Goal: Information Seeking & Learning: Learn about a topic

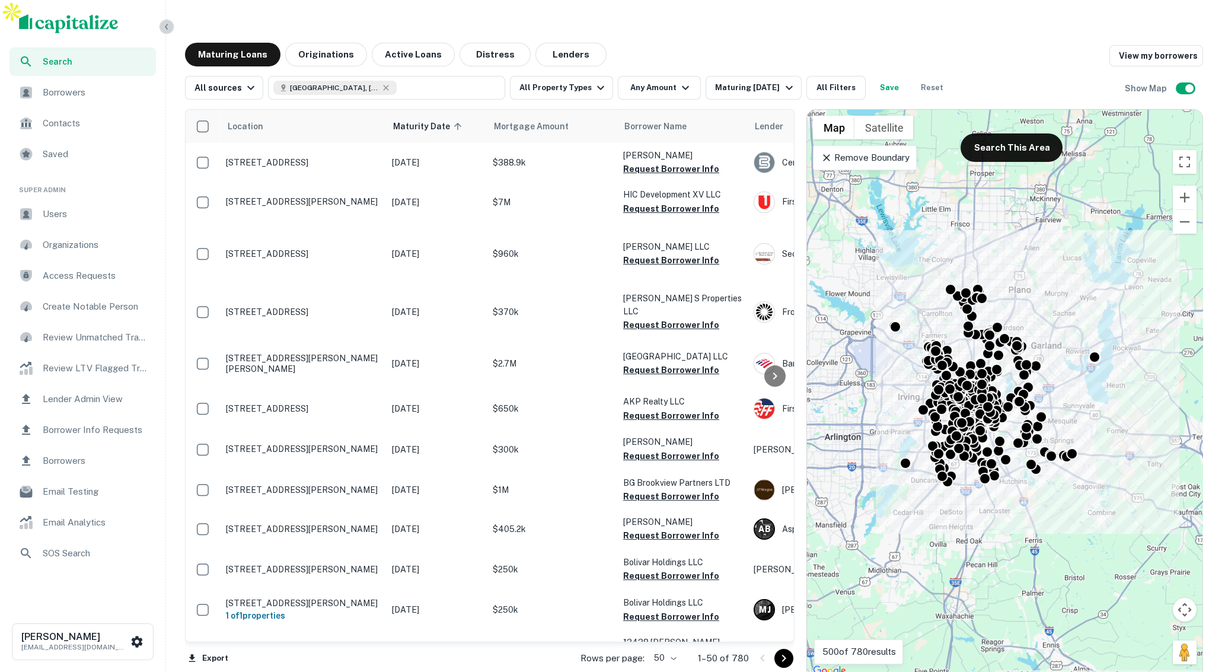
click at [169, 29] on icon "button" at bounding box center [166, 26] width 9 height 9
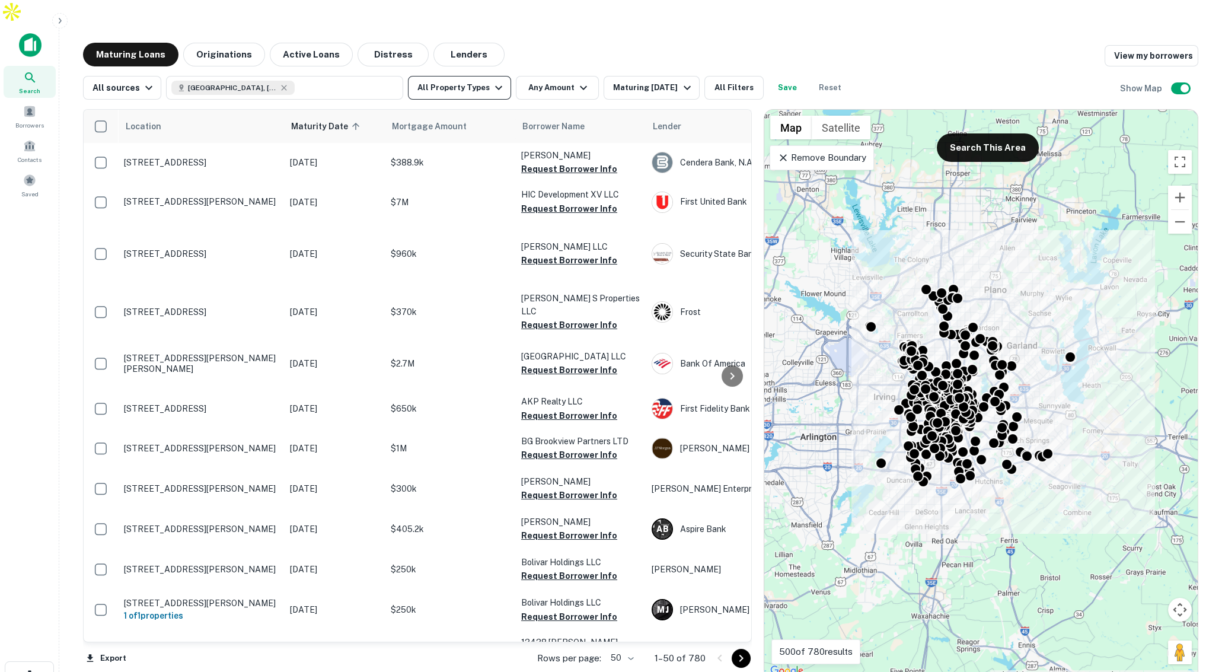
click at [478, 76] on button "All Property Types" at bounding box center [459, 88] width 103 height 24
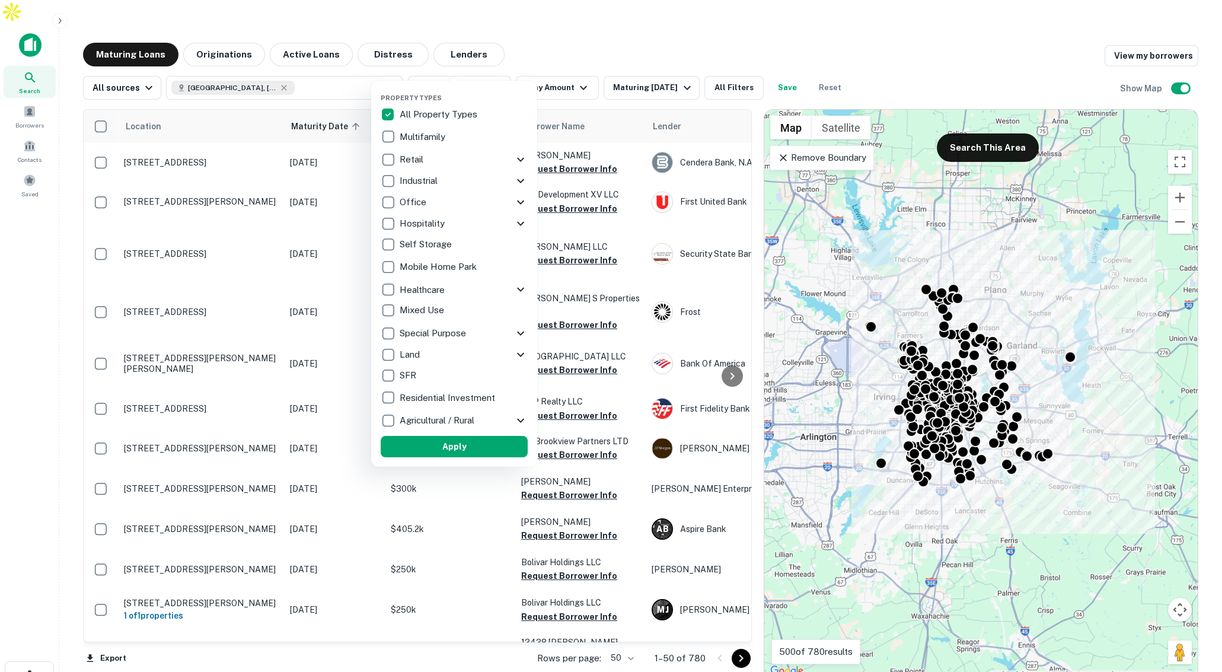
click at [518, 159] on icon at bounding box center [520, 160] width 7 height 4
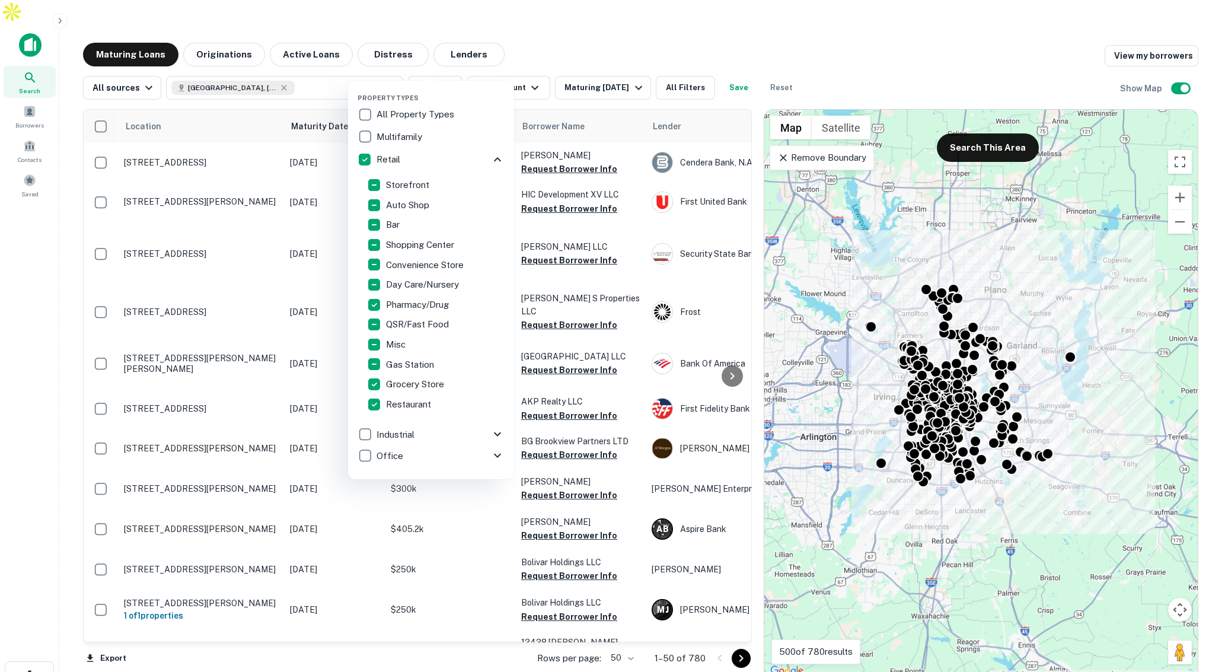
click at [493, 158] on icon at bounding box center [497, 159] width 14 height 14
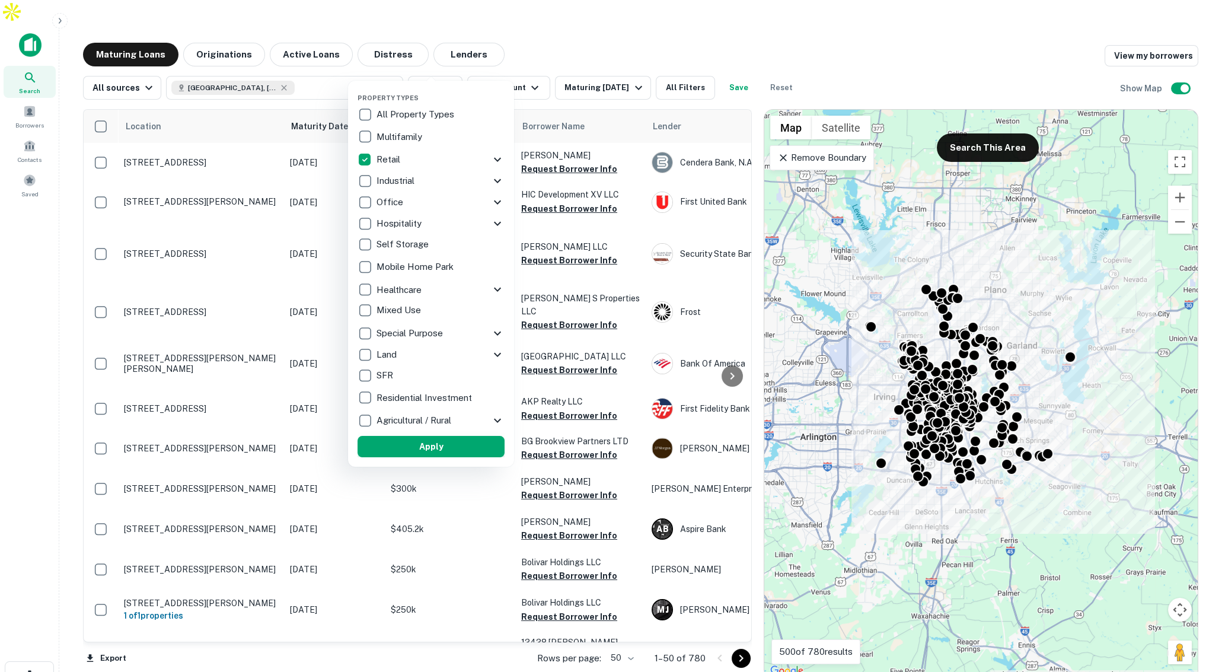
click at [429, 440] on button "Apply" at bounding box center [431, 446] width 147 height 21
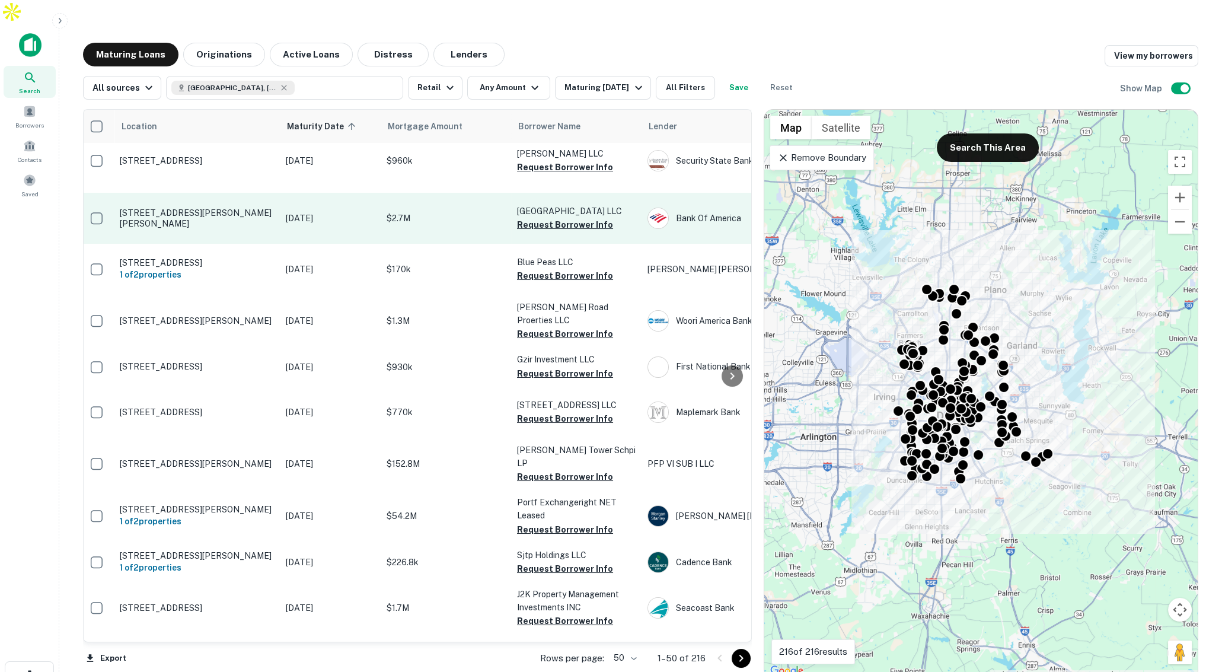
scroll to position [26, 4]
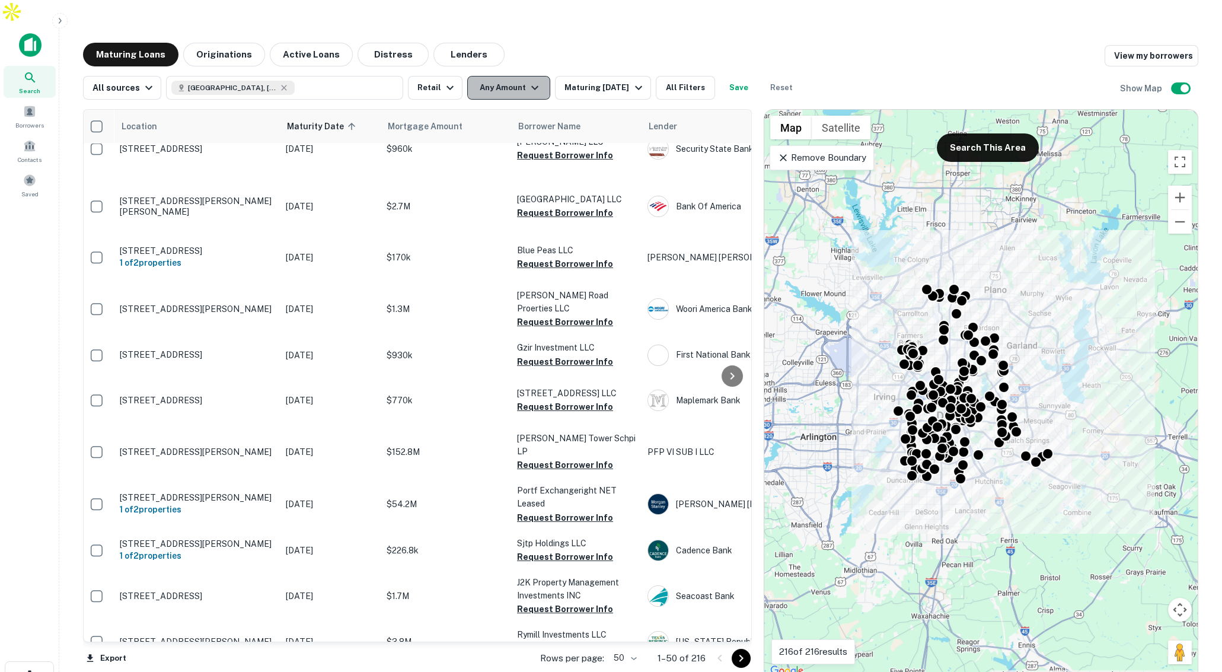
click at [519, 76] on button "Any Amount" at bounding box center [508, 88] width 83 height 24
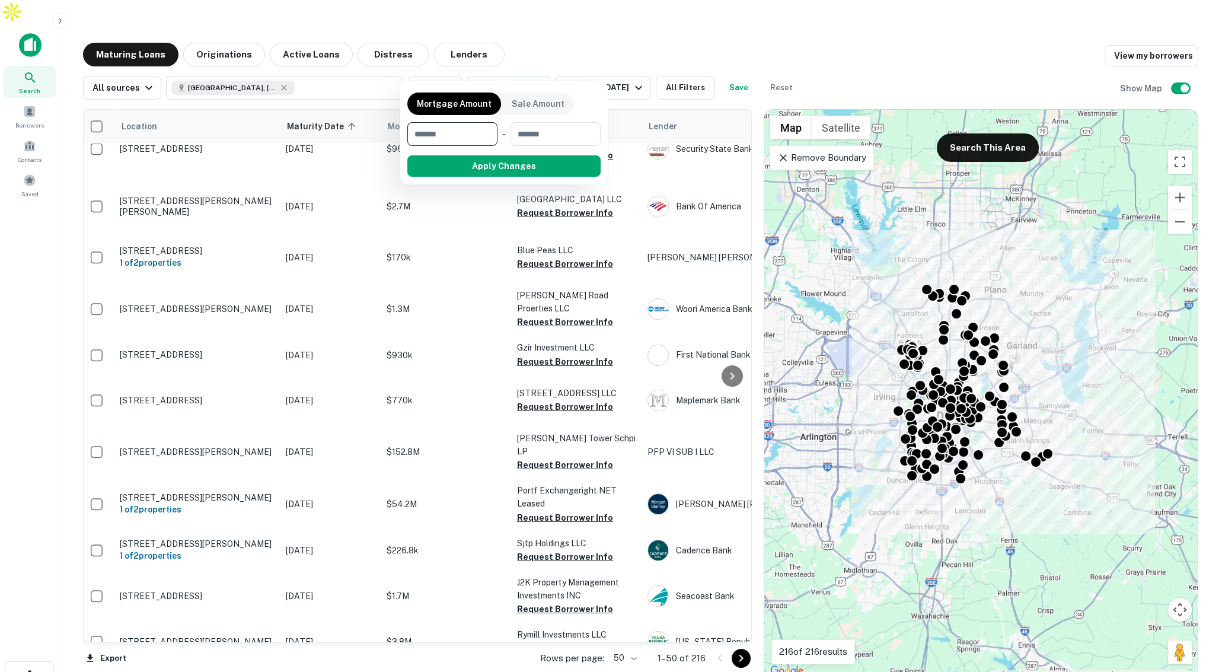
click at [465, 138] on input "number" at bounding box center [448, 134] width 82 height 24
type input "*******"
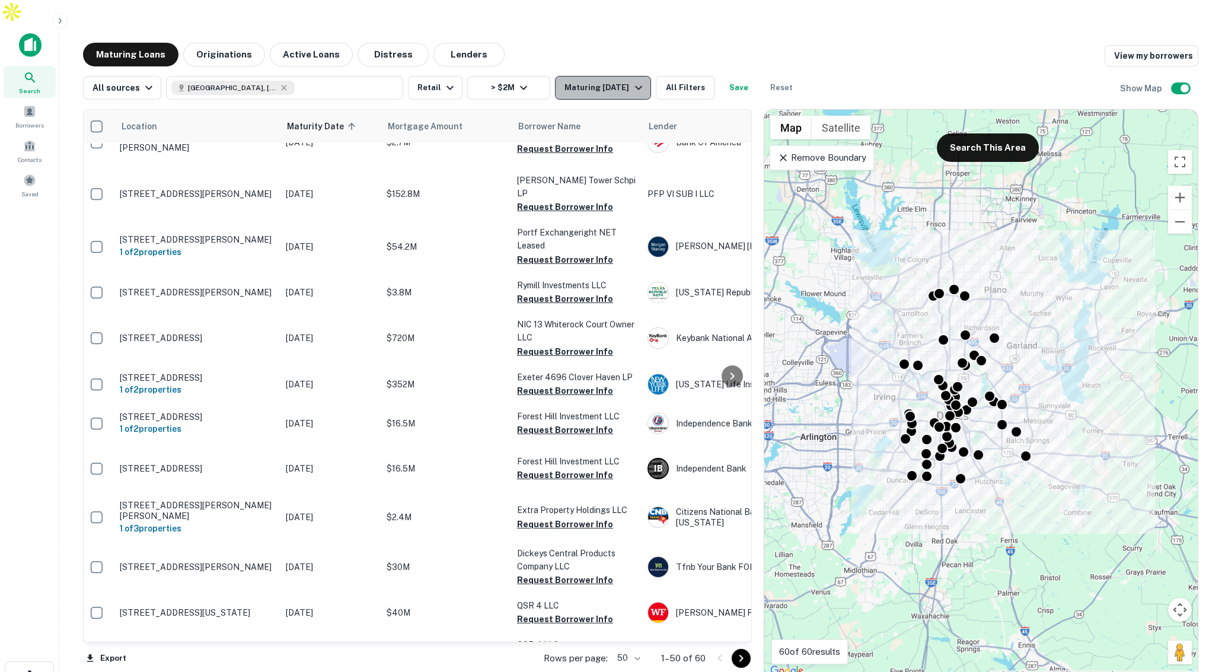
click at [600, 81] on div "Maturing In 1 Year" at bounding box center [605, 88] width 81 height 14
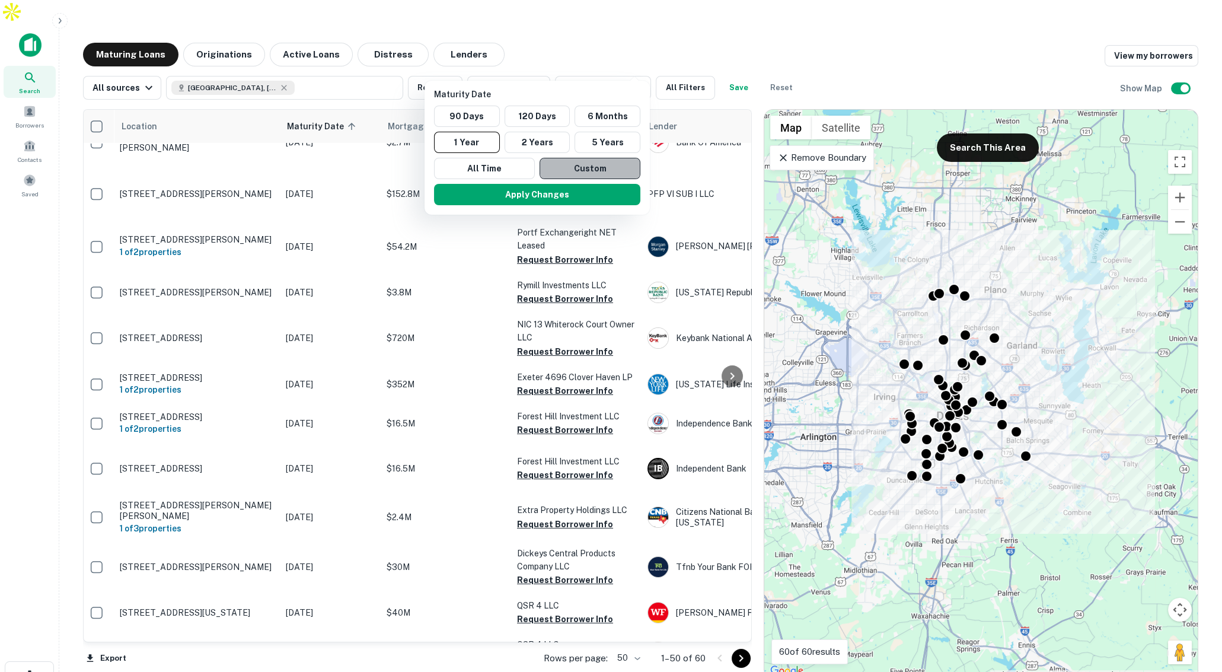
click at [568, 162] on button "Custom" at bounding box center [590, 168] width 101 height 21
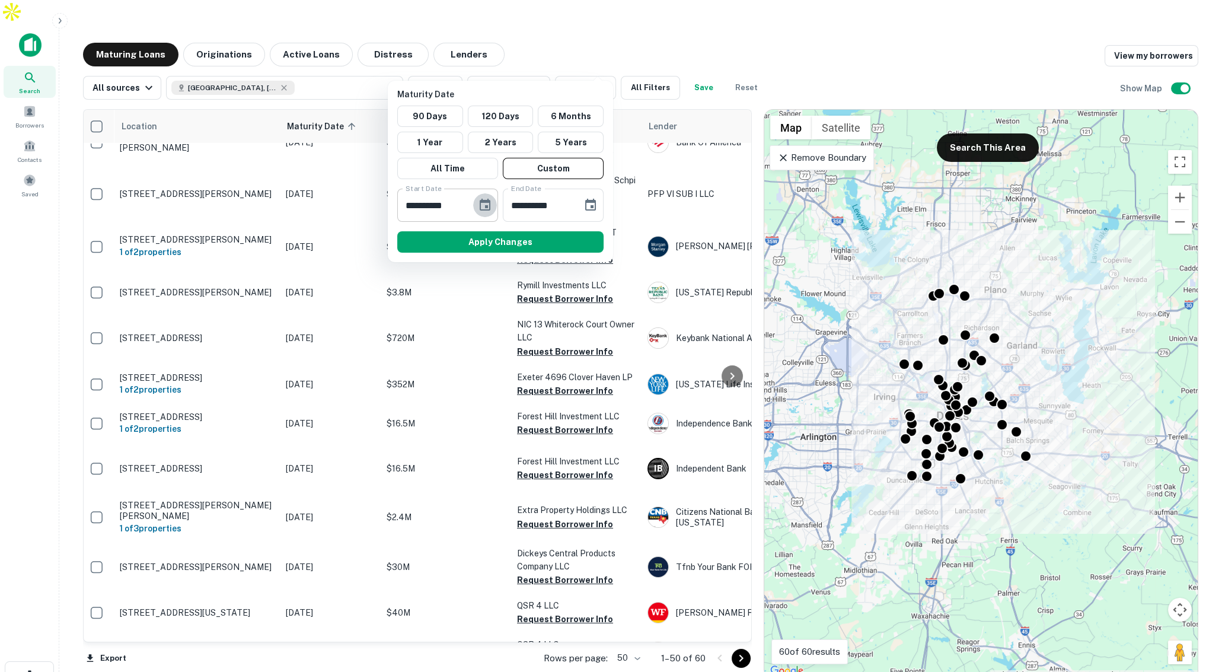
click at [488, 200] on icon "Choose date, selected date is Oct 1, 2025" at bounding box center [485, 205] width 11 height 12
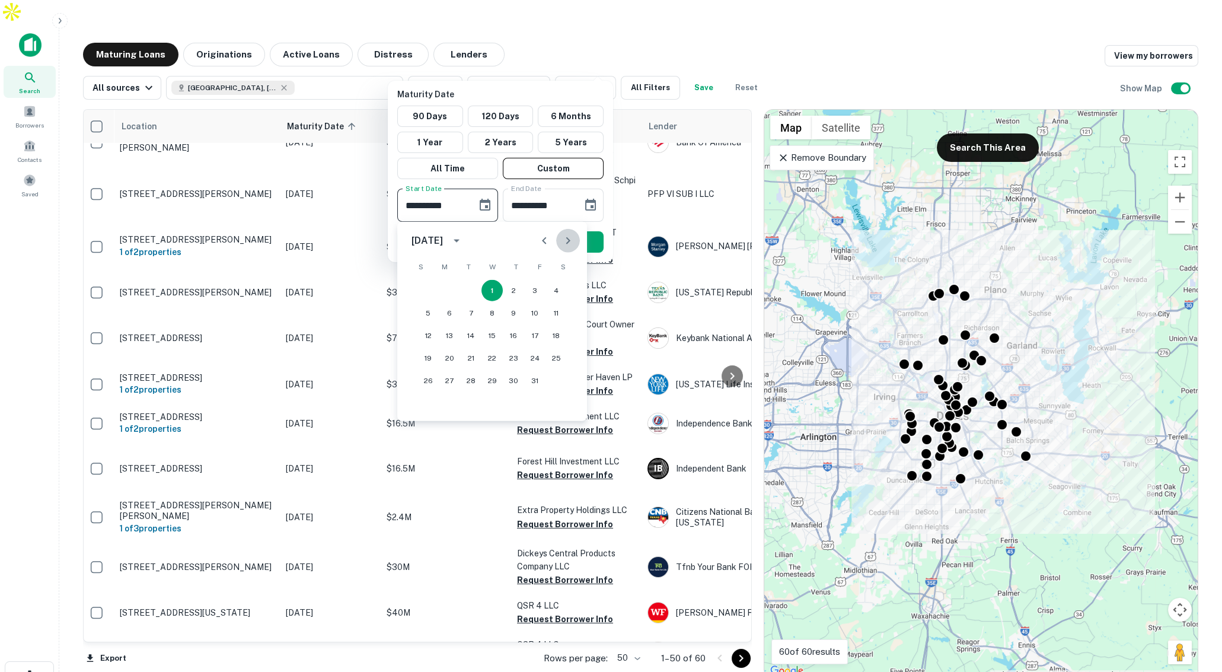
click at [566, 240] on icon "Next month" at bounding box center [568, 241] width 14 height 14
click at [420, 288] on button "1" at bounding box center [428, 290] width 21 height 21
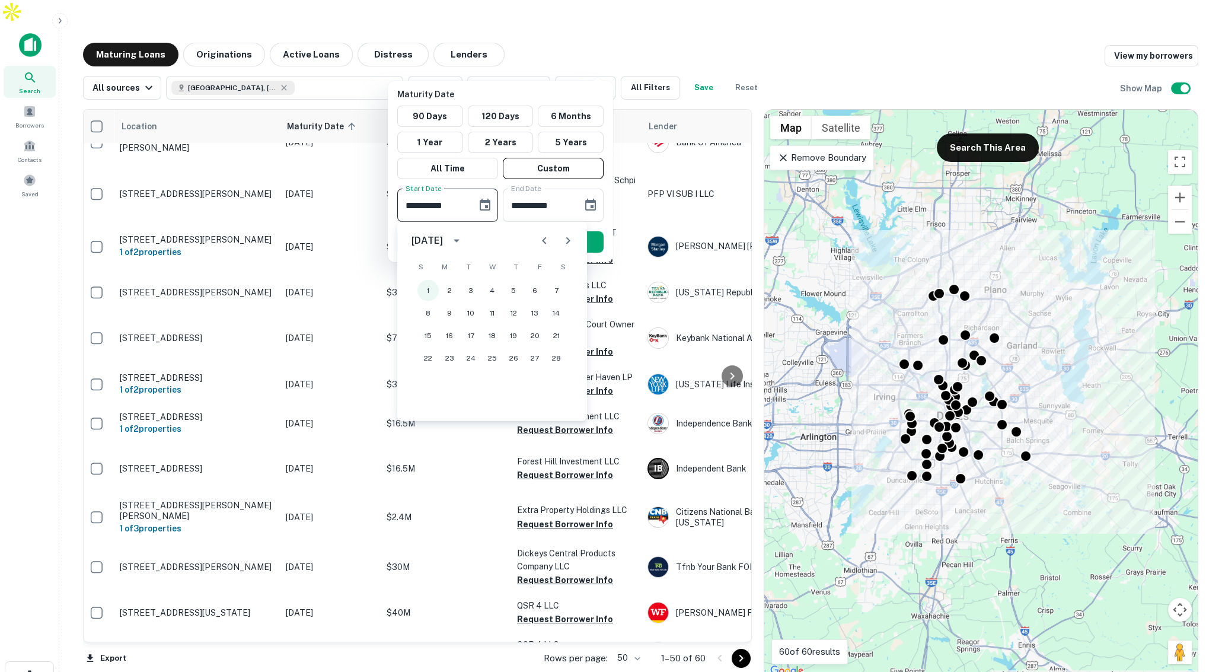
type input "**********"
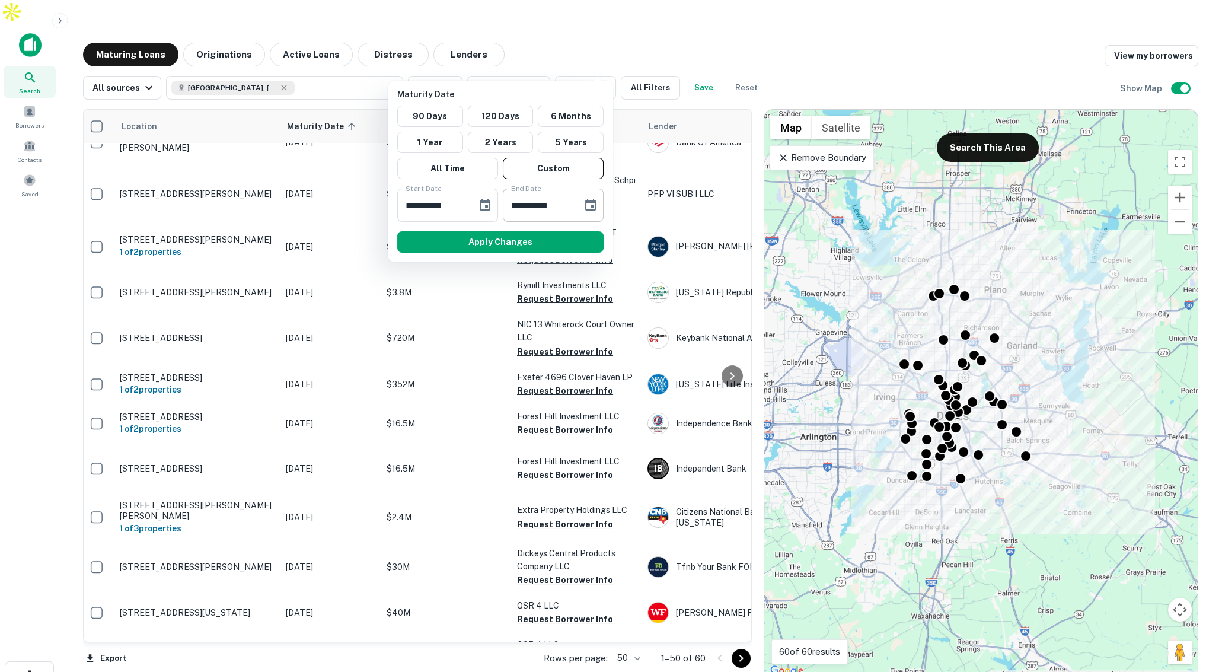
click at [585, 202] on icon "Choose date, selected date is Mar 30, 2026" at bounding box center [591, 205] width 14 height 14
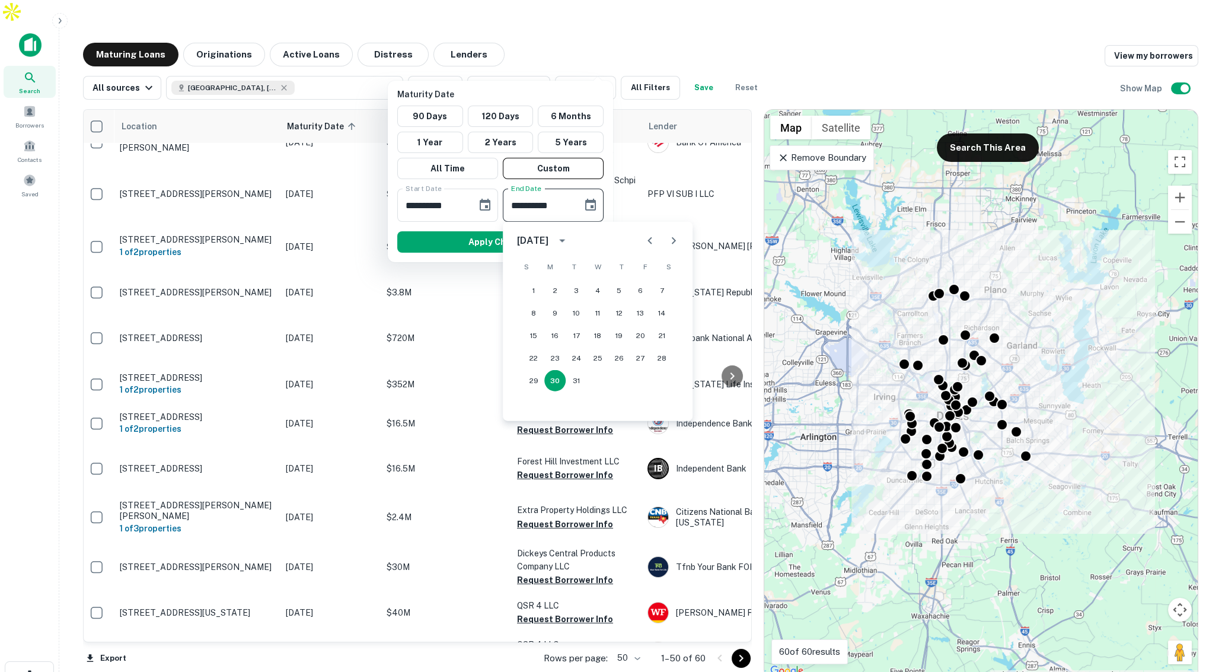
click at [675, 242] on icon "Next month" at bounding box center [674, 241] width 14 height 14
click at [678, 241] on icon "Next month" at bounding box center [674, 241] width 14 height 14
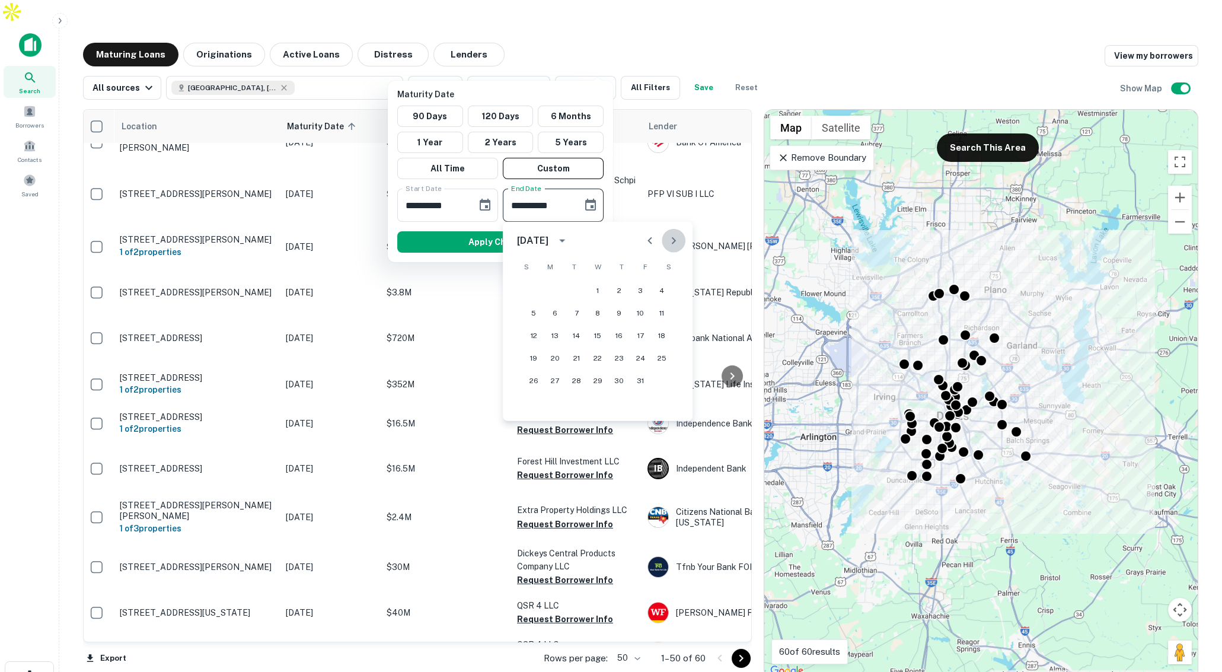
click at [678, 241] on icon "Next month" at bounding box center [674, 241] width 14 height 14
click at [533, 288] on button "1" at bounding box center [533, 290] width 21 height 21
type input "**********"
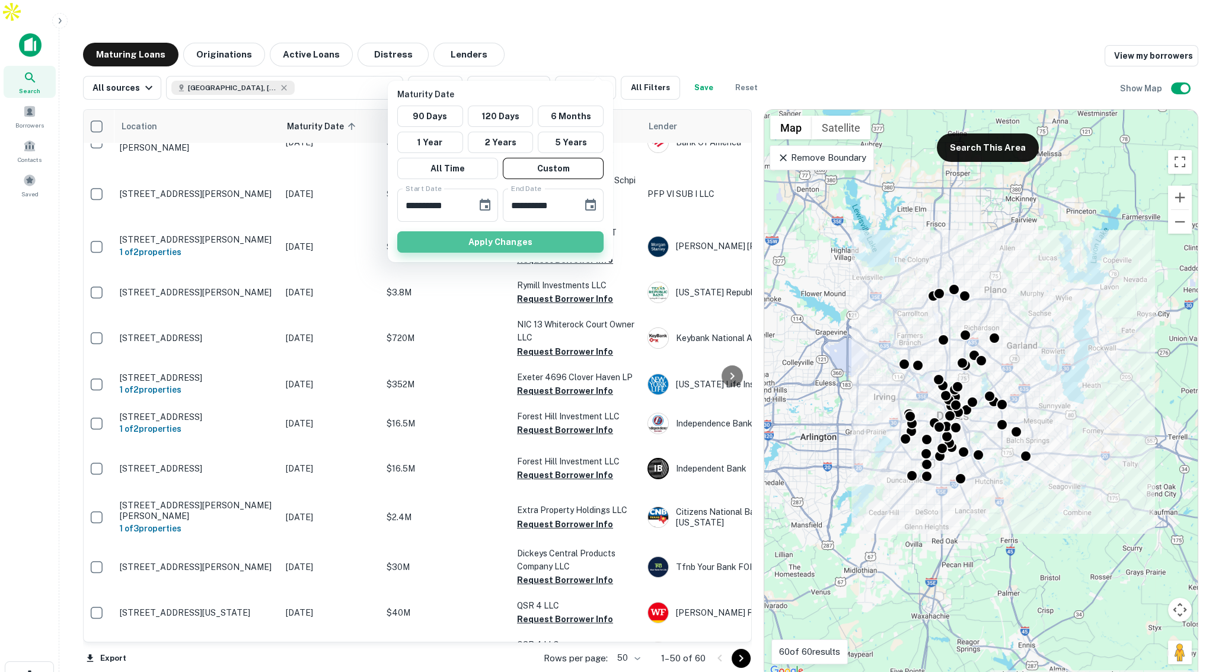
click at [584, 239] on button "Apply Changes" at bounding box center [500, 241] width 206 height 21
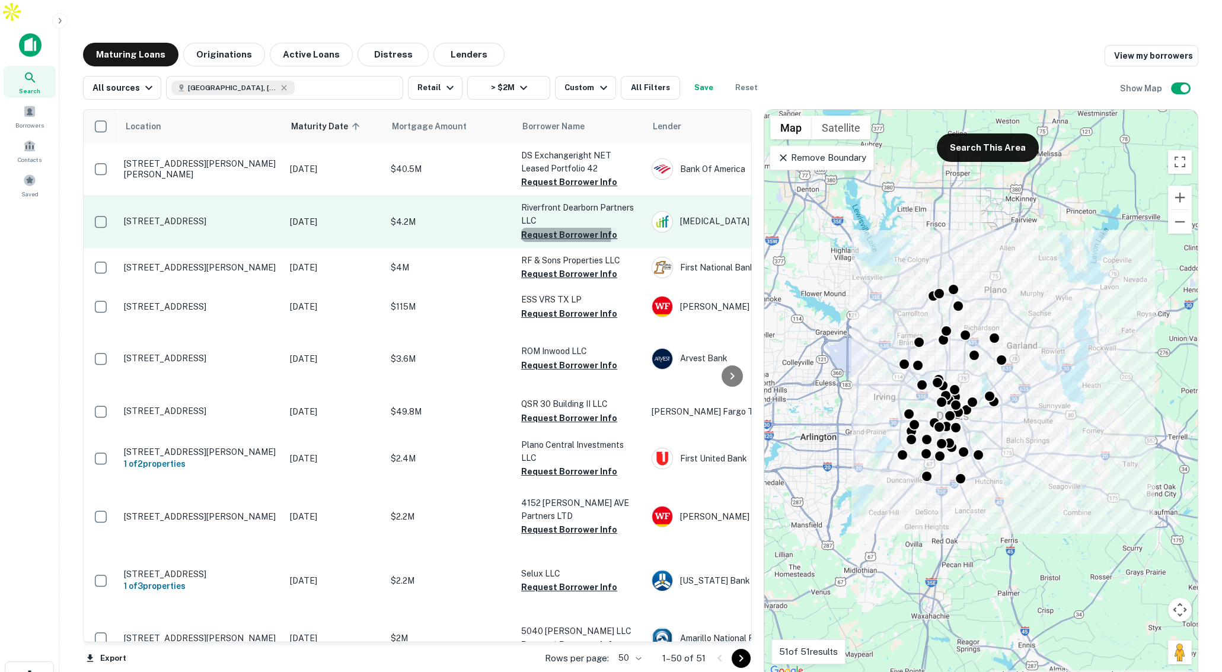
click at [550, 242] on button "Request Borrower Info" at bounding box center [569, 235] width 96 height 14
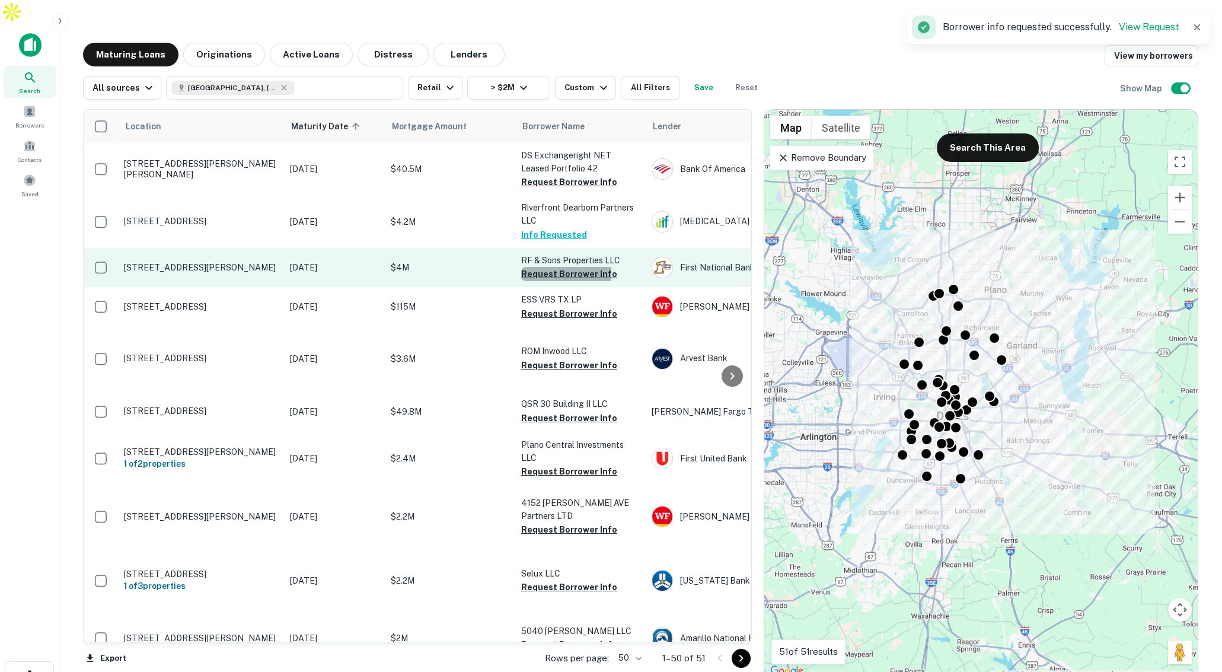
click at [556, 281] on button "Request Borrower Info" at bounding box center [569, 274] width 96 height 14
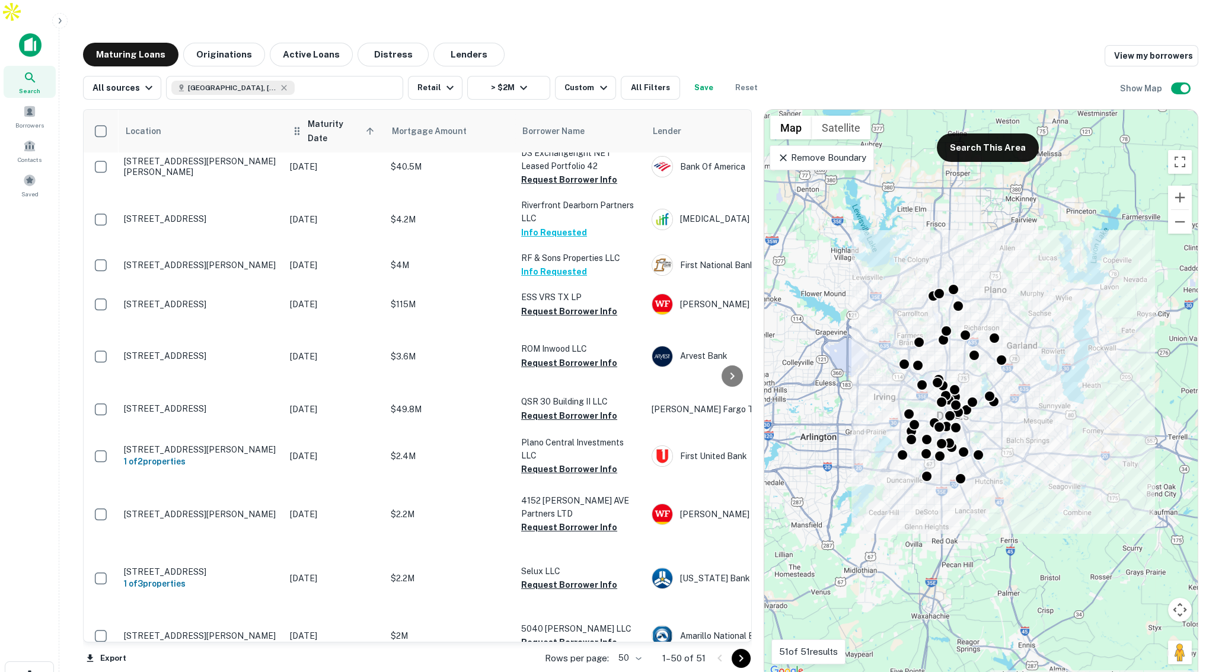
scroll to position [15, 0]
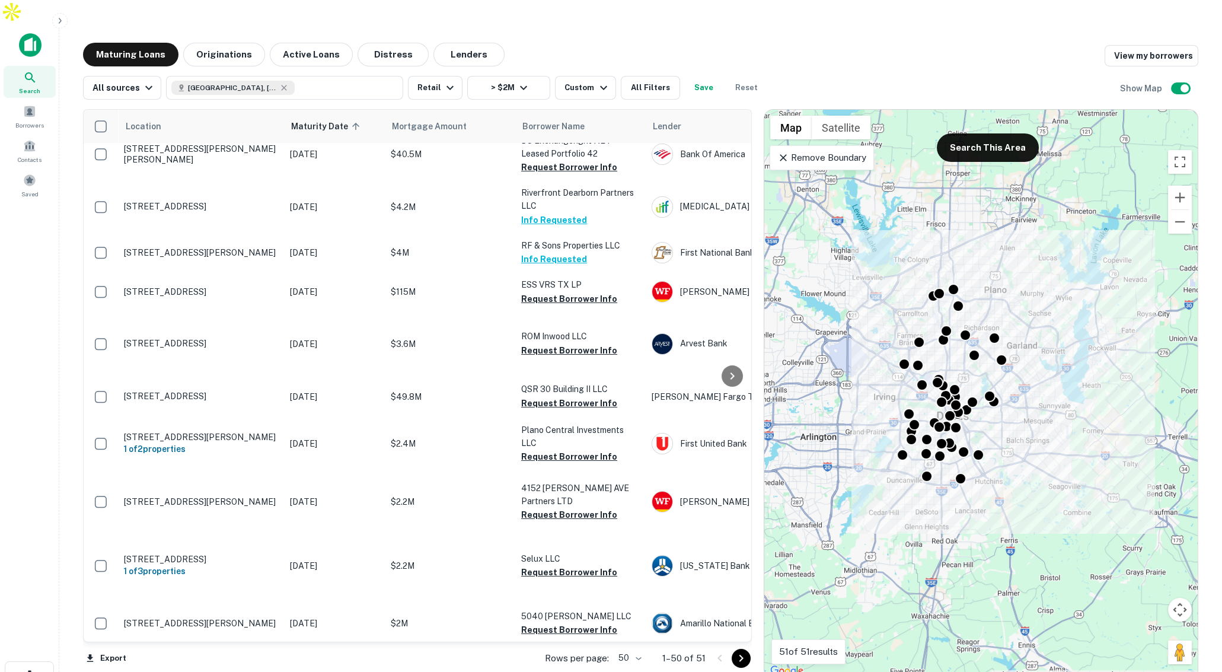
drag, startPoint x: 268, startPoint y: 294, endPoint x: 429, endPoint y: 5, distance: 330.3
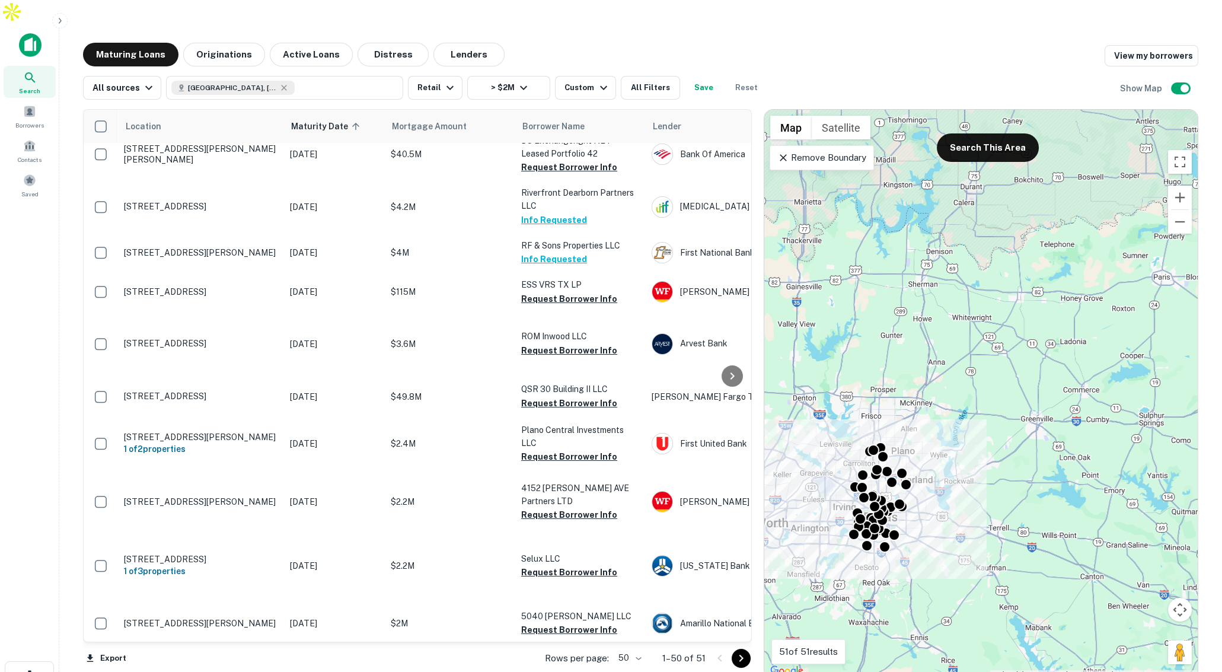
scroll to position [18, 0]
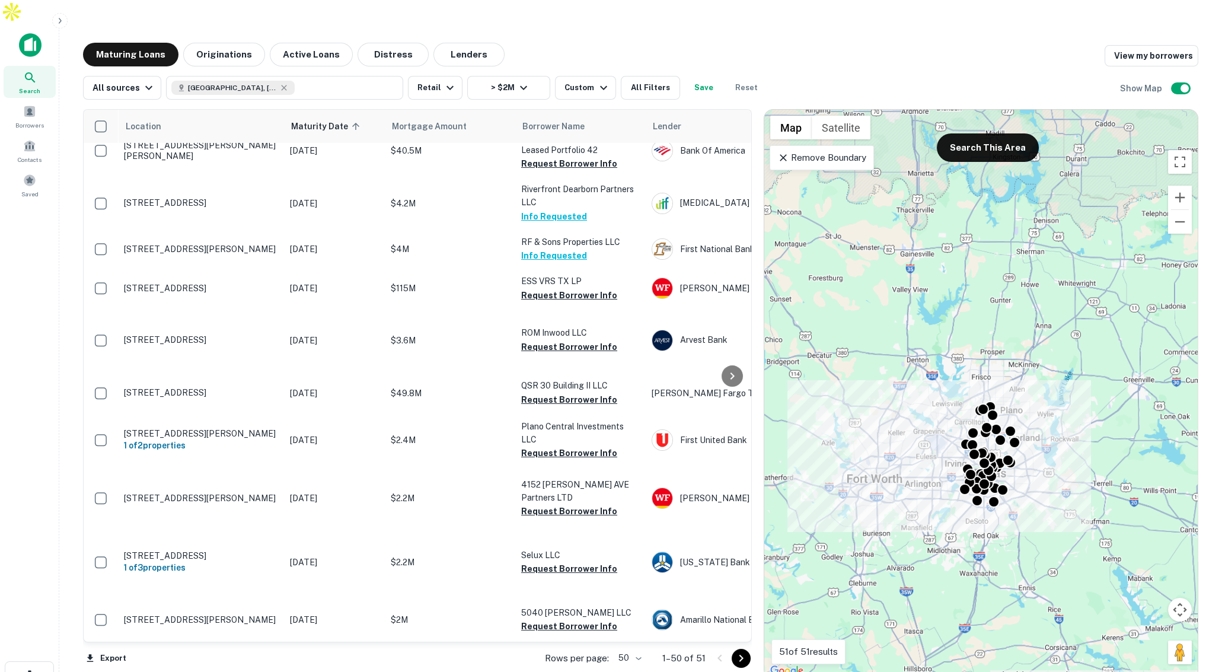
drag, startPoint x: 864, startPoint y: 394, endPoint x: 979, endPoint y: 345, distance: 124.6
click at [979, 345] on div "To activate drag with keyboard, press Alt + Enter. Once in keyboard drag state,…" at bounding box center [981, 394] width 434 height 569
click at [1184, 186] on button "Zoom in" at bounding box center [1180, 198] width 24 height 24
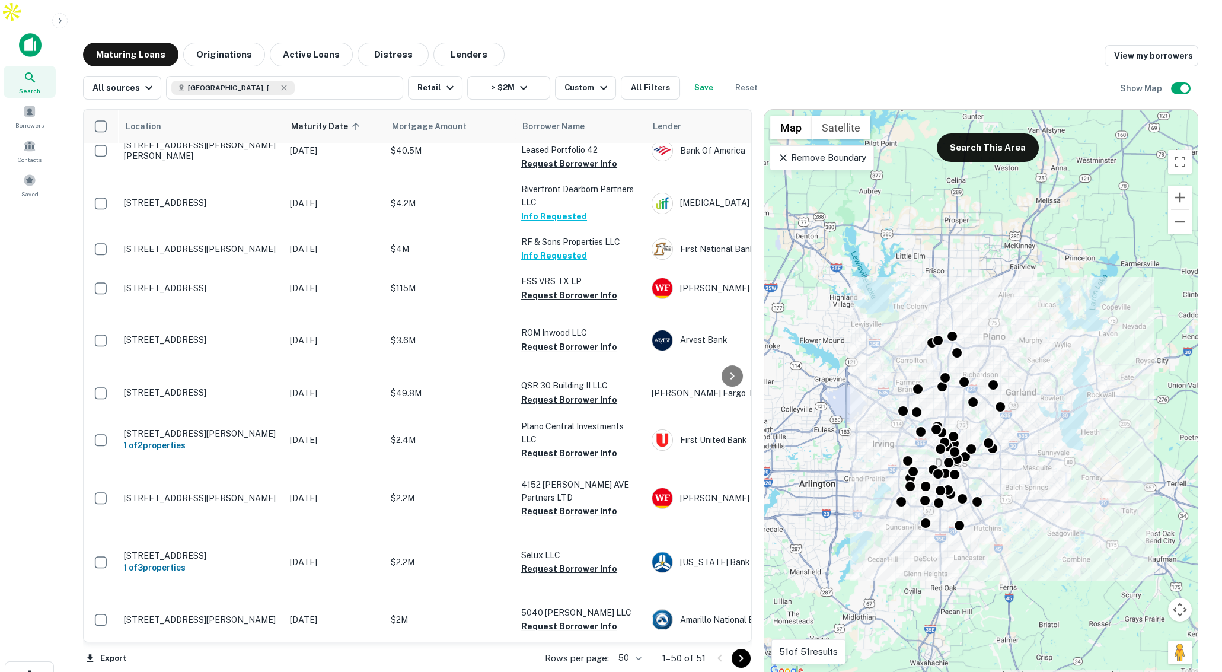
drag, startPoint x: 1030, startPoint y: 300, endPoint x: 979, endPoint y: 206, distance: 107.0
click at [979, 206] on div "To activate drag with keyboard, press Alt + Enter. Once in keyboard drag state,…" at bounding box center [981, 394] width 434 height 569
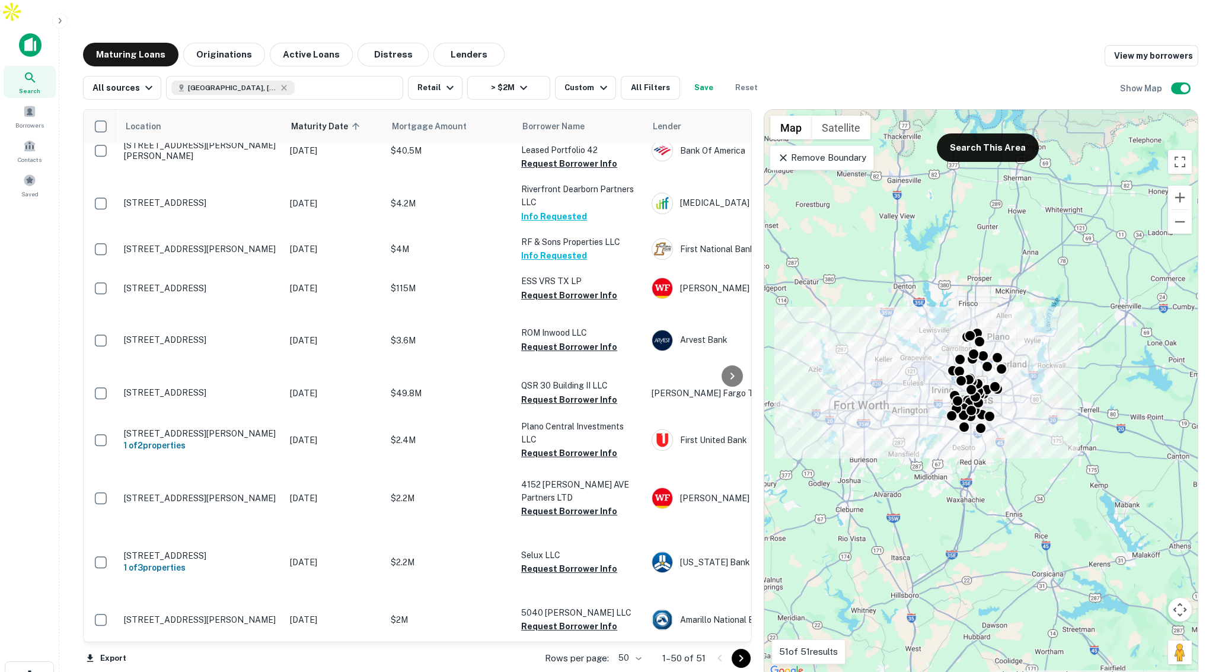
drag, startPoint x: 864, startPoint y: 195, endPoint x: 968, endPoint y: 263, distance: 124.5
click at [977, 272] on div "To activate drag with keyboard, press Alt + Enter. Once in keyboard drag state,…" at bounding box center [981, 394] width 434 height 569
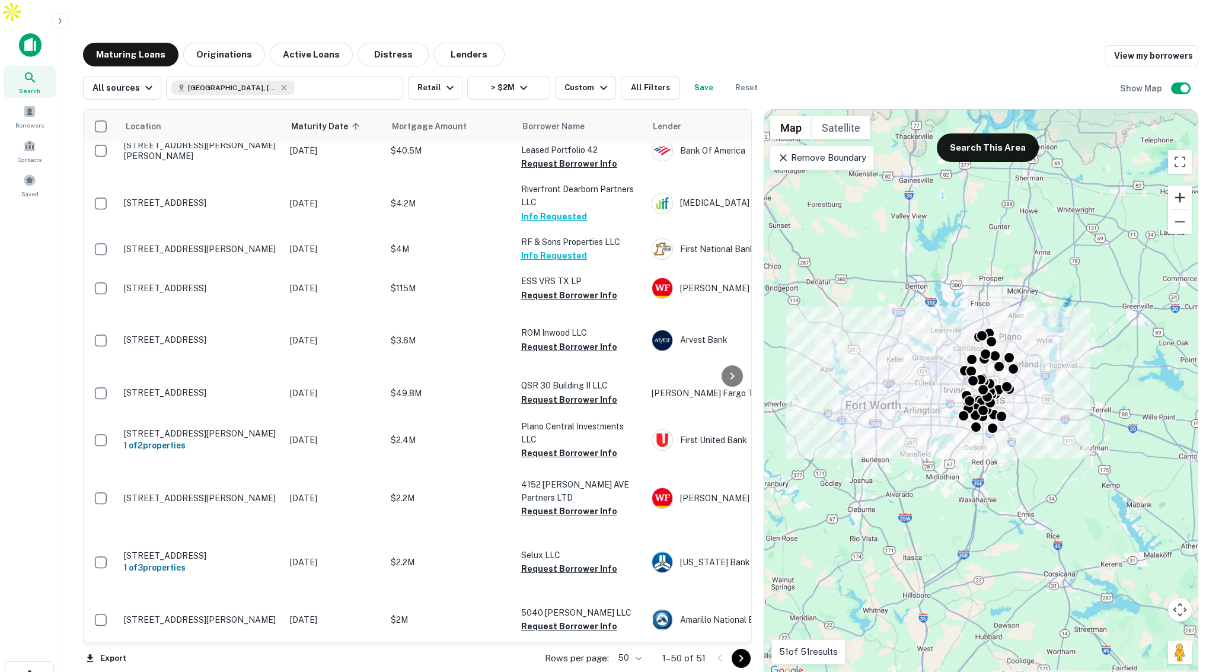
click at [1178, 186] on button "Zoom in" at bounding box center [1180, 198] width 24 height 24
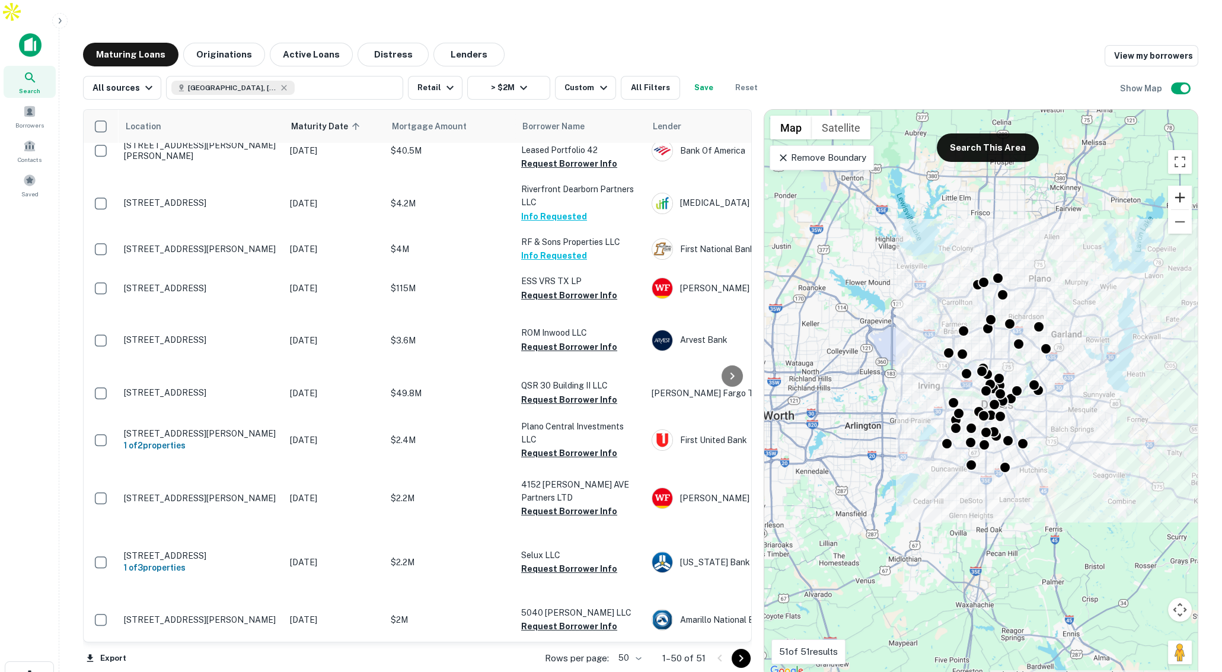
click at [1177, 186] on button "Zoom in" at bounding box center [1180, 198] width 24 height 24
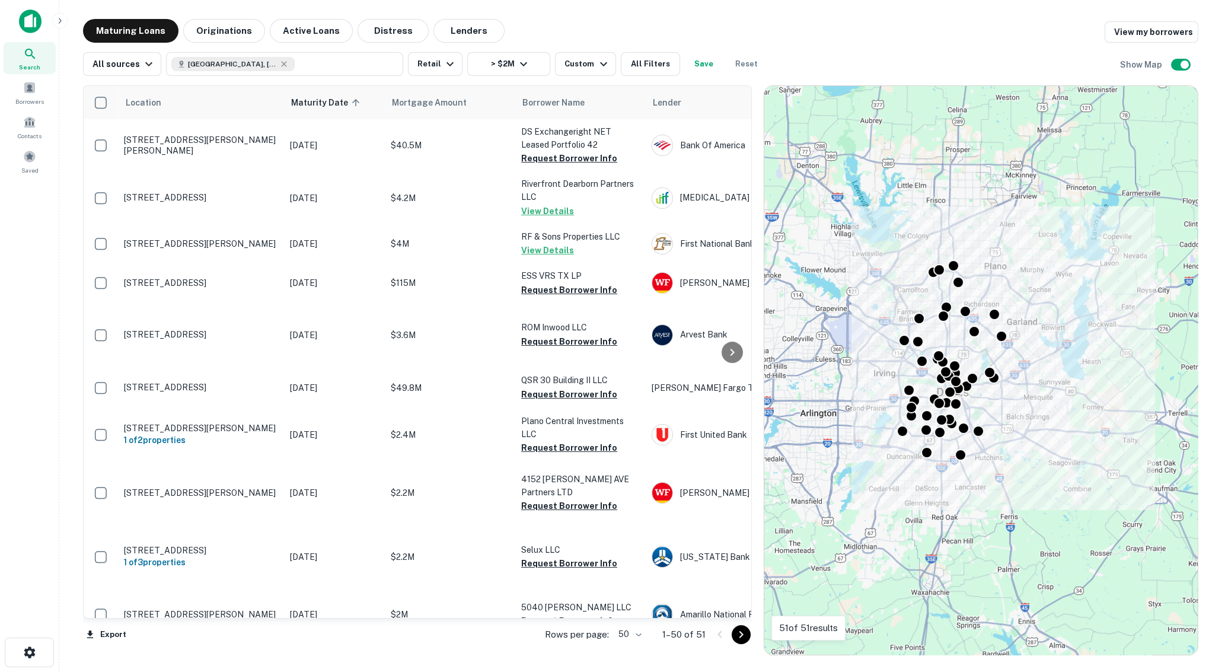
scroll to position [15, 0]
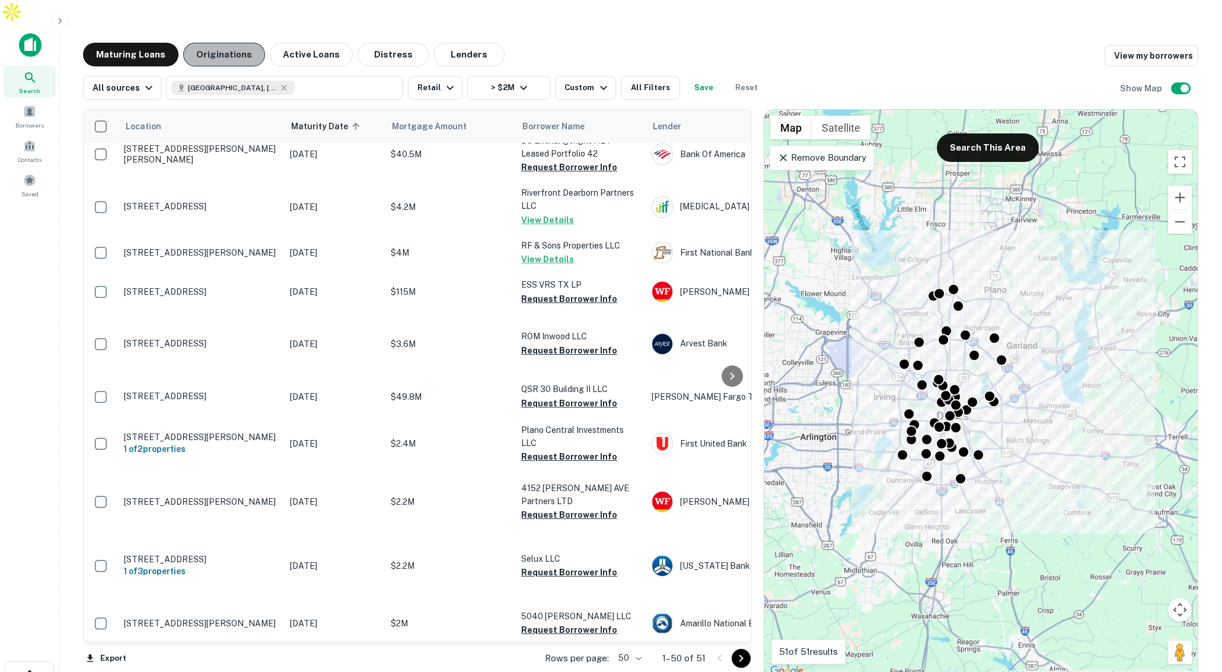
click at [231, 43] on button "Originations" at bounding box center [224, 55] width 82 height 24
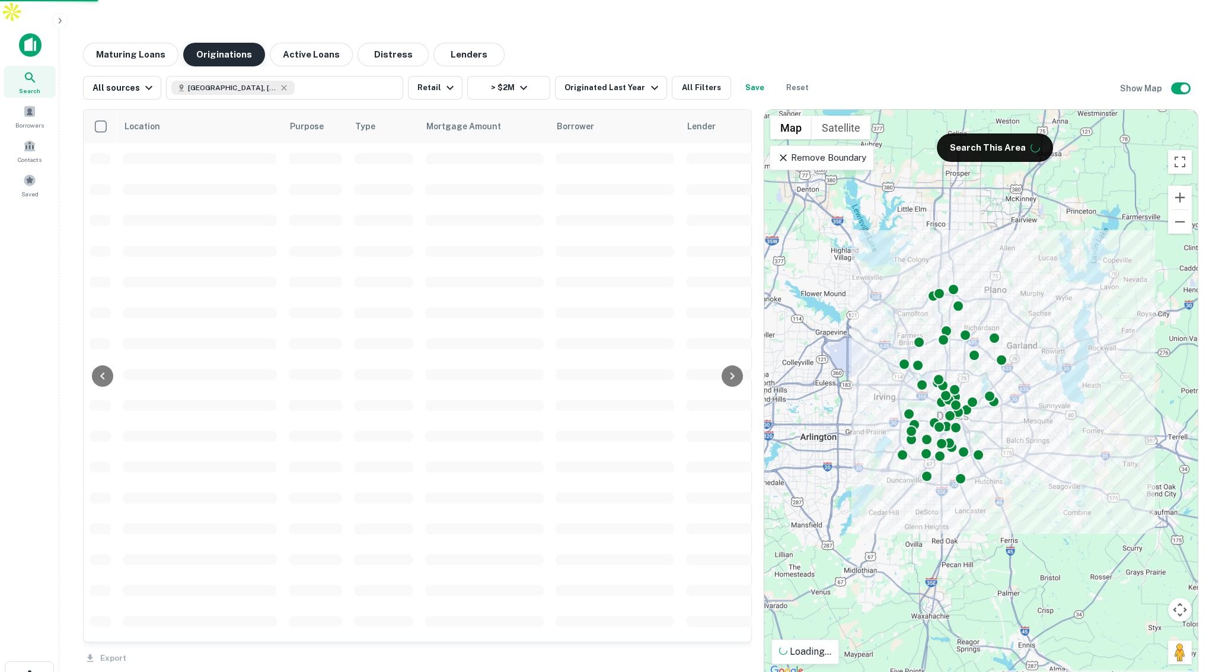
scroll to position [15, 0]
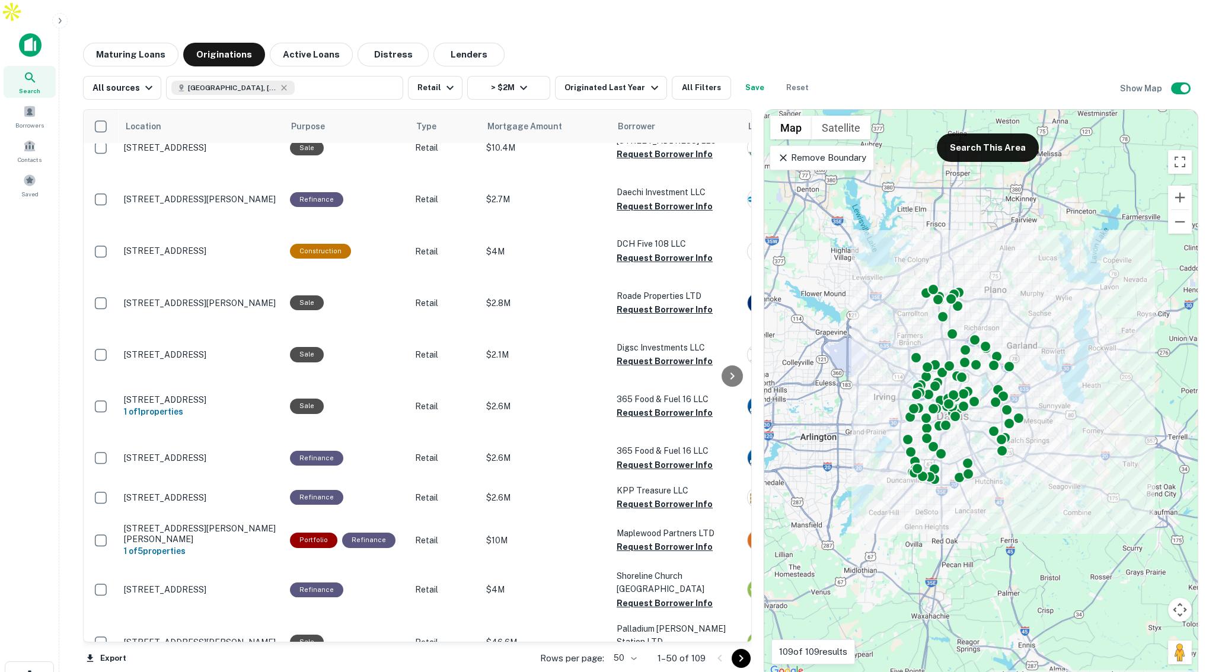
click at [849, 151] on p "Remove Boundary" at bounding box center [821, 158] width 88 height 14
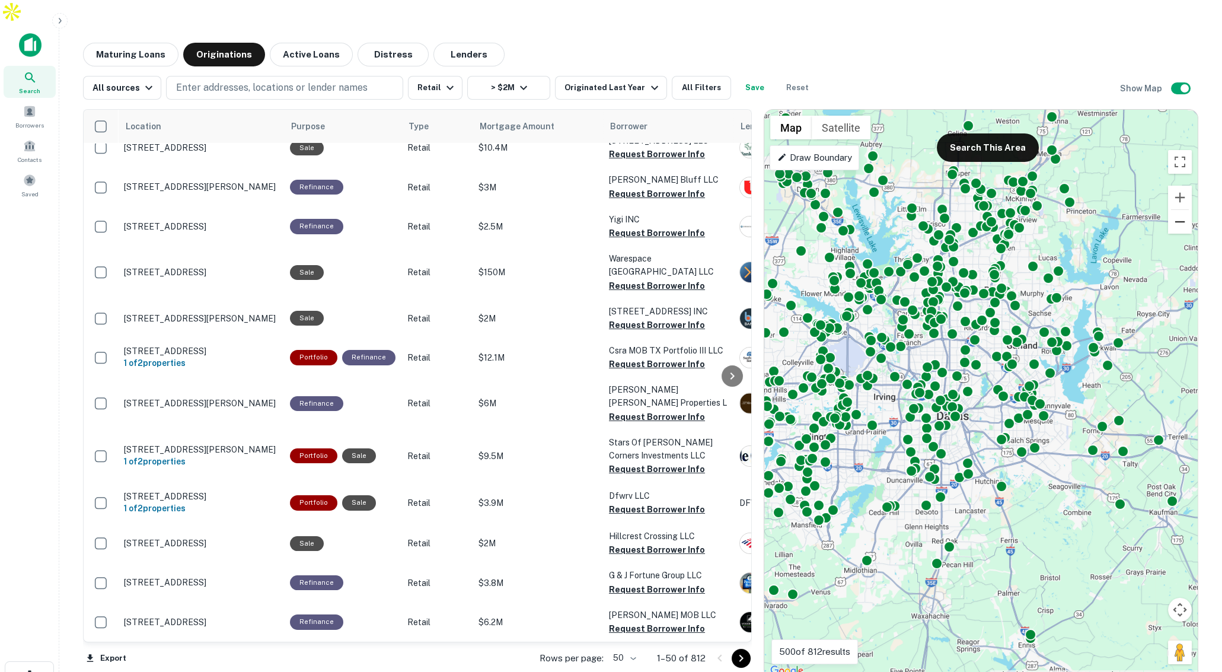
click at [1185, 210] on button "Zoom out" at bounding box center [1180, 222] width 24 height 24
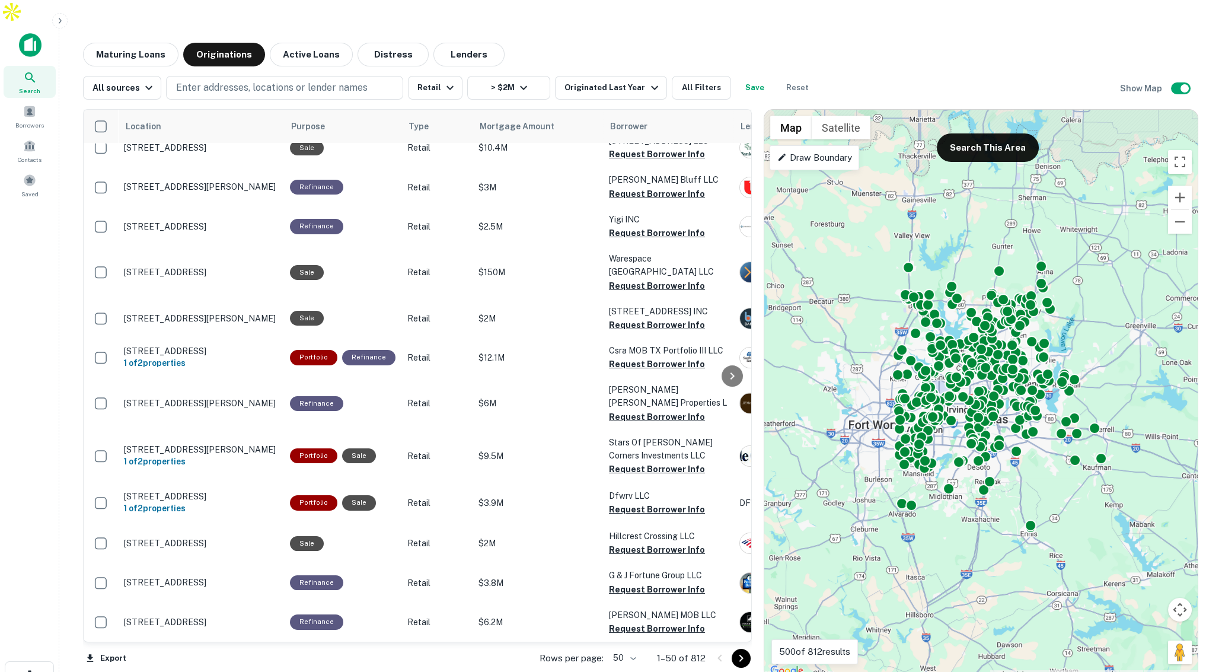
drag, startPoint x: 1102, startPoint y: 272, endPoint x: 1128, endPoint y: 286, distance: 28.9
click at [1128, 286] on div "To activate drag with keyboard, press Alt + Enter. Once in keyboard drag state,…" at bounding box center [981, 394] width 434 height 569
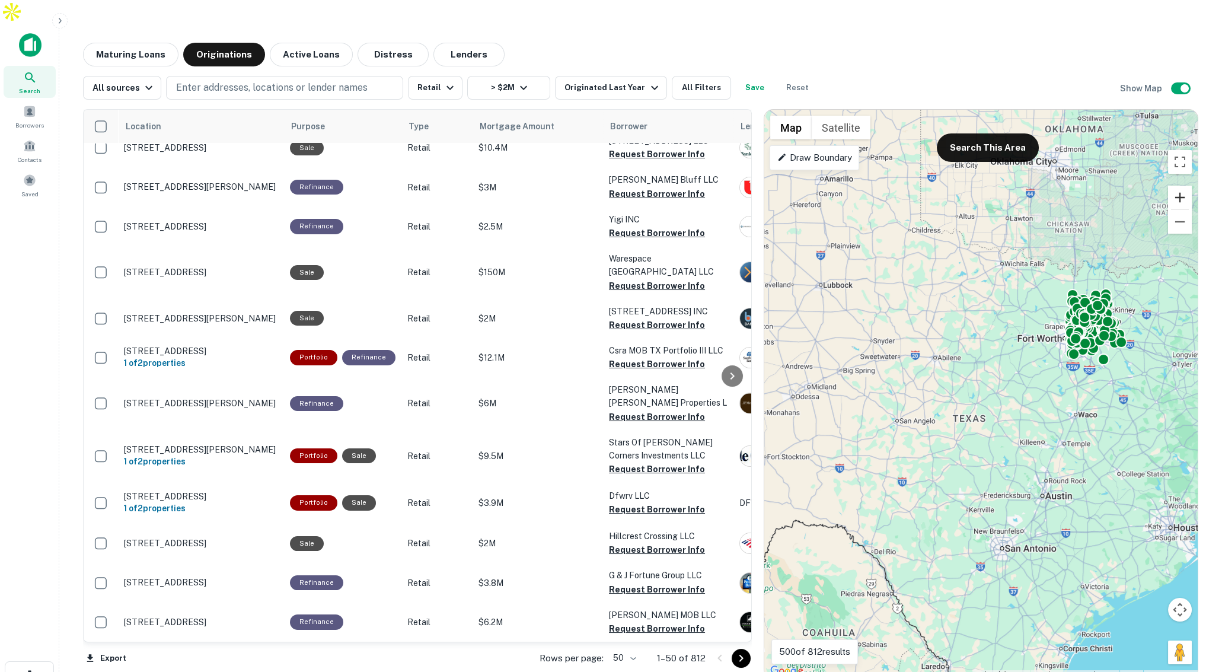
click at [1181, 186] on button "Zoom in" at bounding box center [1180, 198] width 24 height 24
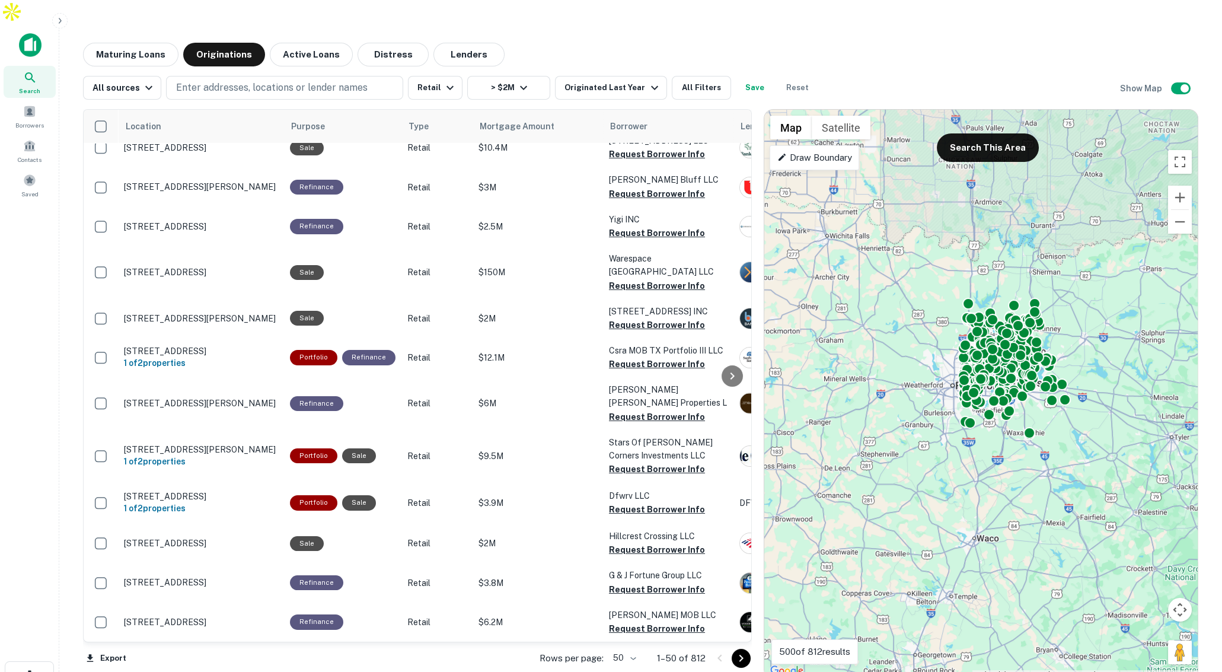
drag, startPoint x: 1049, startPoint y: 325, endPoint x: 839, endPoint y: 436, distance: 237.4
click at [837, 436] on div "To activate drag with keyboard, press Alt + Enter. Once in keyboard drag state,…" at bounding box center [981, 394] width 434 height 569
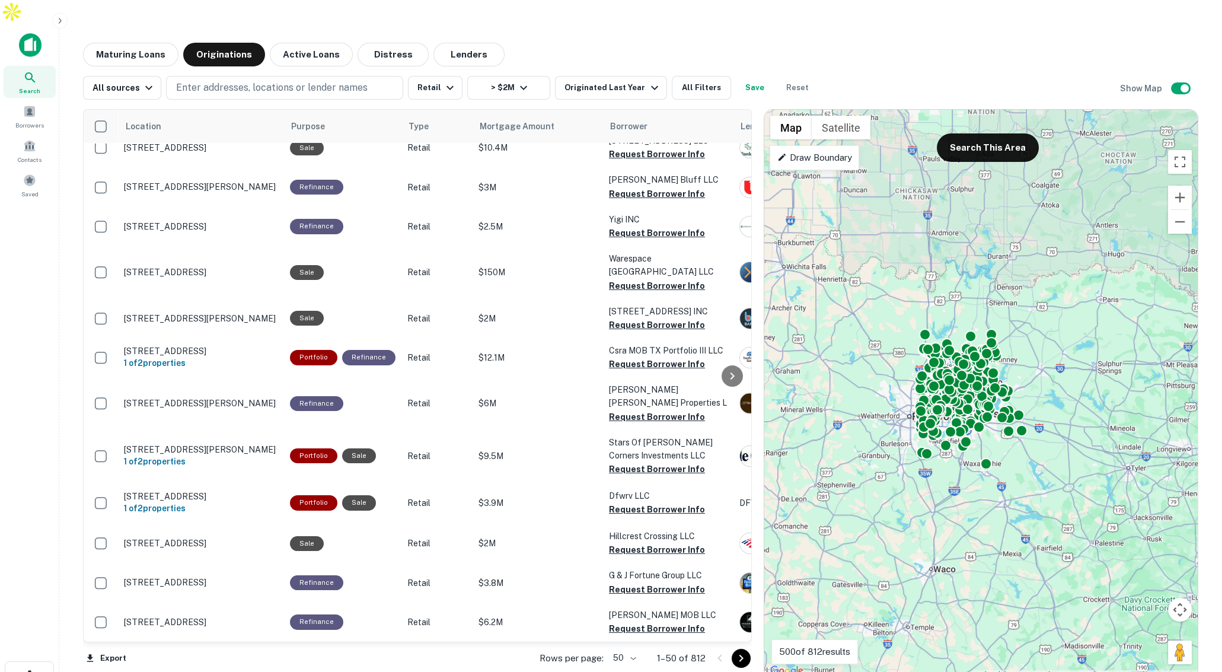
drag, startPoint x: 1069, startPoint y: 318, endPoint x: 1049, endPoint y: 334, distance: 24.9
click at [1049, 334] on div "To activate drag with keyboard, press Alt + Enter. Once in keyboard drag state,…" at bounding box center [981, 394] width 434 height 569
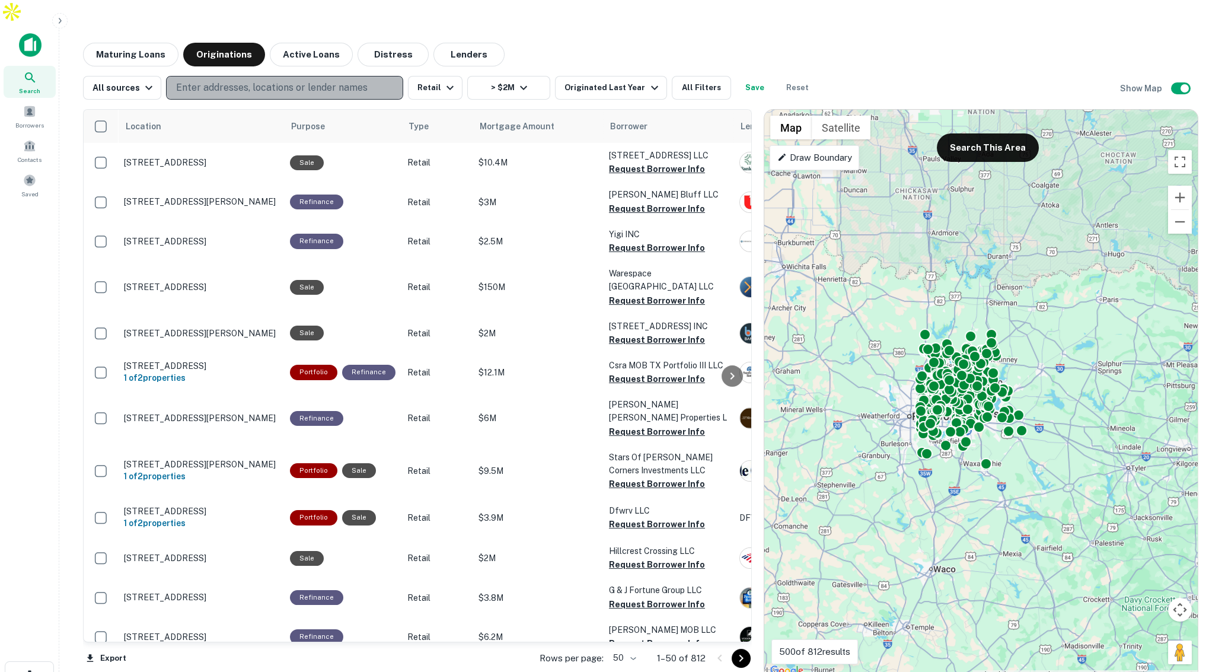
click at [214, 81] on p "Enter addresses, locations or lender names" at bounding box center [272, 88] width 192 height 14
type input "*********"
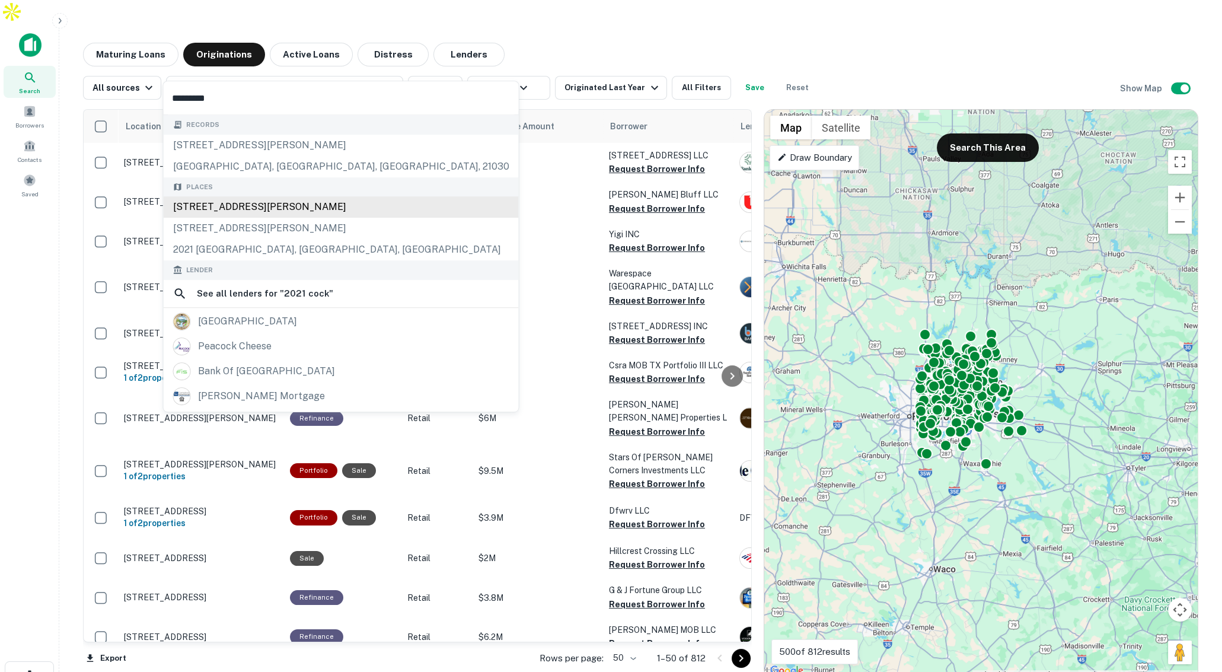
click at [264, 200] on div "[STREET_ADDRESS][PERSON_NAME]" at bounding box center [341, 206] width 355 height 21
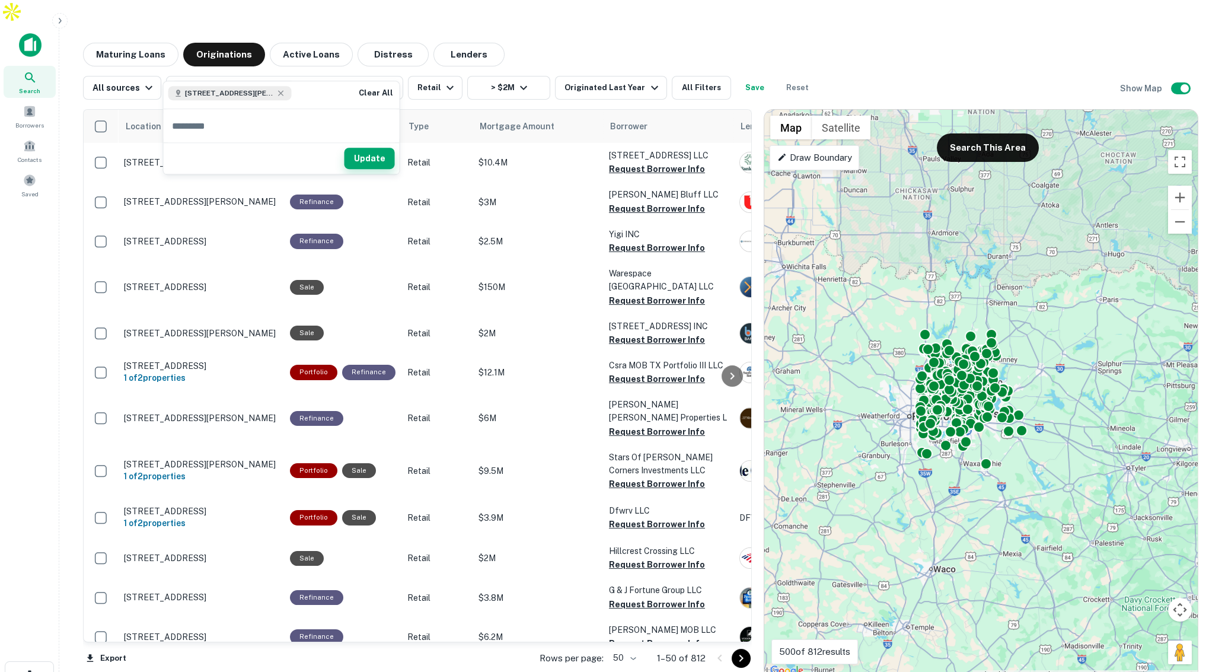
click at [369, 160] on button "Update" at bounding box center [370, 158] width 50 height 21
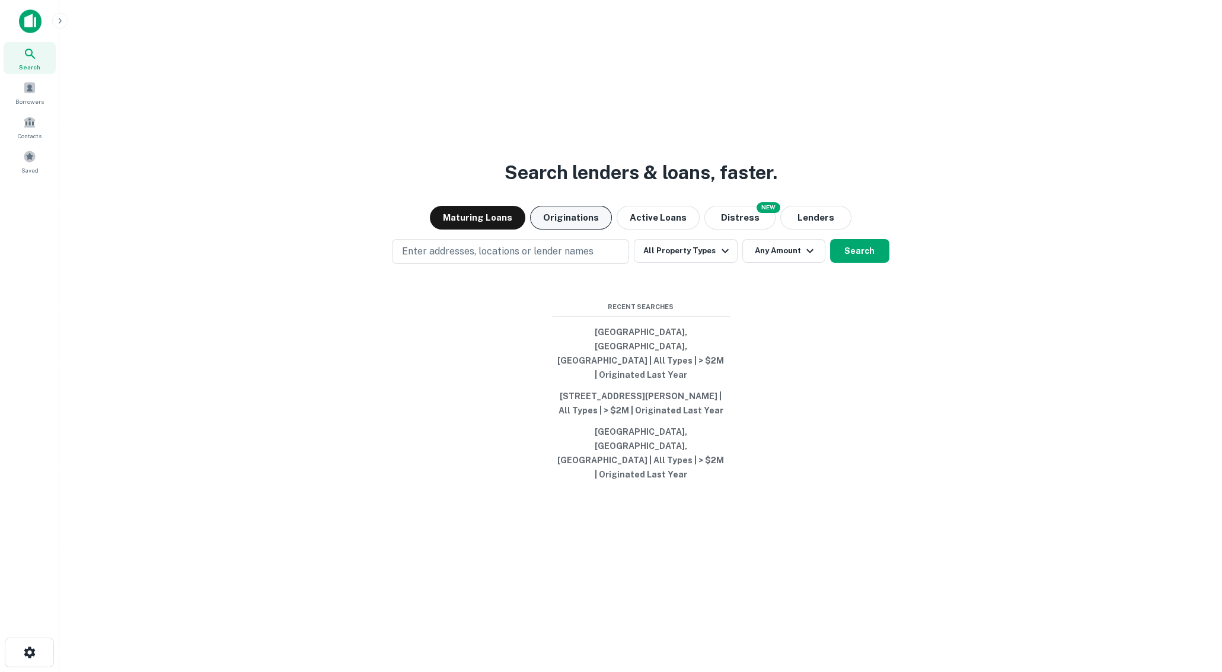
click at [571, 230] on button "Originations" at bounding box center [571, 218] width 82 height 24
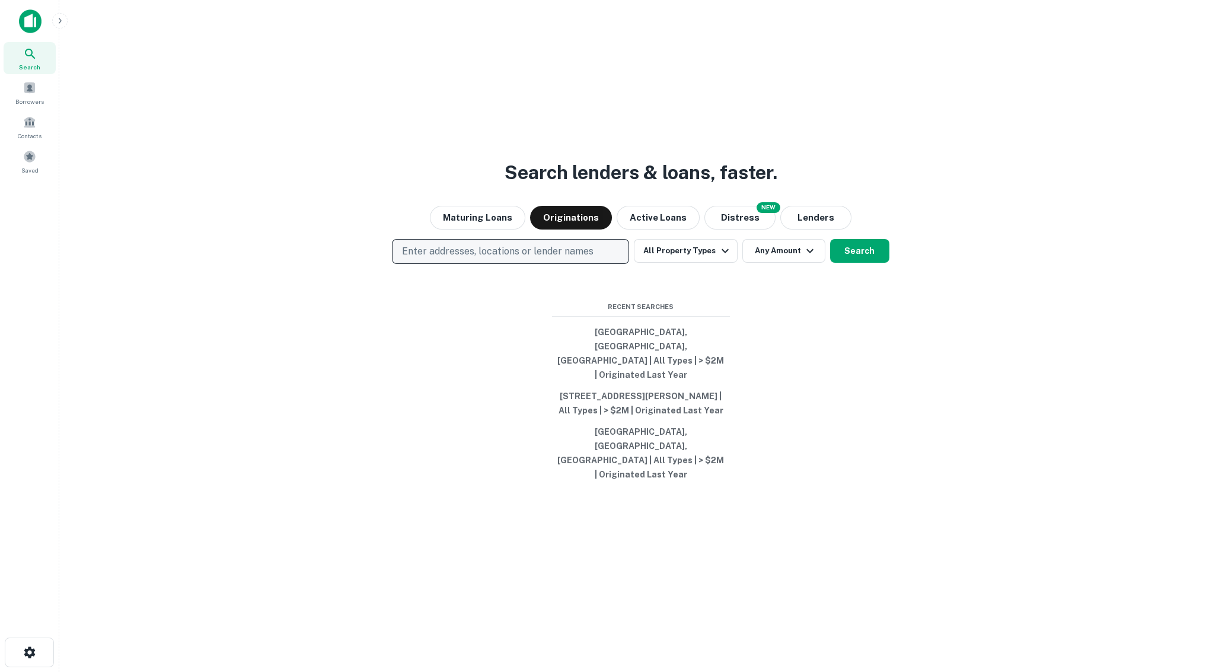
click at [558, 259] on p "Enter addresses, locations or lender names" at bounding box center [498, 251] width 192 height 14
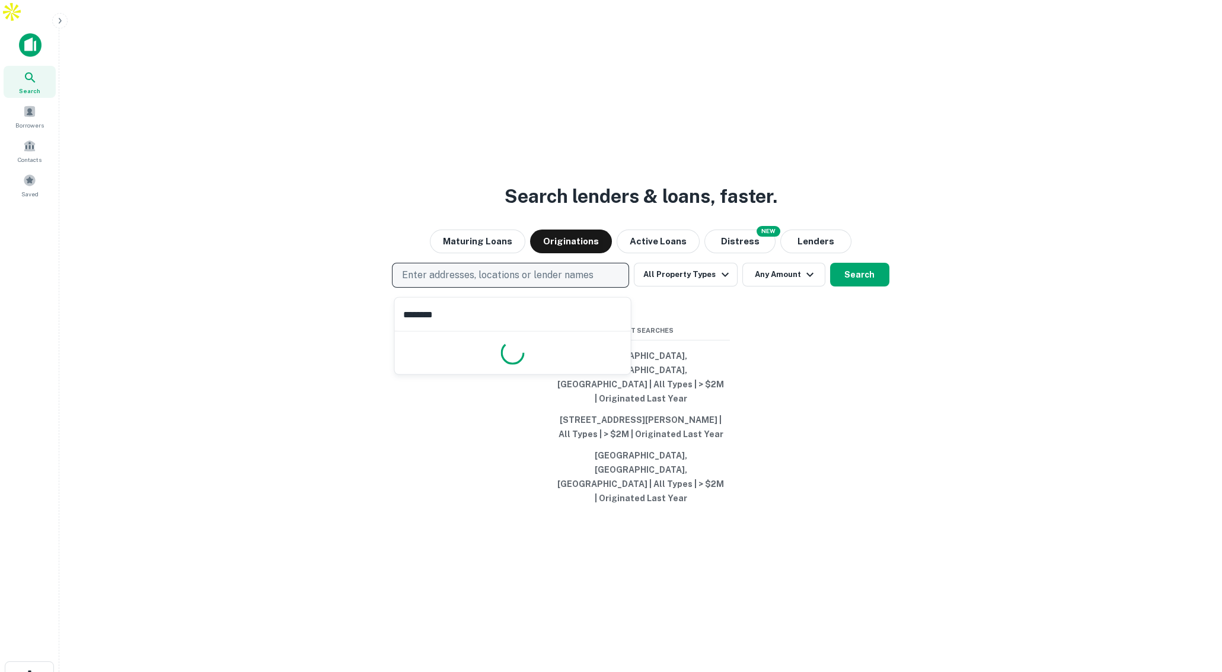
type input "*********"
click at [734, 313] on div "Search lenders & loans, faster. Maturing Loans Originations Active Loans NEW Di…" at bounding box center [641, 388] width 1144 height 672
click at [837, 285] on button "Search" at bounding box center [859, 275] width 59 height 24
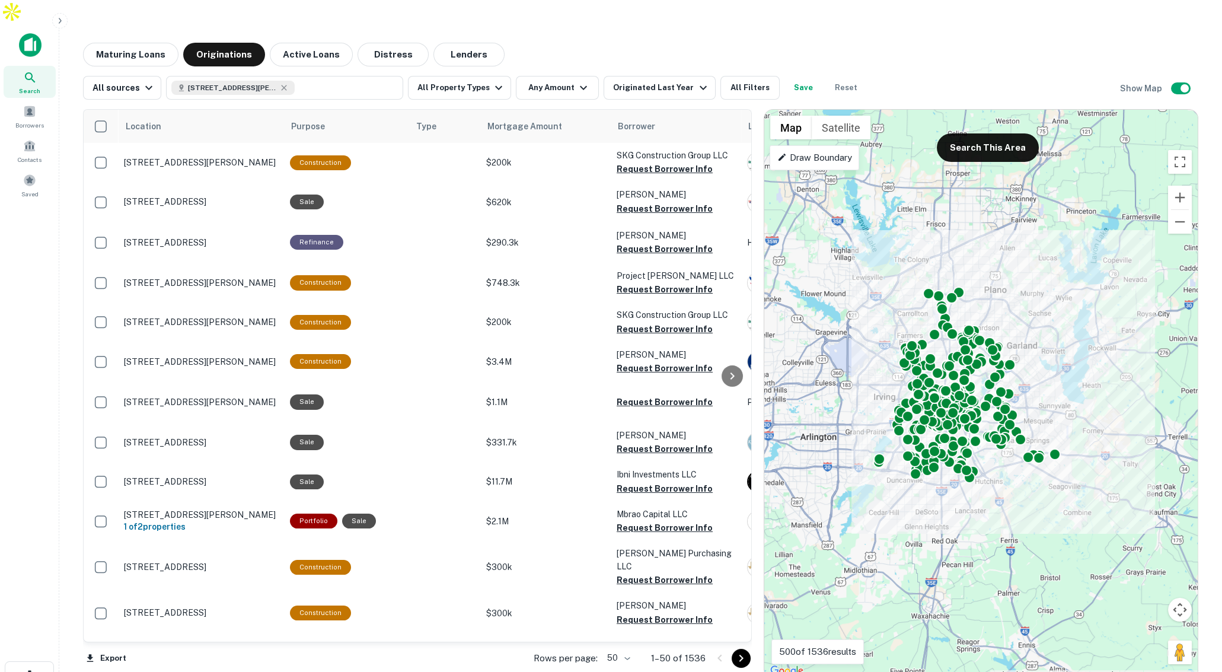
click at [842, 151] on p "Draw Boundary" at bounding box center [814, 158] width 74 height 14
click at [812, 151] on p "Drawing..." at bounding box center [797, 158] width 40 height 14
click at [284, 83] on icon "button" at bounding box center [283, 87] width 9 height 9
click at [281, 81] on p "Enter addresses, locations or lender names" at bounding box center [272, 88] width 192 height 14
click at [166, 76] on button "Enter addresses, locations or lender names" at bounding box center [284, 88] width 237 height 24
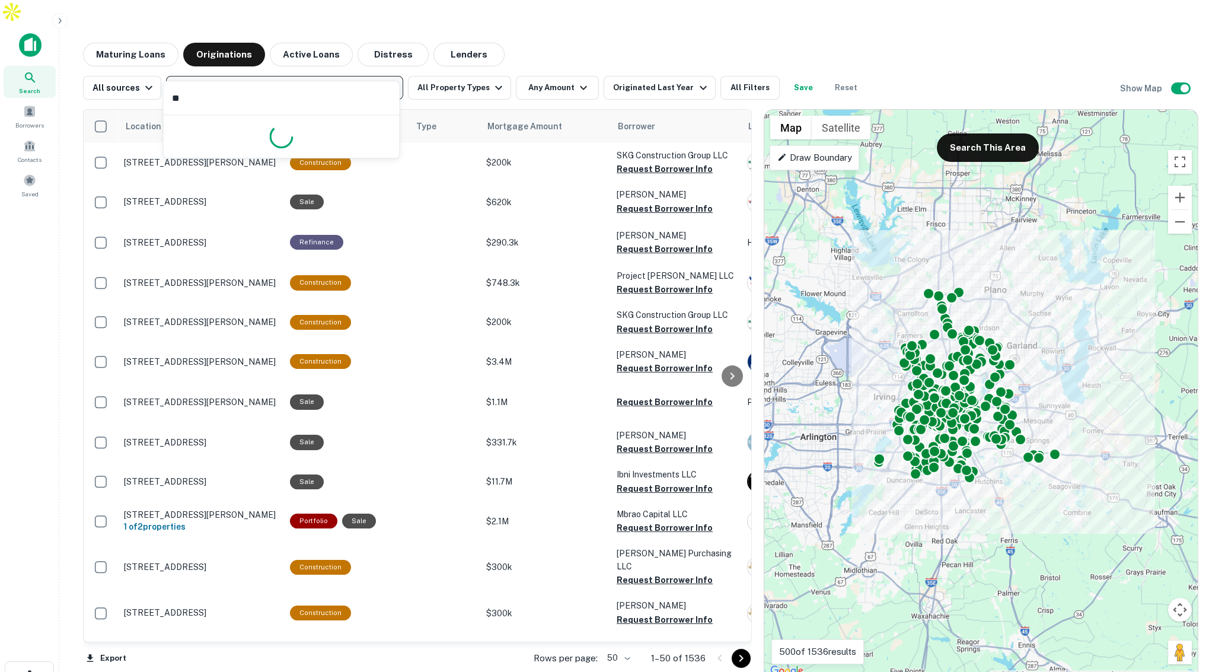
type input "*"
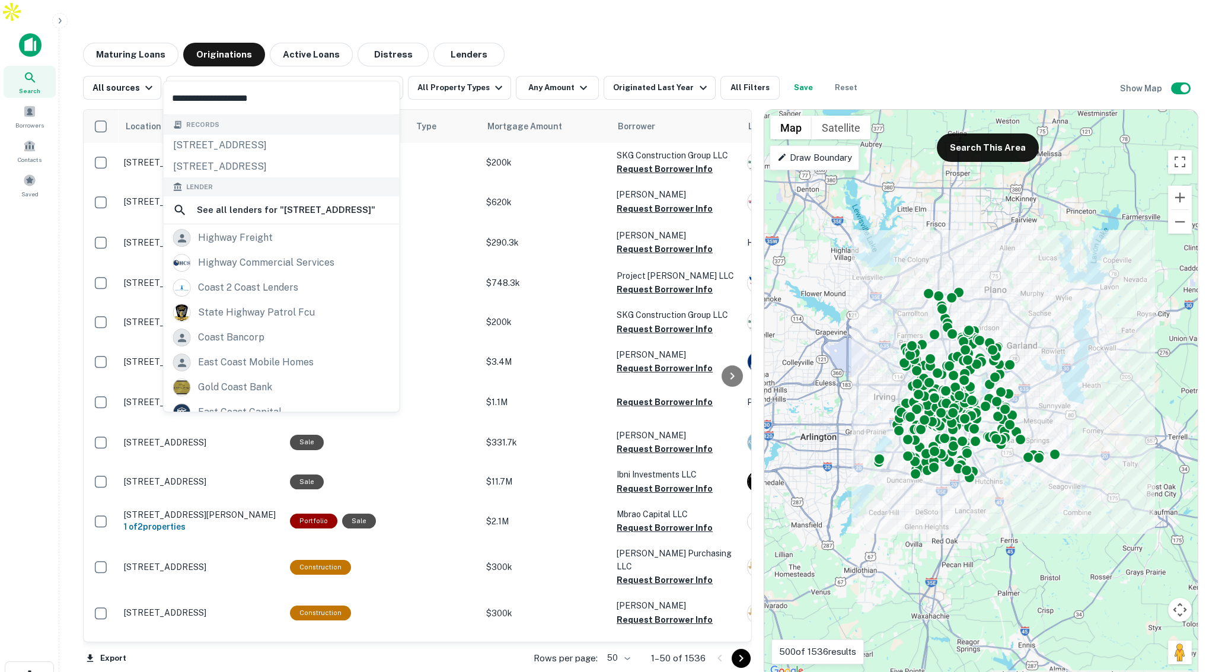
click at [192, 95] on input "**********" at bounding box center [282, 97] width 236 height 33
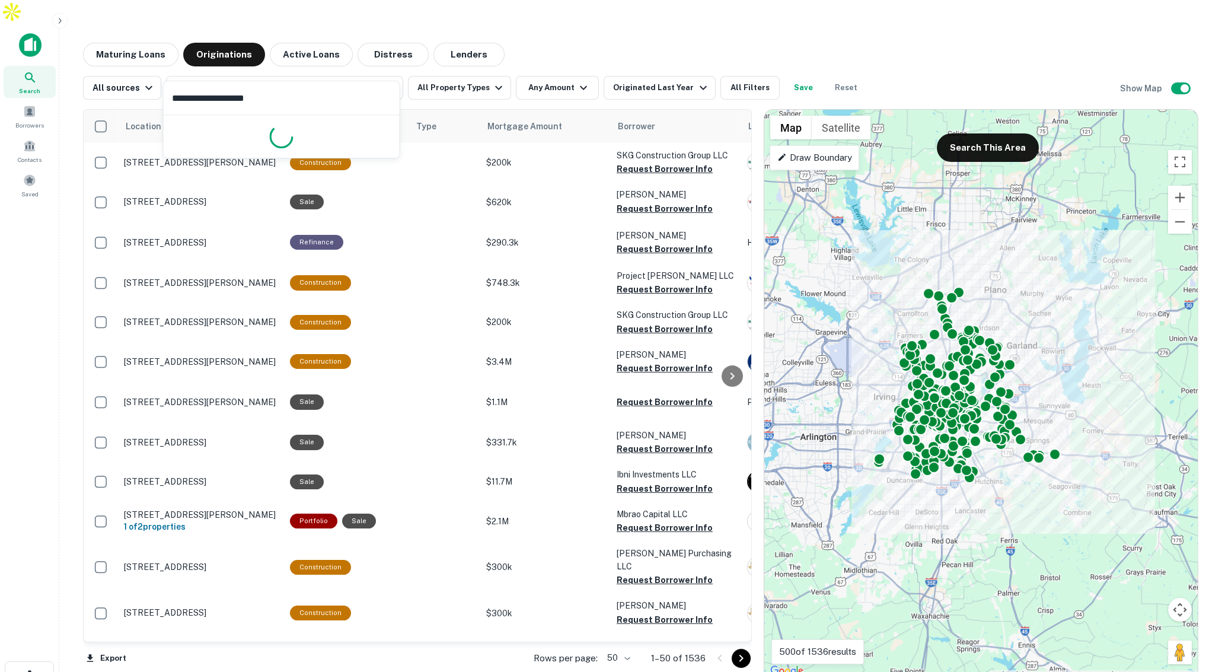
type input "**********"
click at [272, 95] on input "**********" at bounding box center [282, 97] width 236 height 33
click at [269, 97] on input "**********" at bounding box center [282, 97] width 236 height 33
click at [266, 99] on input "**********" at bounding box center [282, 97] width 236 height 33
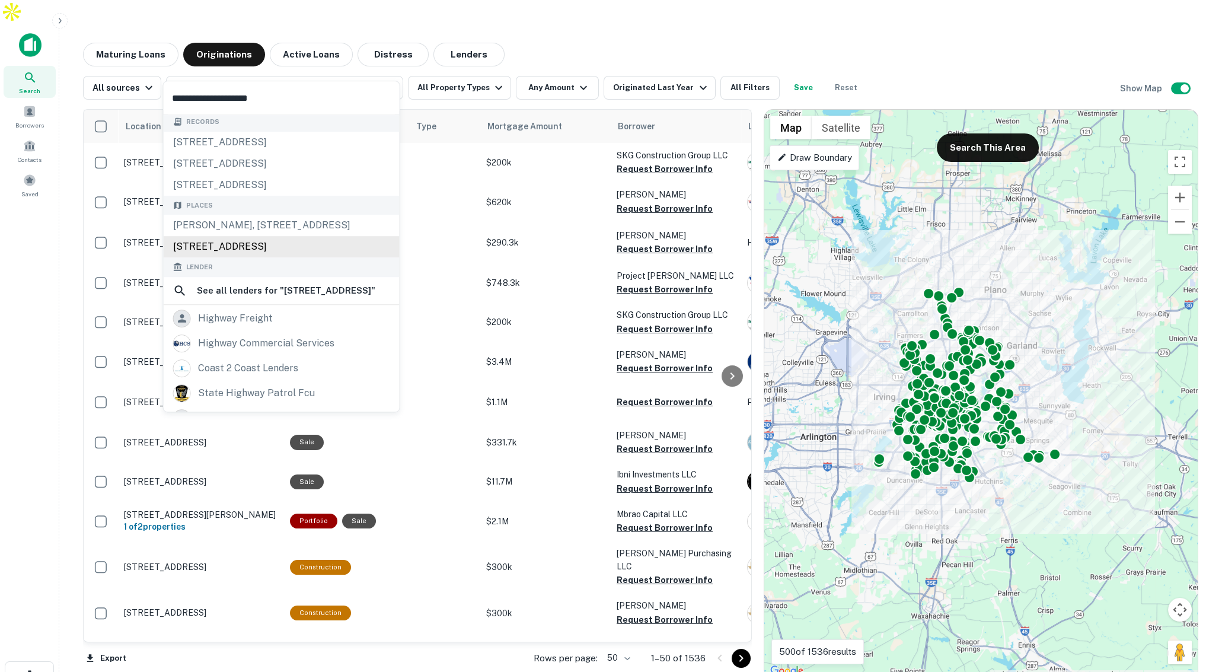
scroll to position [4, 0]
click at [287, 224] on div "Places OC Duffy, 2801 West Coast Highway, Newport Beach, CA, USA 2801 East Coas…" at bounding box center [282, 226] width 236 height 62
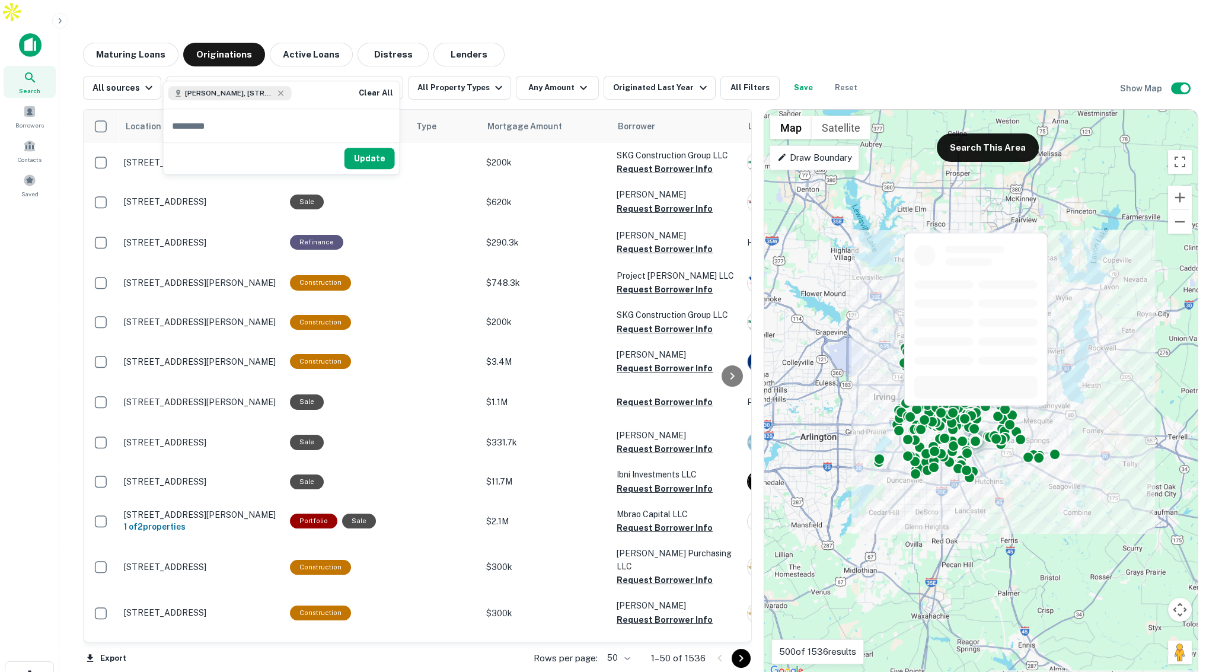
scroll to position [0, 0]
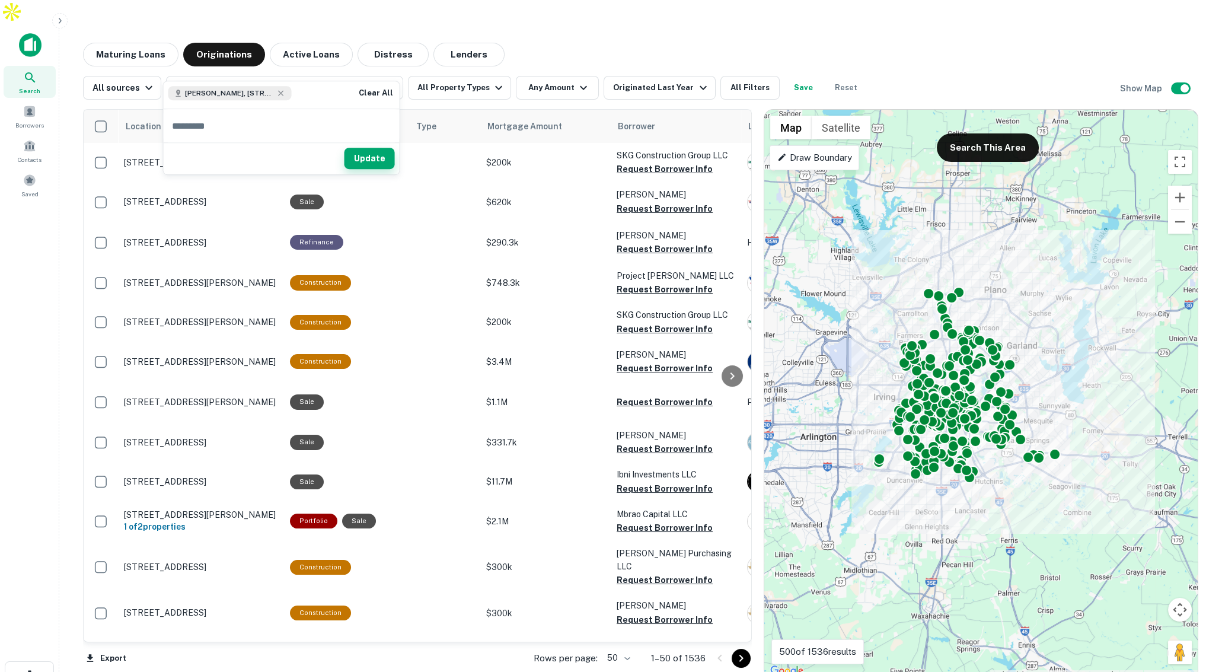
click at [363, 154] on button "Update" at bounding box center [370, 158] width 50 height 21
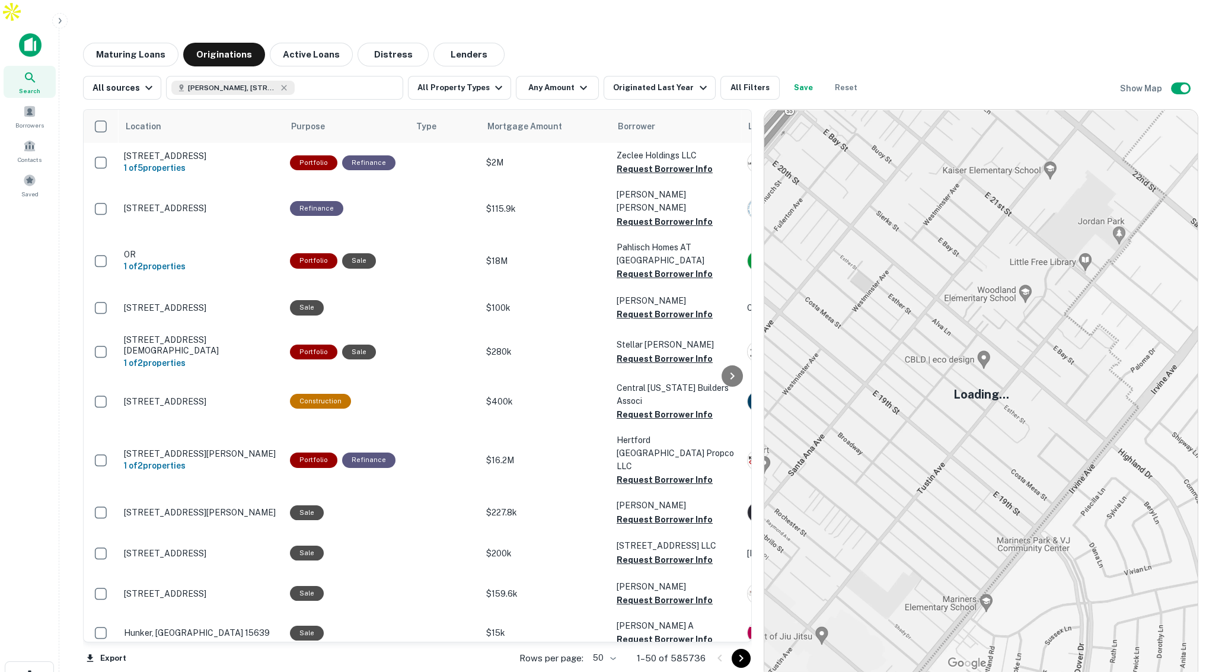
scroll to position [0, 1]
click at [36, 71] on icon at bounding box center [30, 78] width 14 height 14
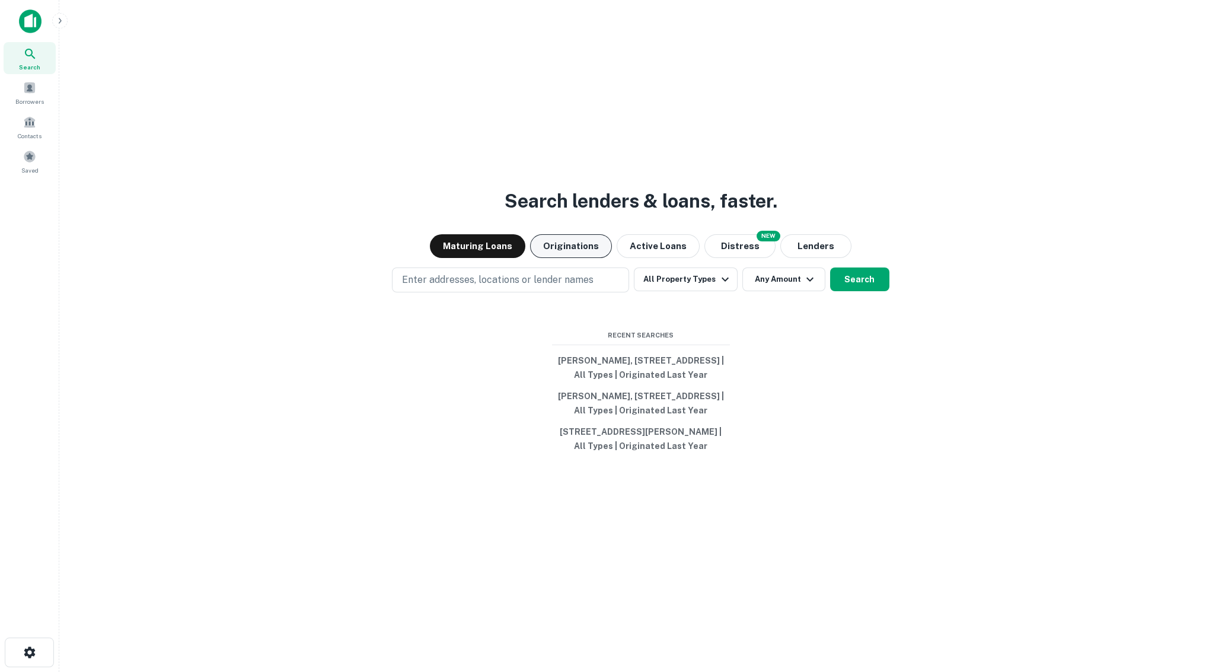
click at [572, 234] on button "Originations" at bounding box center [571, 246] width 82 height 24
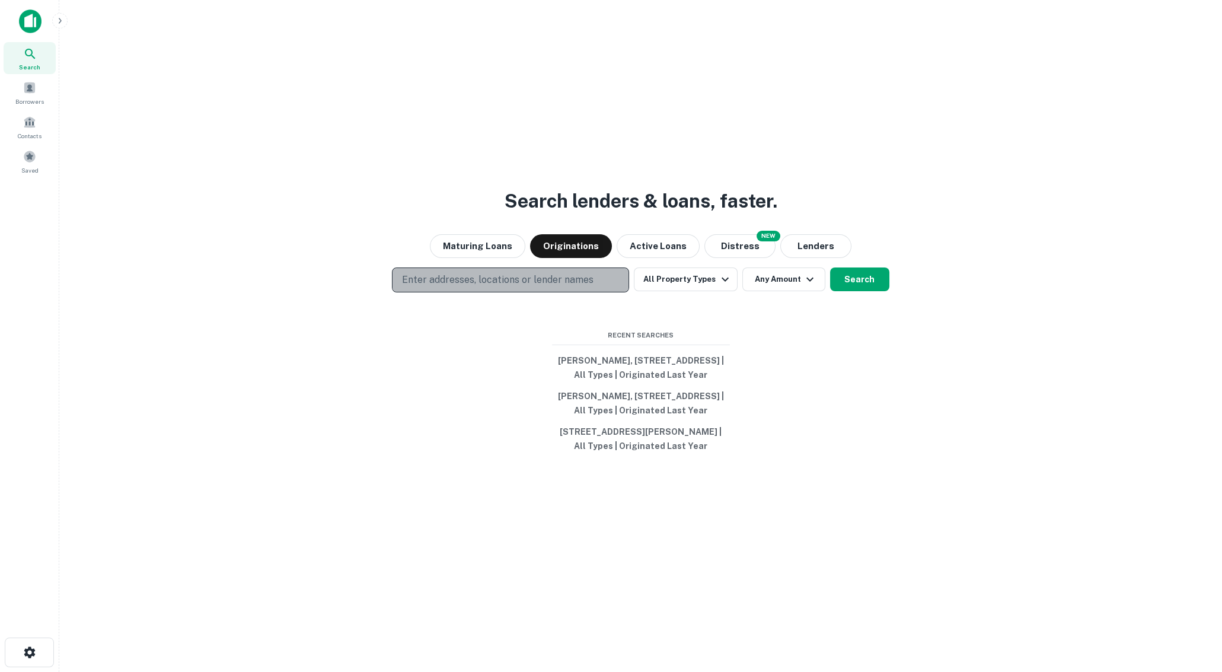
click at [568, 273] on p "Enter addresses, locations or lender names" at bounding box center [498, 280] width 192 height 14
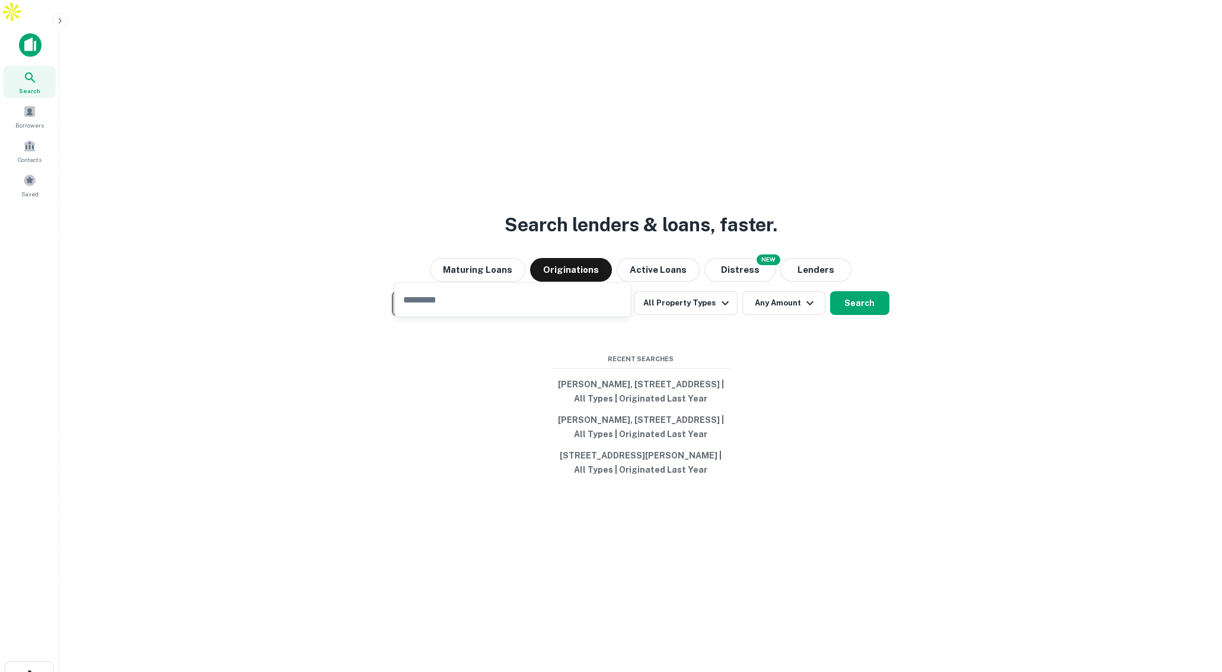
click at [569, 297] on p "Enter addresses, locations or lender names" at bounding box center [498, 304] width 192 height 14
click at [430, 295] on input "text" at bounding box center [513, 299] width 236 height 33
type input "**********"
click at [850, 291] on button "Search" at bounding box center [859, 303] width 59 height 24
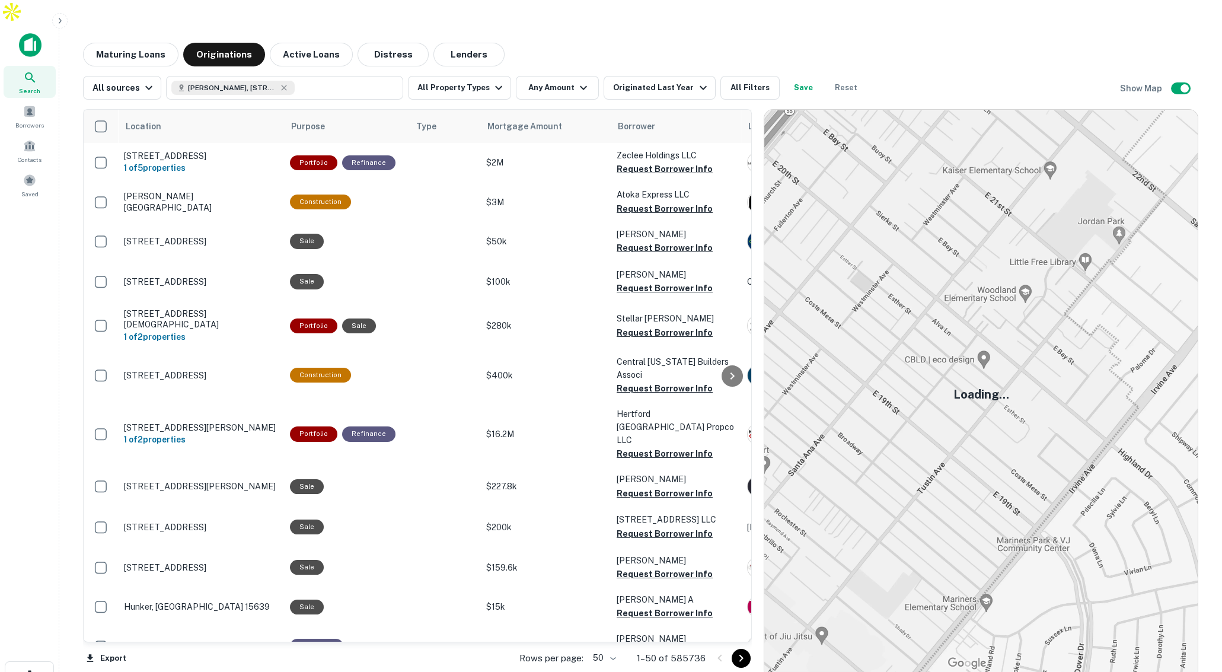
click at [33, 71] on icon at bounding box center [30, 78] width 14 height 14
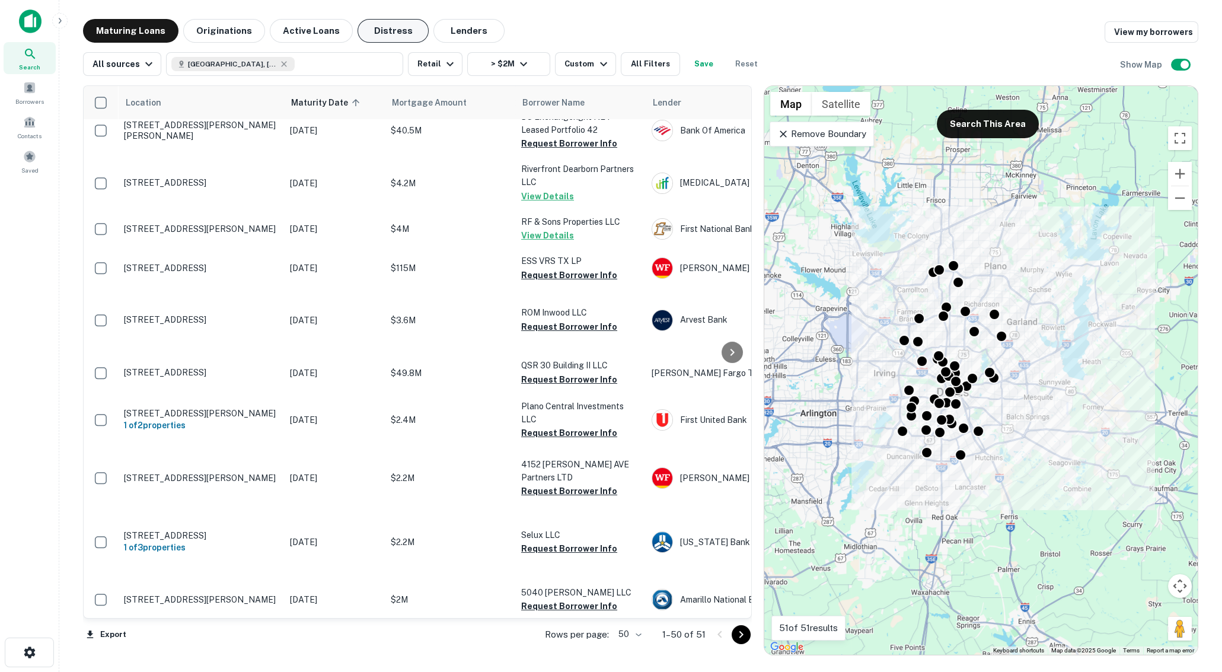
click at [395, 30] on button "Distress" at bounding box center [393, 31] width 71 height 24
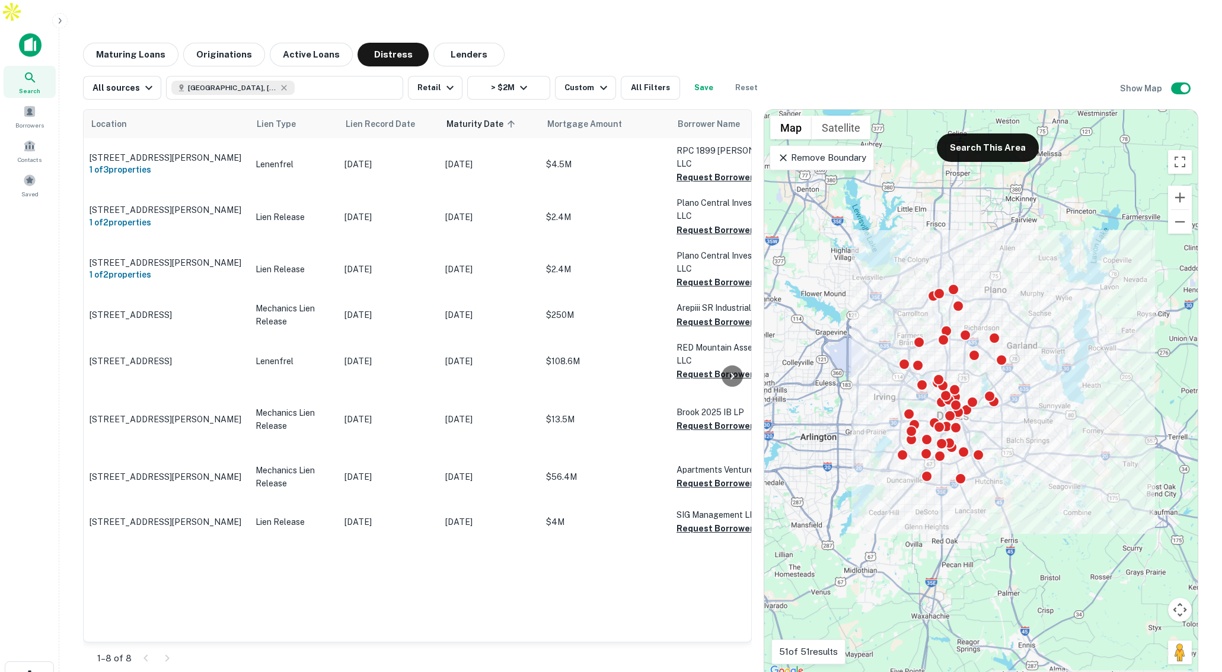
click at [822, 151] on p "Remove Boundary" at bounding box center [821, 158] width 88 height 14
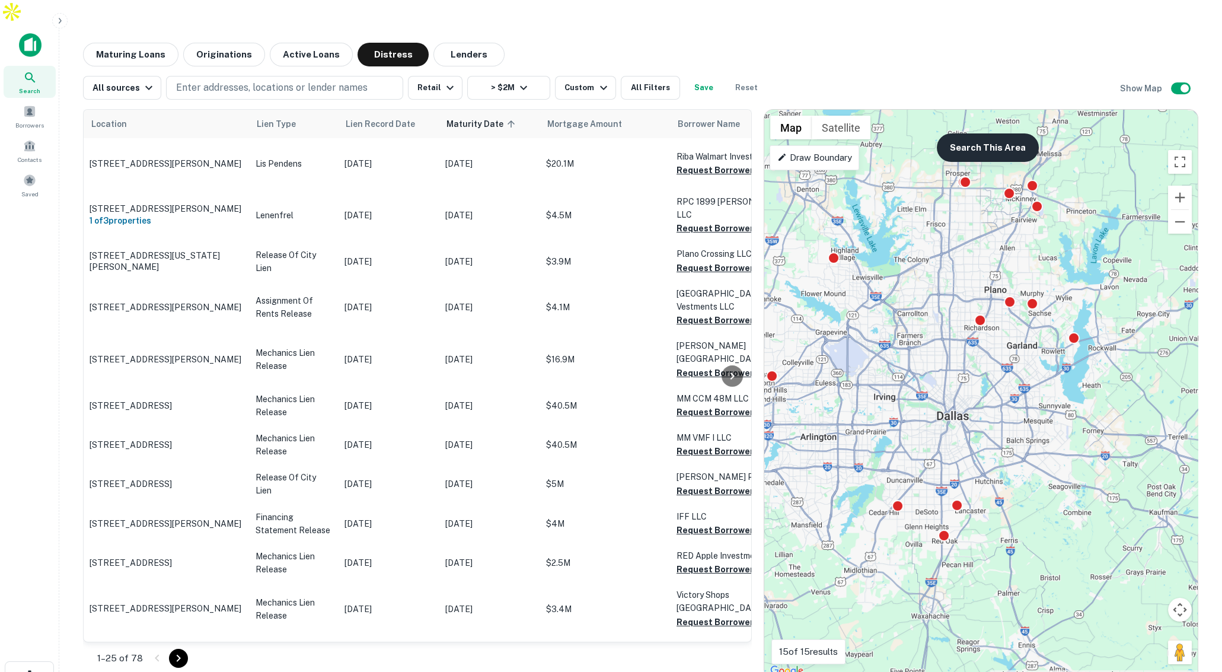
click at [999, 133] on button "Search This Area" at bounding box center [988, 147] width 102 height 28
click at [996, 133] on button "Search This Area" at bounding box center [988, 147] width 102 height 28
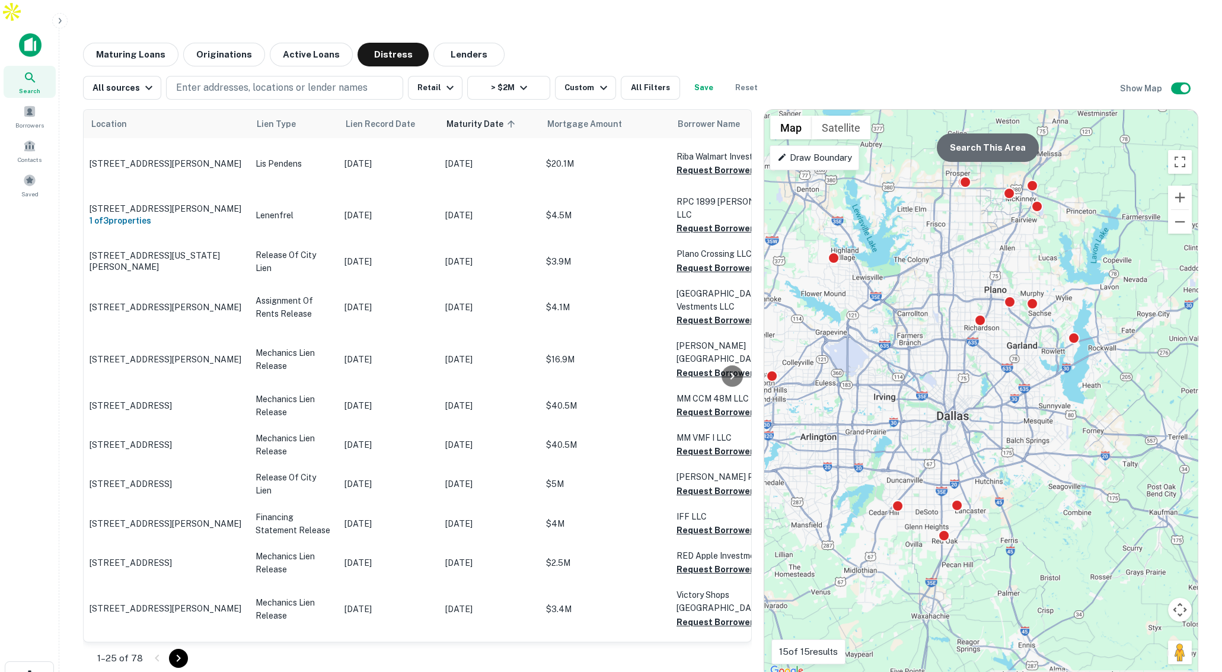
click at [996, 133] on button "Search This Area" at bounding box center [988, 147] width 102 height 28
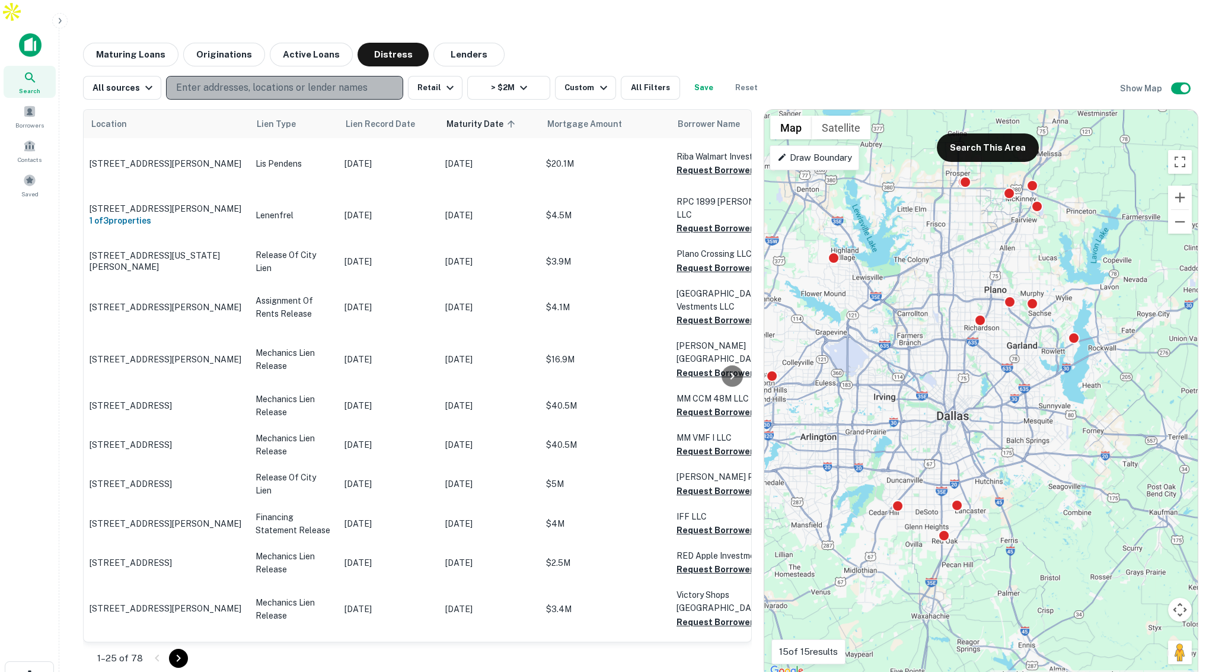
click at [321, 81] on p "Enter addresses, locations or lender names" at bounding box center [272, 88] width 192 height 14
type input "******"
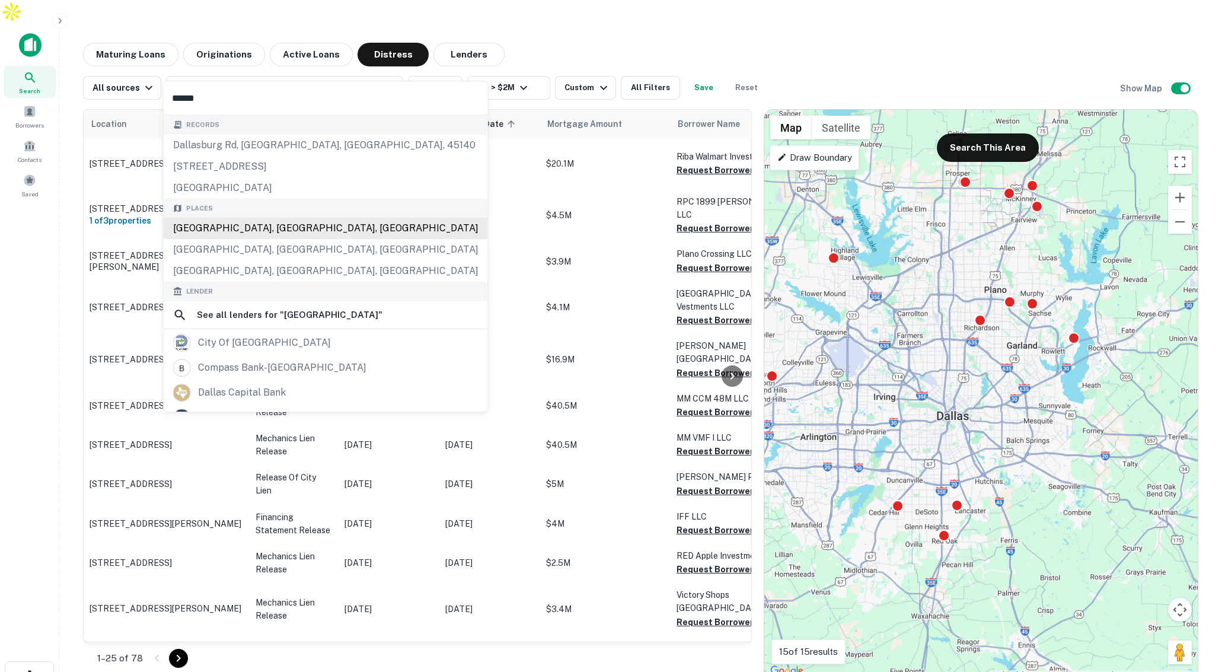
click at [207, 232] on div "Dallas, TX, USA" at bounding box center [326, 228] width 324 height 21
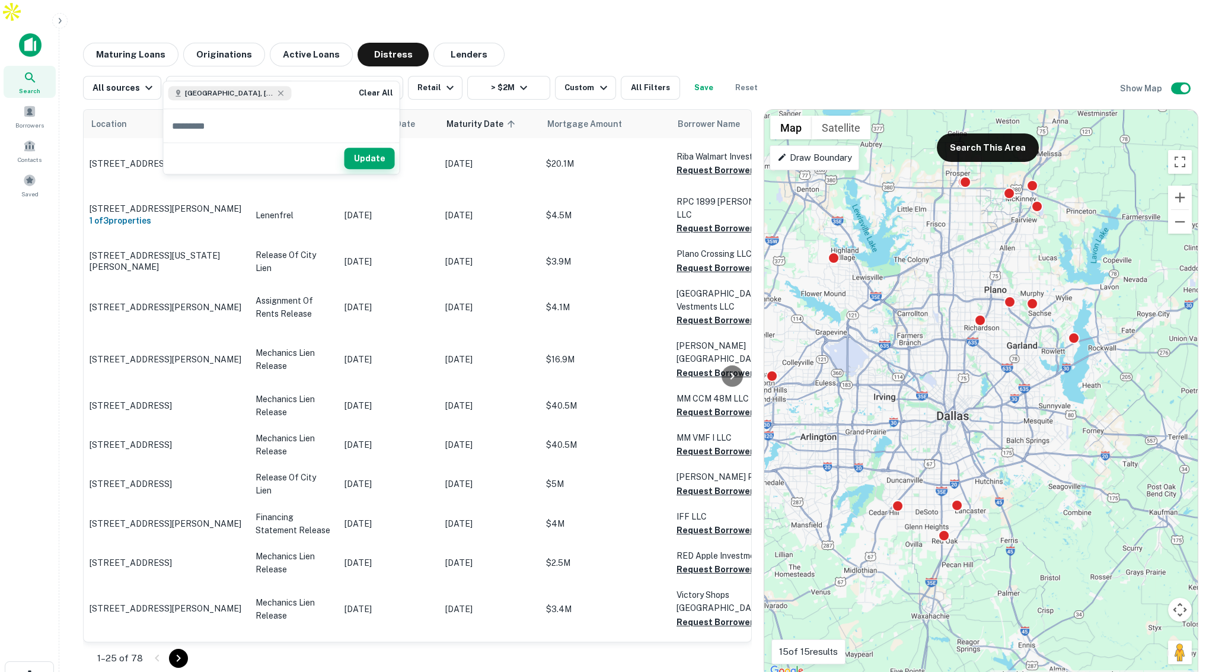
click at [377, 162] on button "Update" at bounding box center [370, 158] width 50 height 21
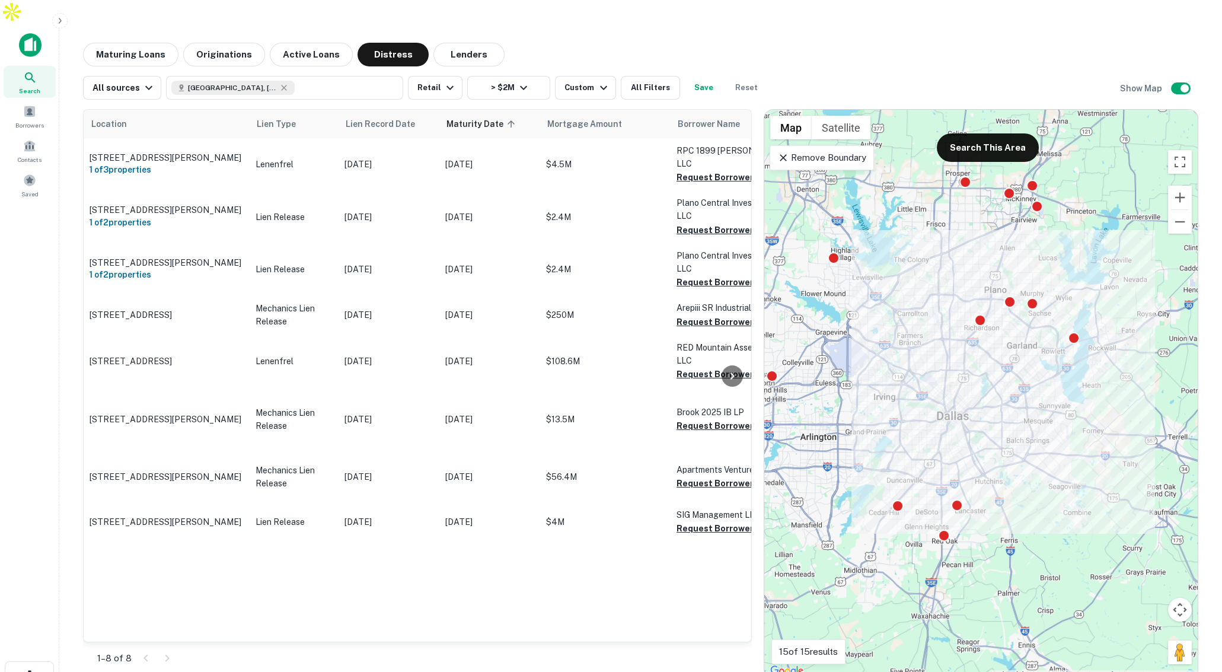
click at [536, 43] on div "Maturing Loans Originations Active Loans Distress Lenders" at bounding box center [641, 55] width 1116 height 24
click at [42, 66] on div "Search" at bounding box center [30, 82] width 52 height 32
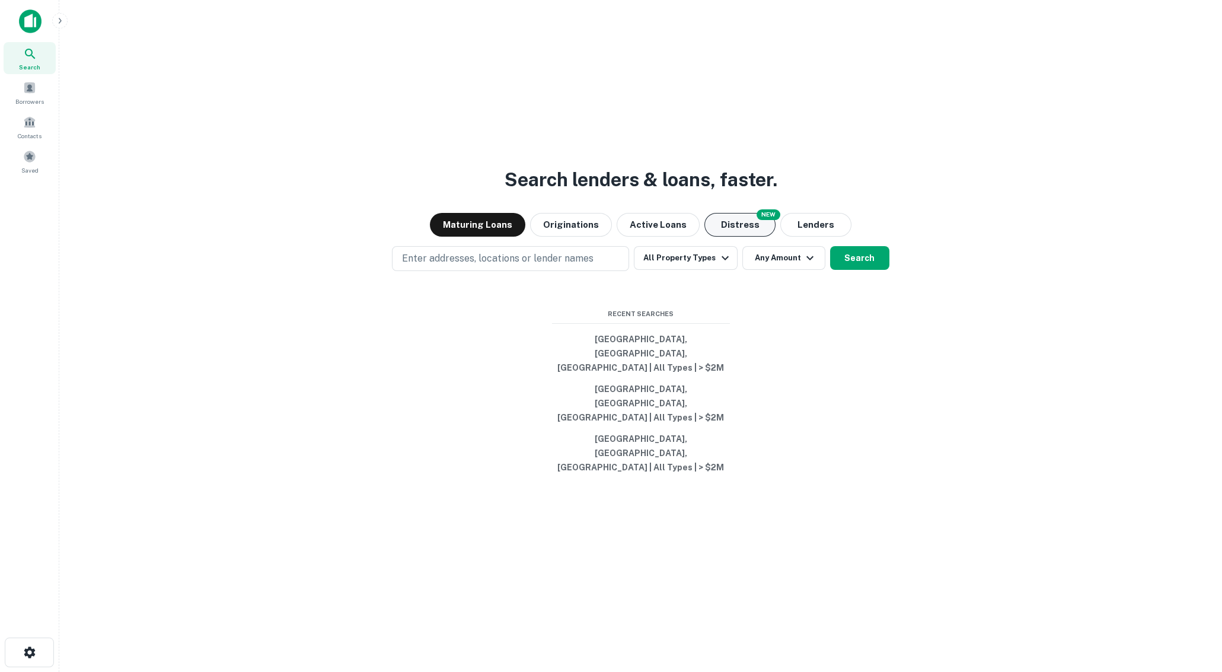
click at [735, 237] on button "Distress" at bounding box center [740, 225] width 71 height 24
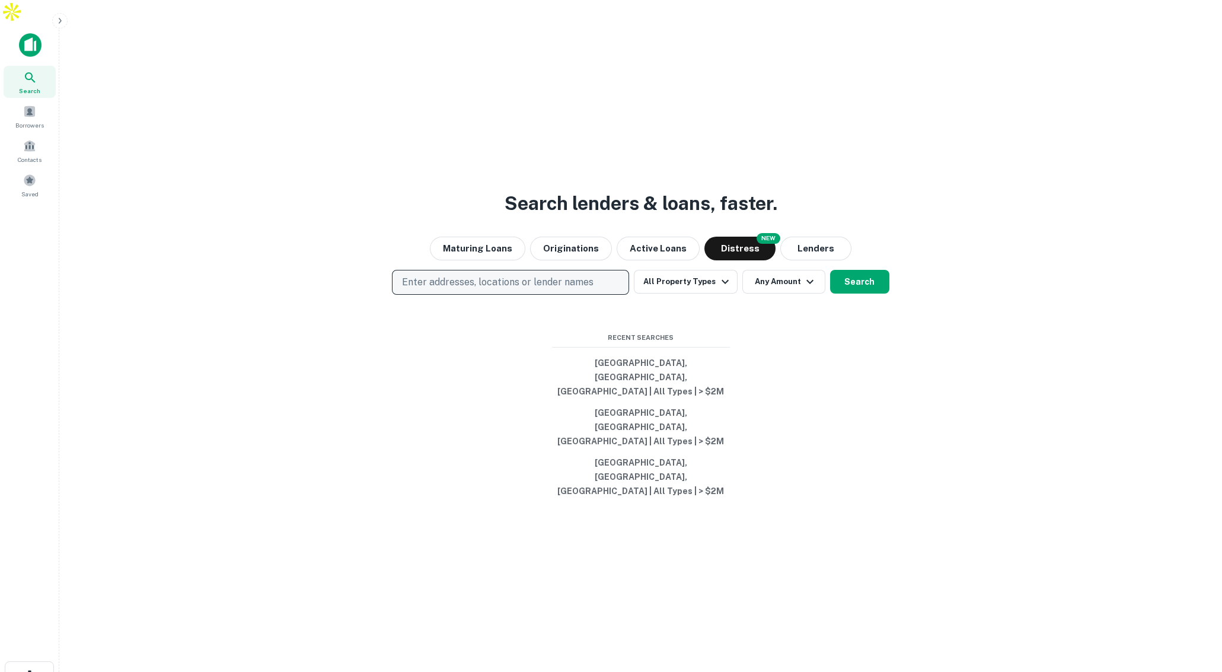
click at [581, 295] on button "Enter addresses, locations or lender names" at bounding box center [510, 282] width 237 height 25
type input "****"
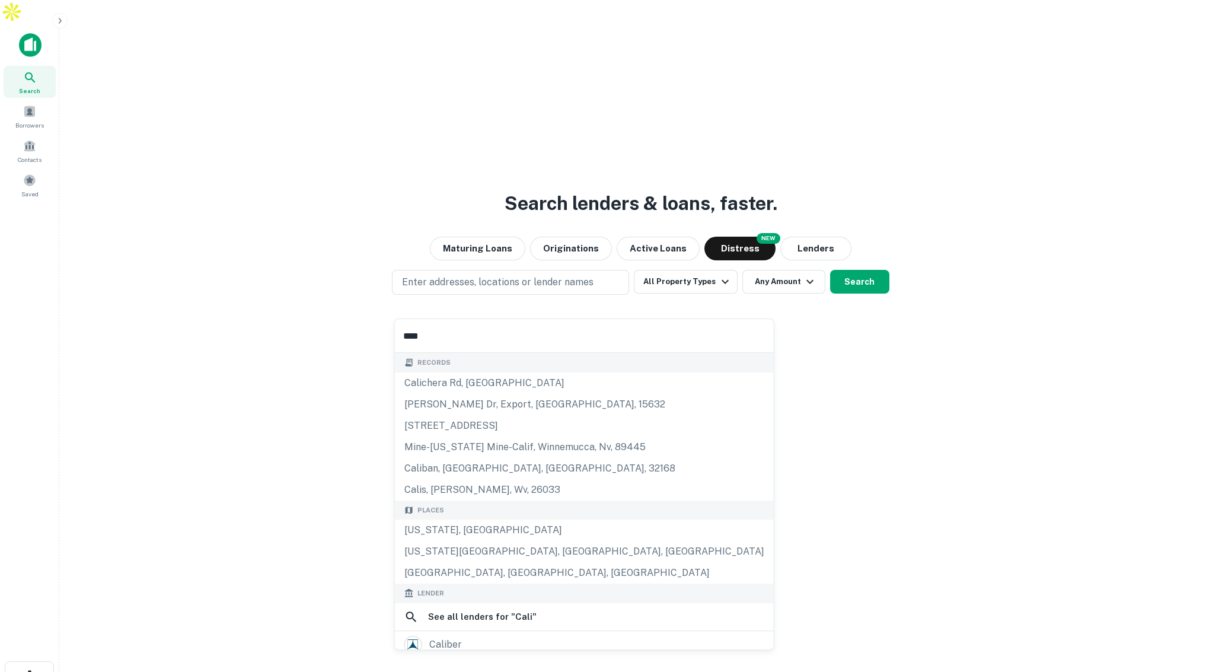
click at [501, 533] on div "[US_STATE], [GEOGRAPHIC_DATA]" at bounding box center [584, 530] width 379 height 21
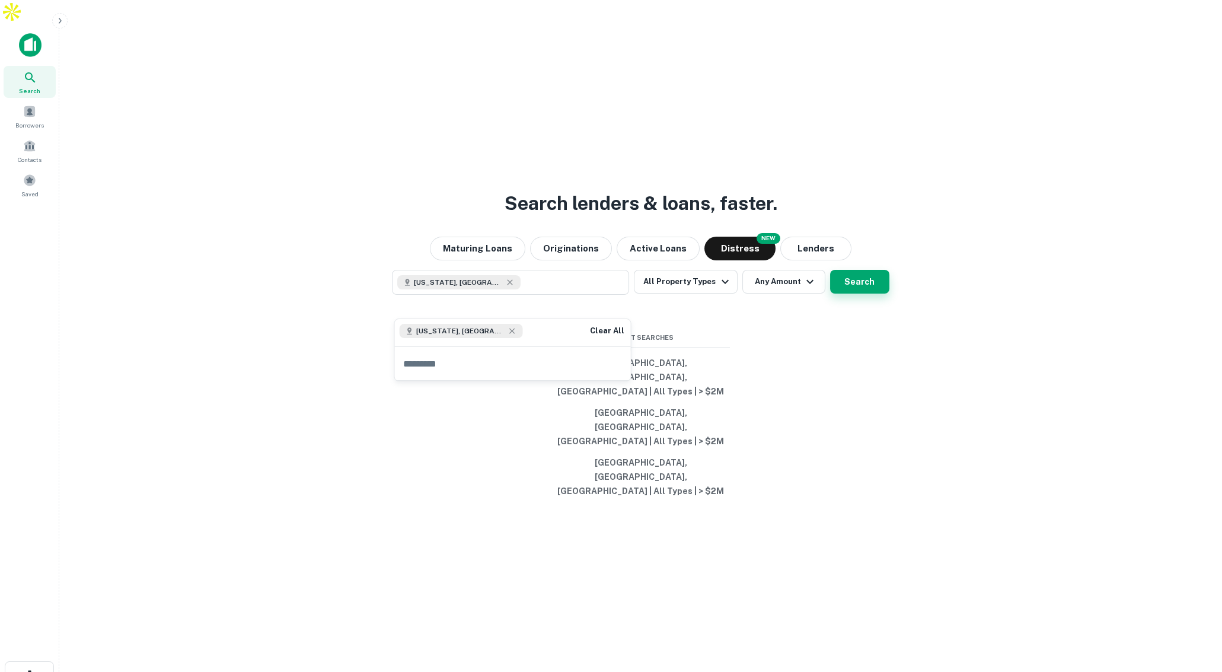
click at [864, 294] on button "Search" at bounding box center [859, 282] width 59 height 24
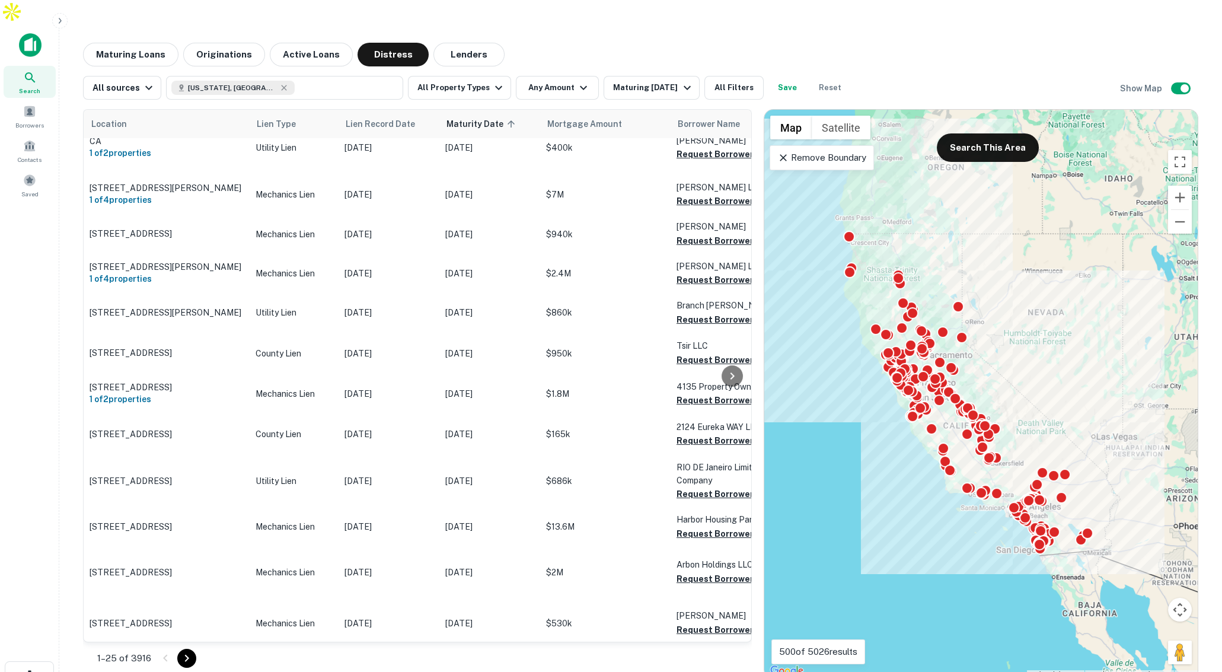
scroll to position [23, 0]
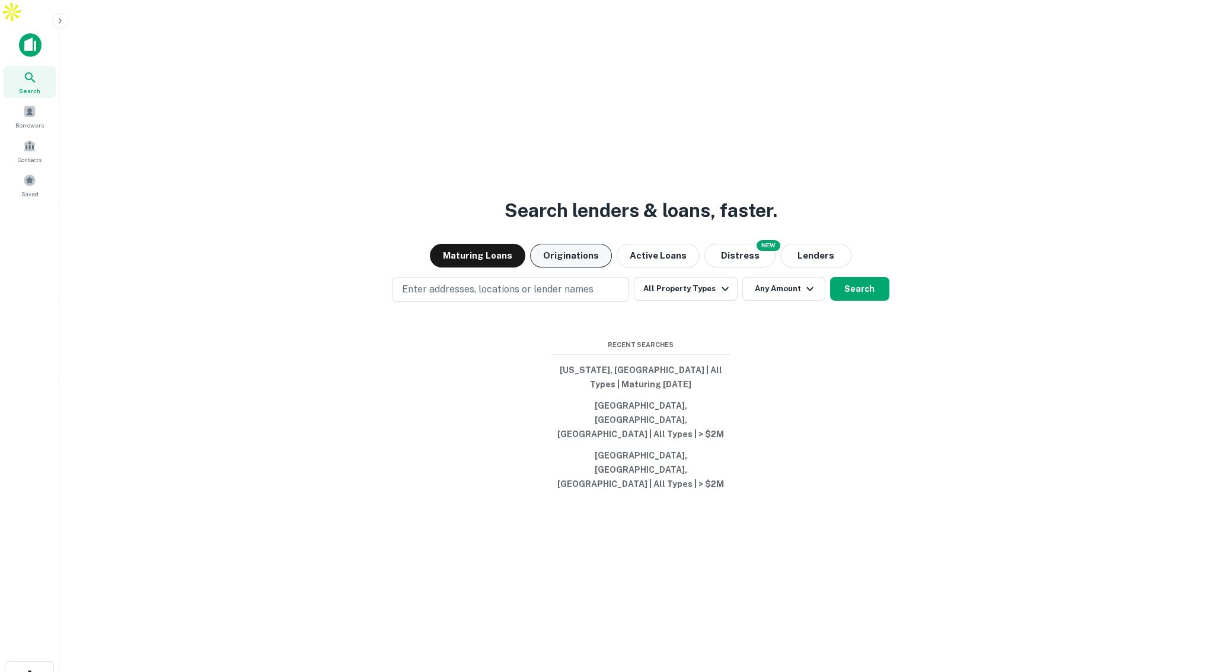
click at [580, 259] on button "Originations" at bounding box center [571, 256] width 82 height 24
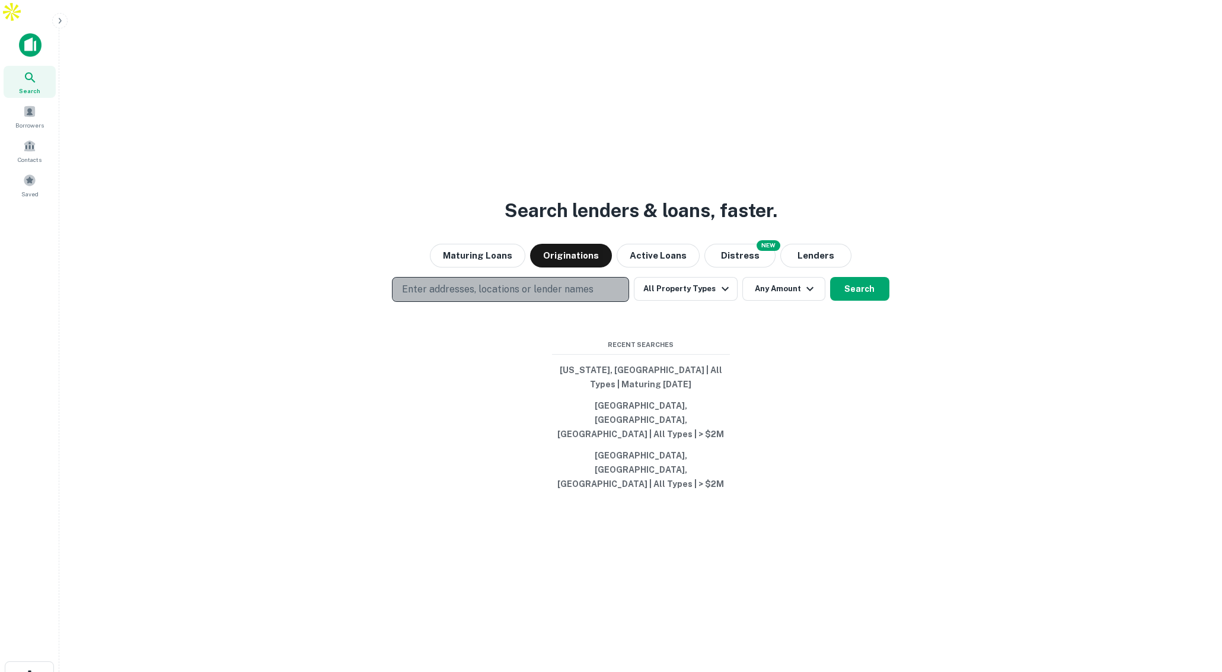
click at [568, 287] on p "Enter addresses, locations or lender names" at bounding box center [498, 289] width 192 height 14
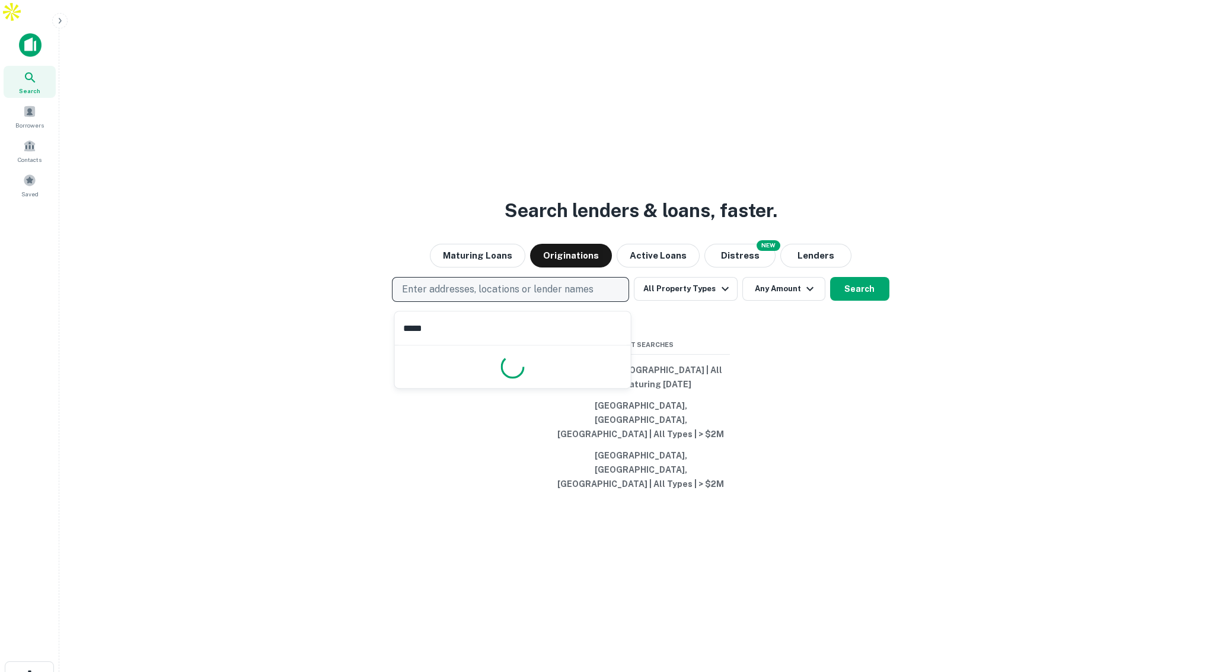
type input "******"
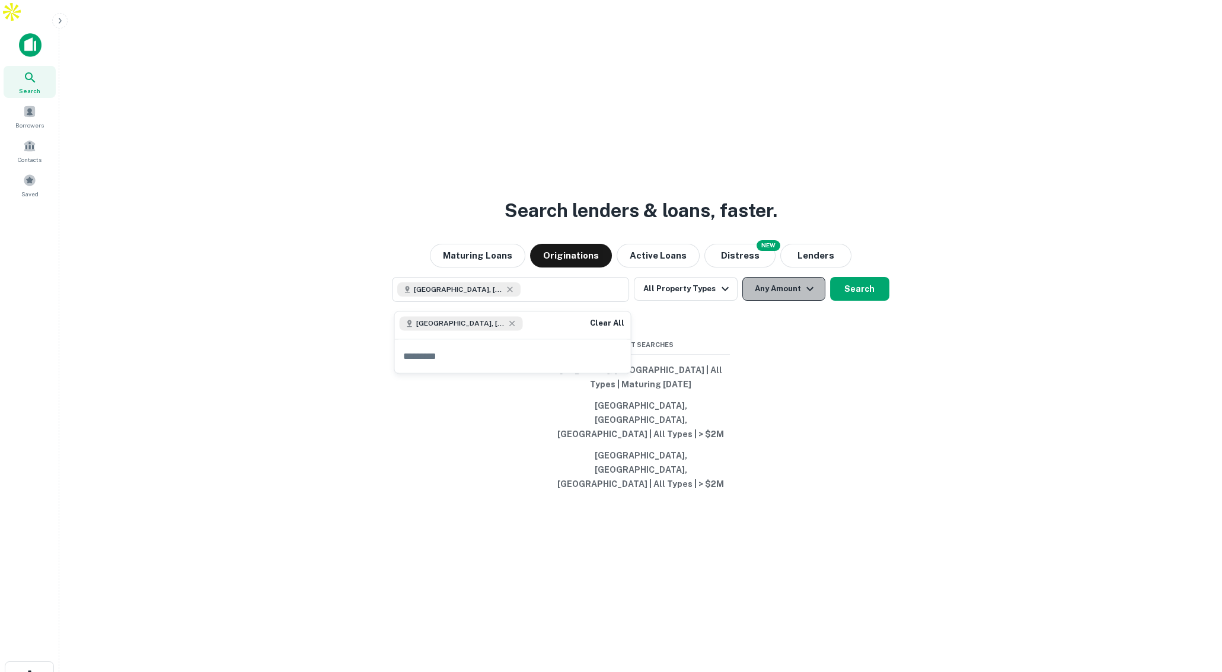
click at [778, 297] on button "Any Amount" at bounding box center [784, 289] width 83 height 24
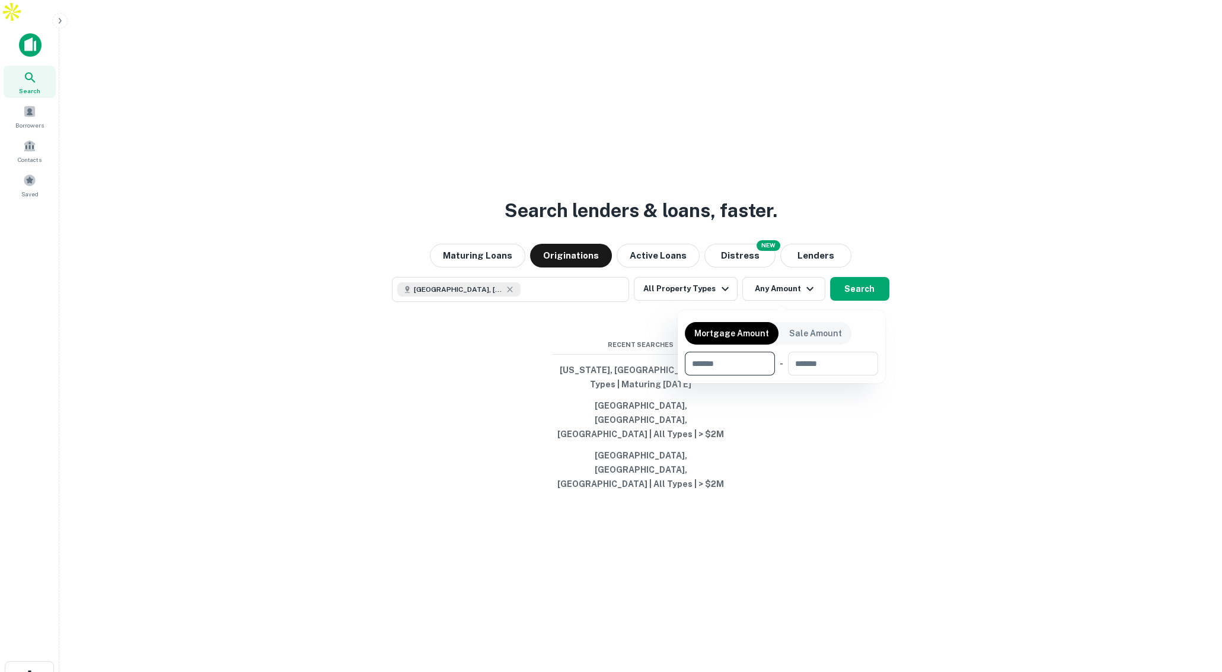
click at [866, 295] on div at bounding box center [611, 336] width 1222 height 672
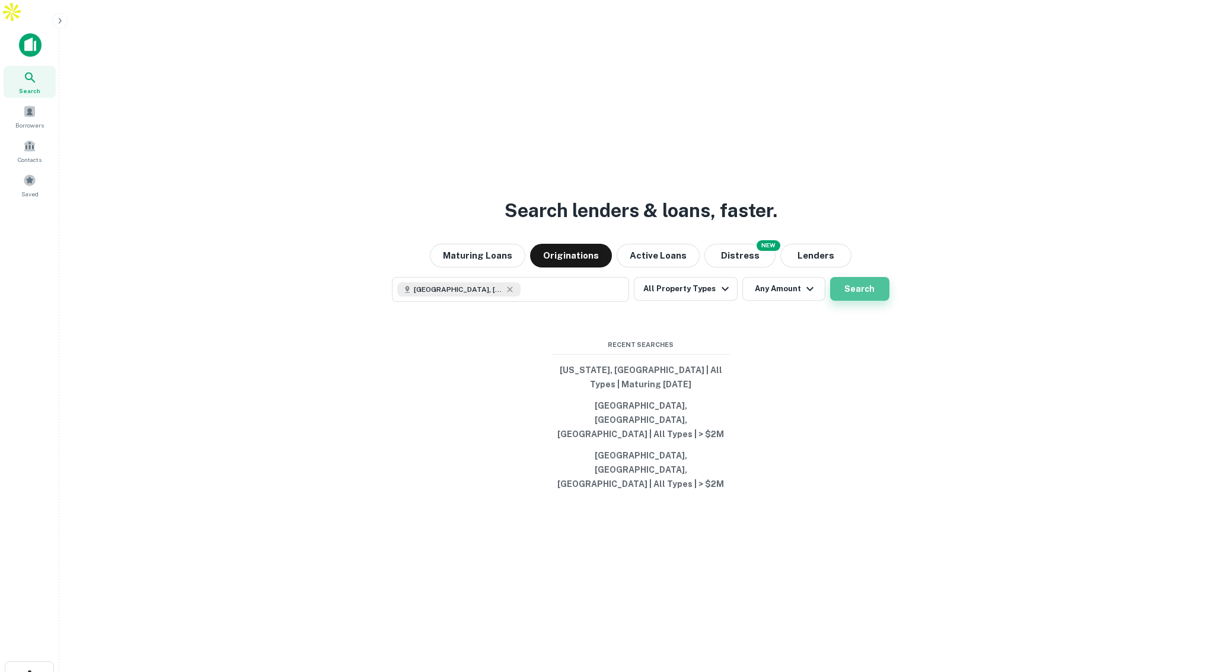
click at [846, 294] on button "Search" at bounding box center [859, 289] width 59 height 24
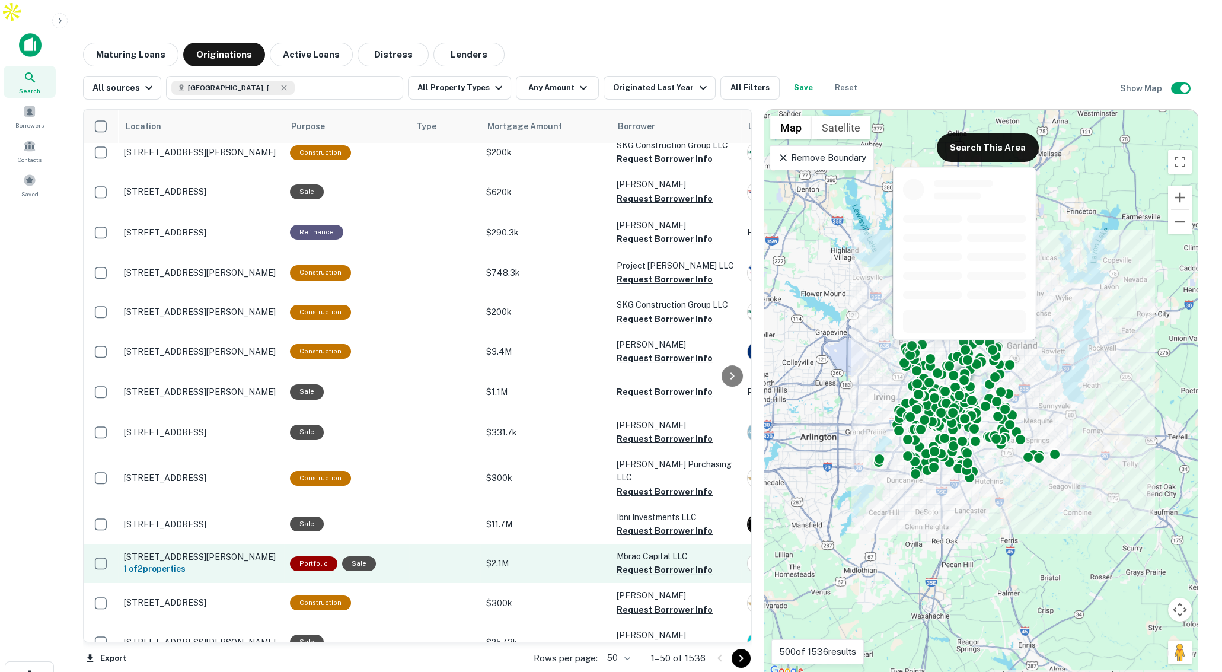
scroll to position [17, 0]
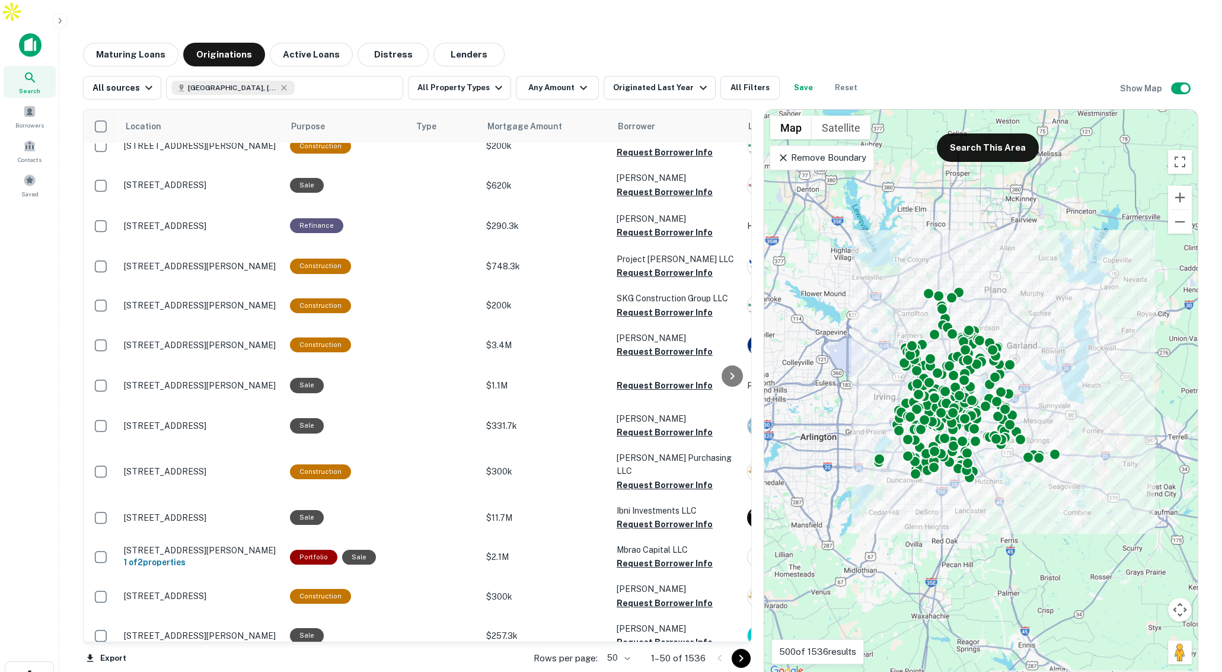
click at [852, 151] on p "Remove Boundary" at bounding box center [821, 158] width 88 height 14
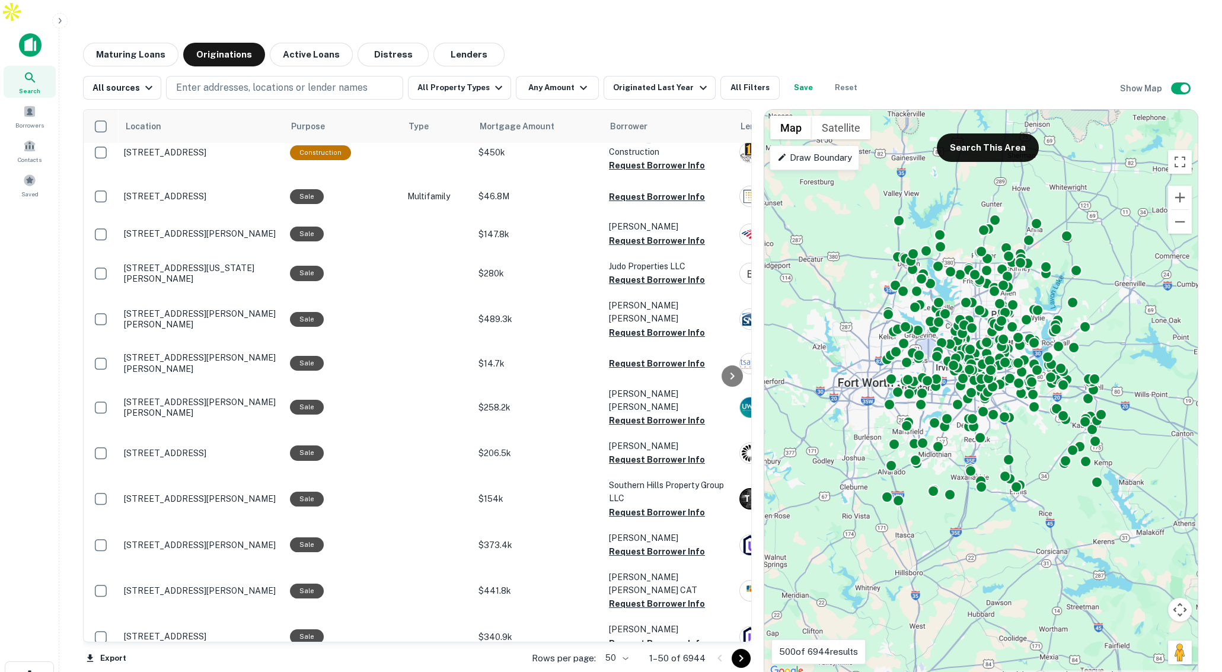
drag, startPoint x: 924, startPoint y: 157, endPoint x: 967, endPoint y: 222, distance: 78.3
click at [967, 222] on div "To activate drag with keyboard, press Alt + Enter. Once in keyboard drag state,…" at bounding box center [981, 394] width 434 height 569
click at [817, 151] on p "Draw Boundary" at bounding box center [814, 158] width 74 height 14
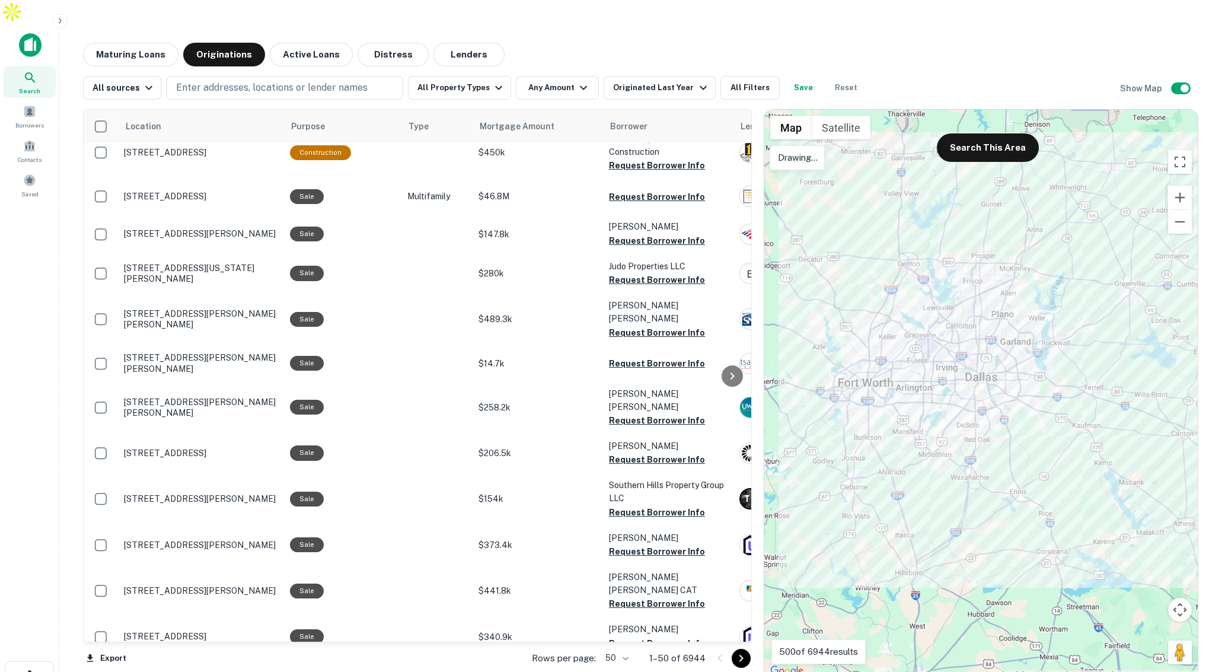
click at [874, 179] on div at bounding box center [981, 394] width 434 height 569
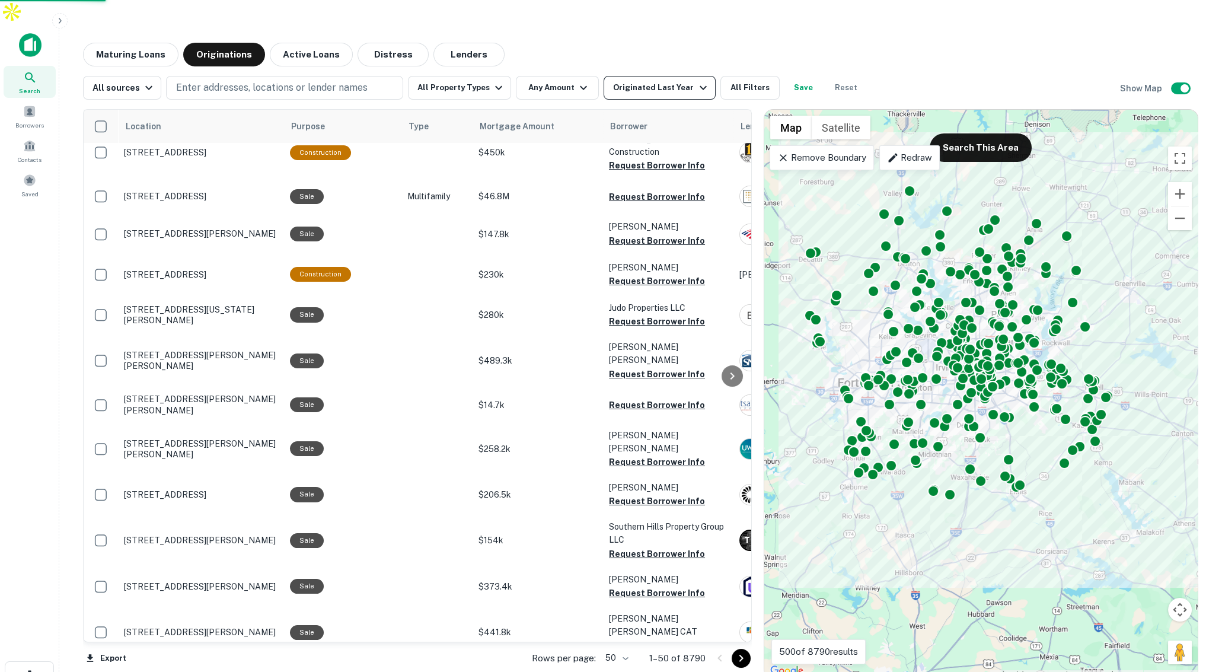
click at [673, 81] on div "Originated Last Year" at bounding box center [661, 88] width 97 height 14
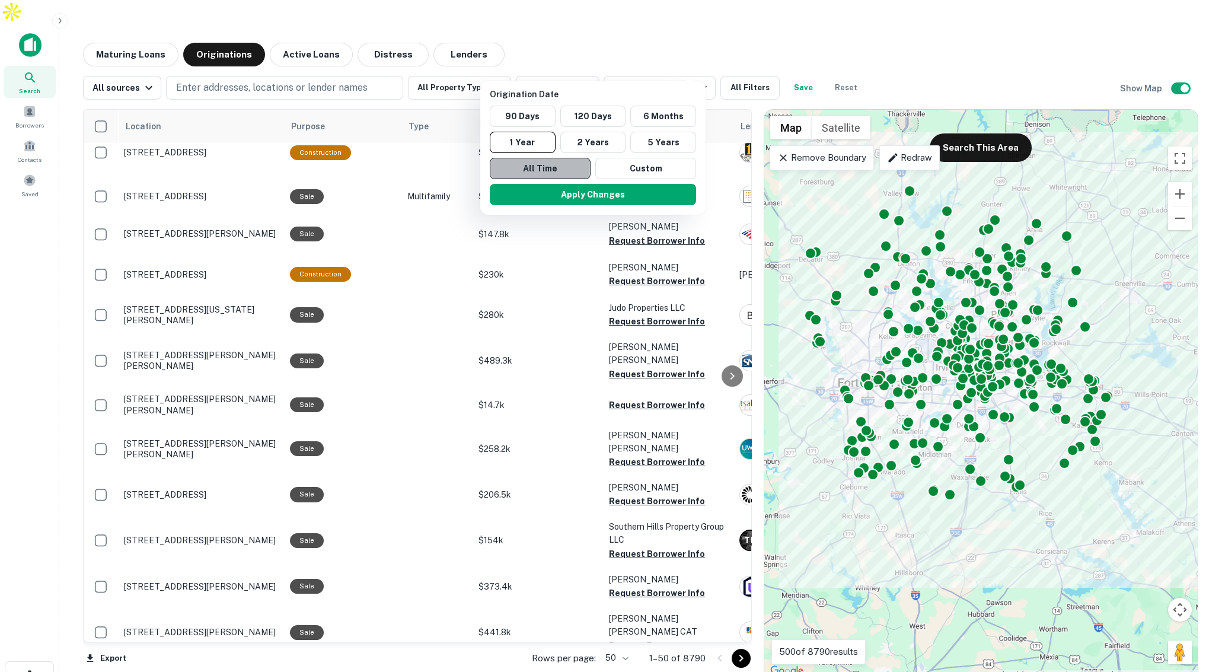
click at [570, 168] on button "All Time" at bounding box center [540, 168] width 101 height 21
click at [597, 194] on button "Apply Changes" at bounding box center [589, 194] width 206 height 21
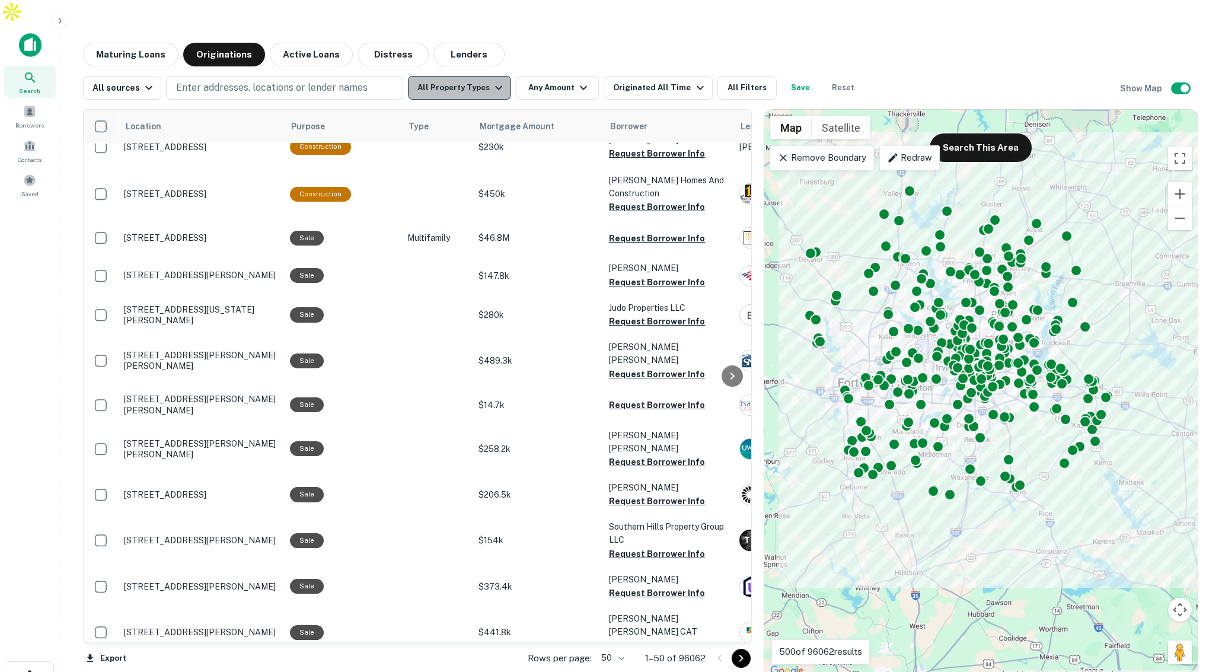
click at [492, 81] on icon "button" at bounding box center [499, 88] width 14 height 14
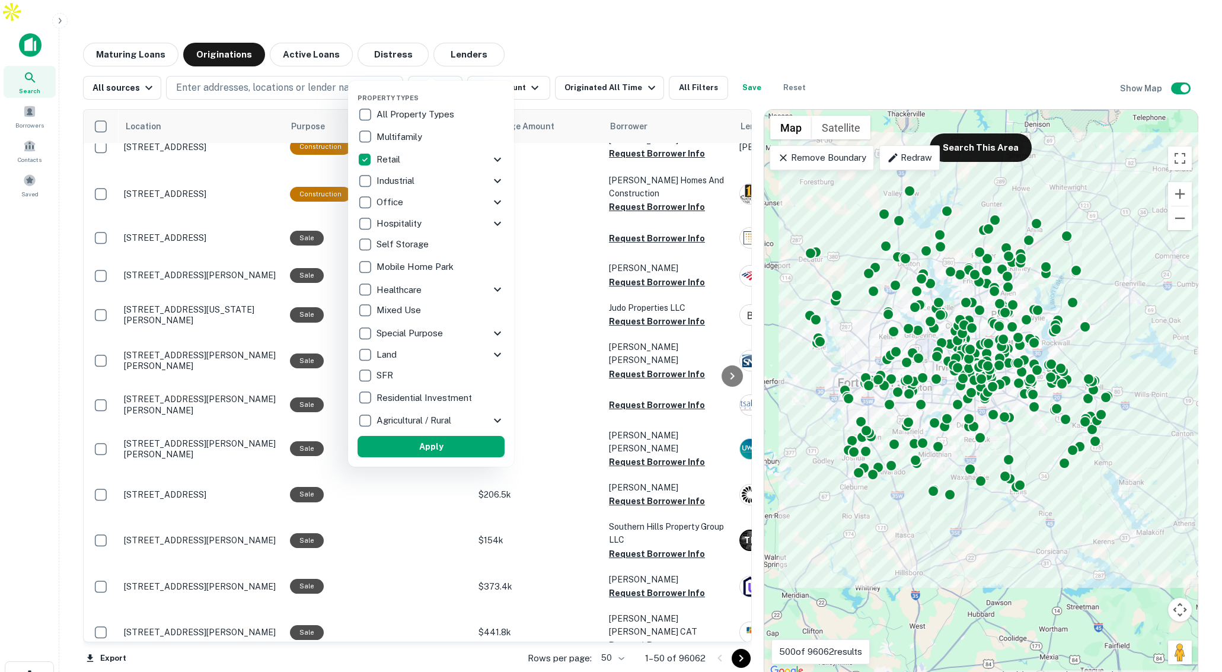
click at [480, 448] on button "Apply" at bounding box center [431, 446] width 147 height 21
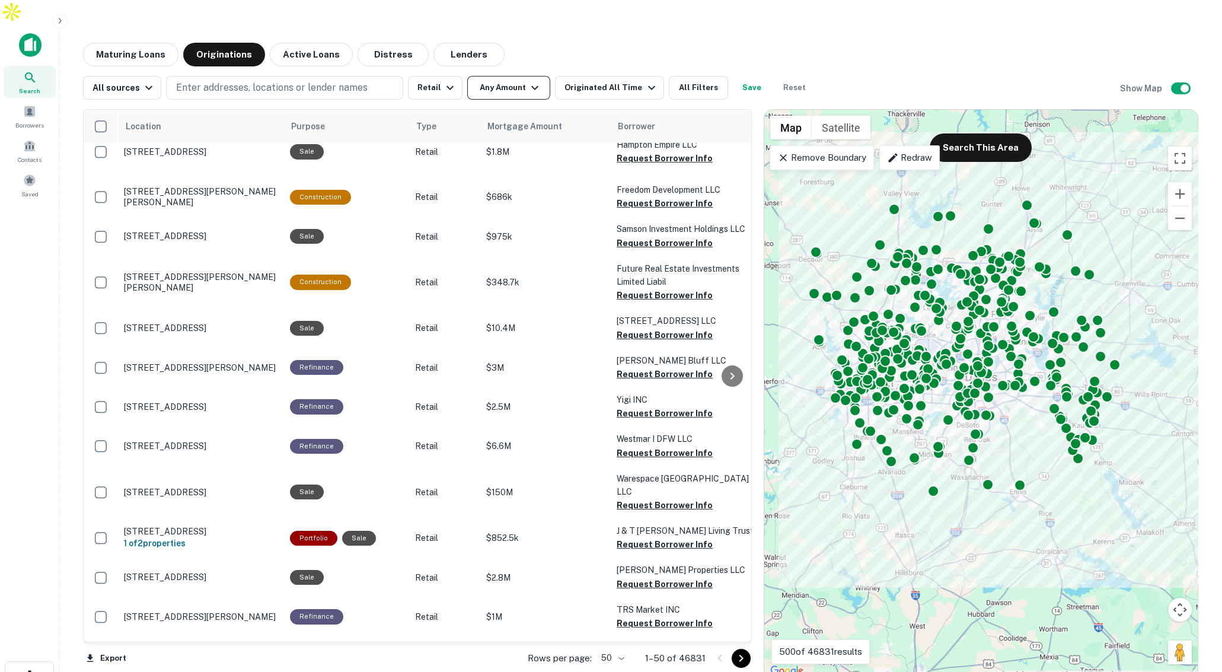
click at [514, 76] on button "Any Amount" at bounding box center [508, 88] width 83 height 24
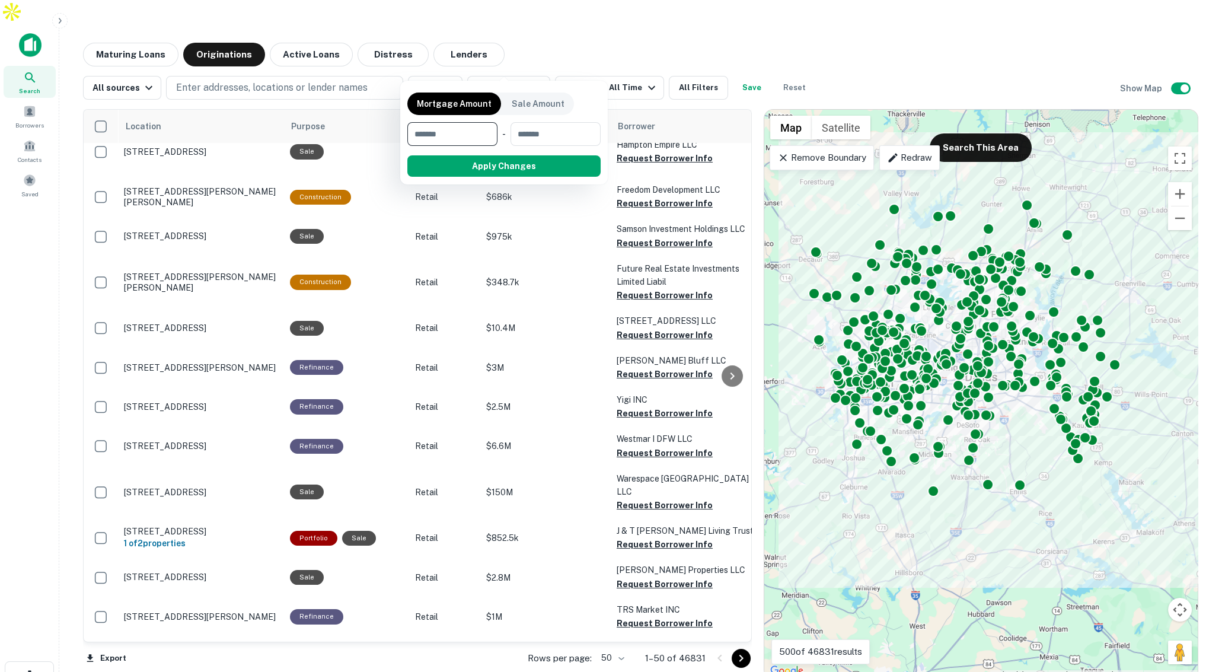
click at [452, 140] on input "number" at bounding box center [448, 134] width 82 height 24
type input "*******"
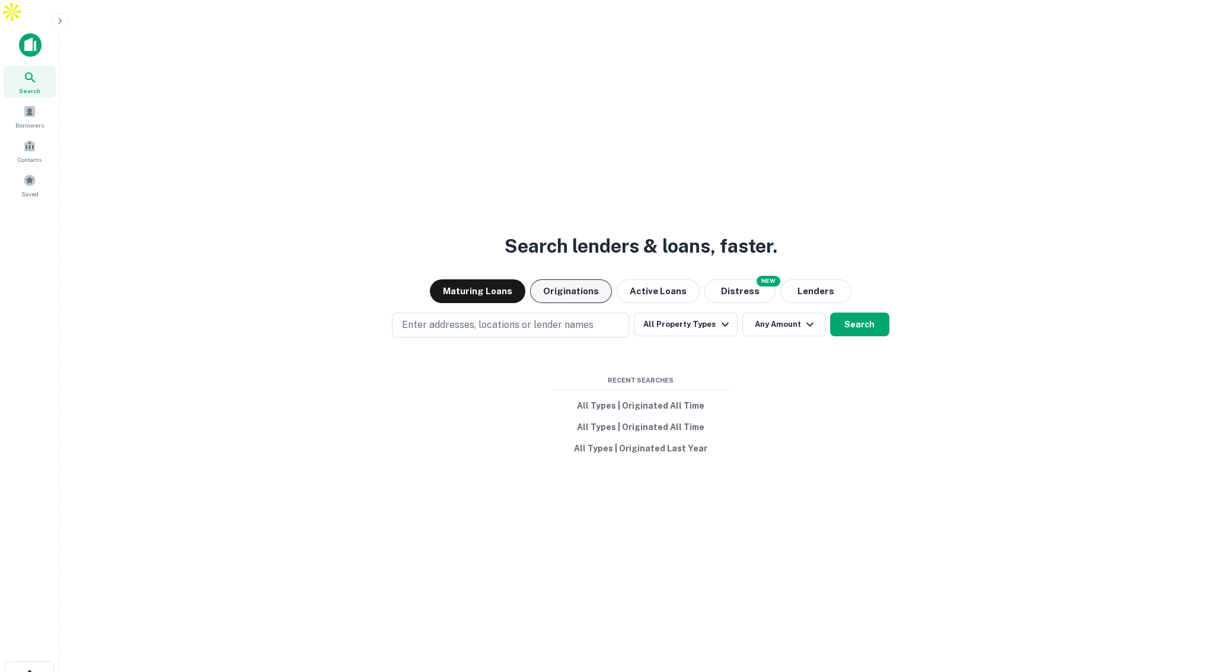
click at [591, 279] on button "Originations" at bounding box center [571, 291] width 82 height 24
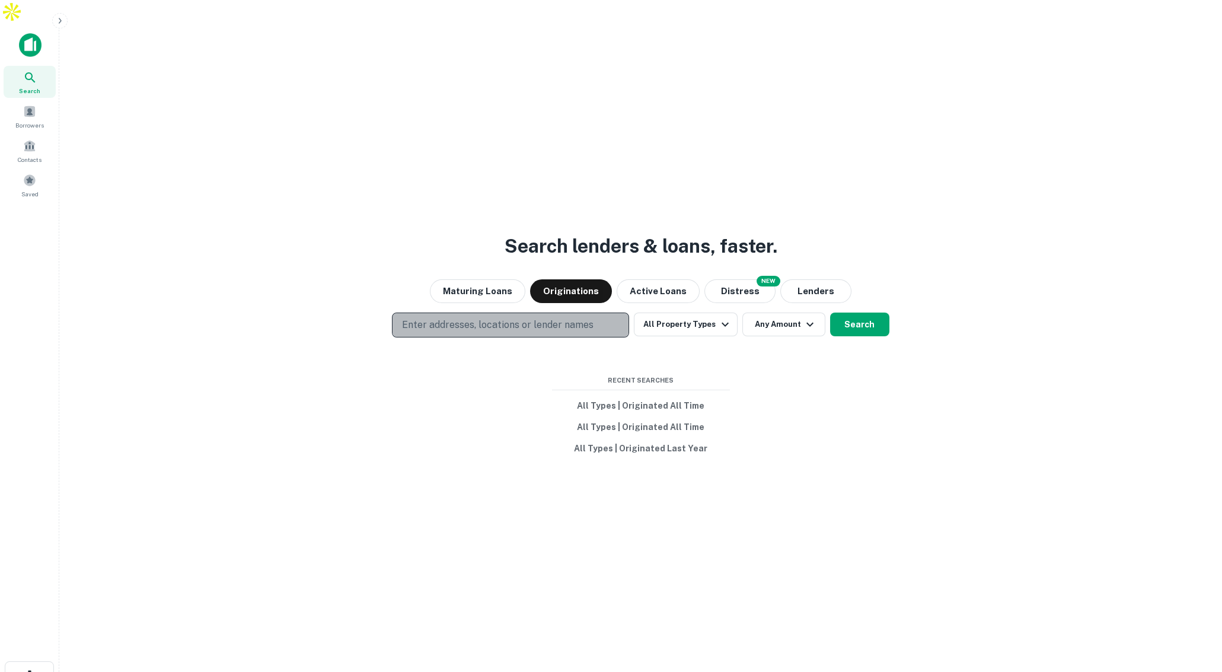
click at [600, 313] on button "Enter addresses, locations or lender names" at bounding box center [510, 325] width 237 height 25
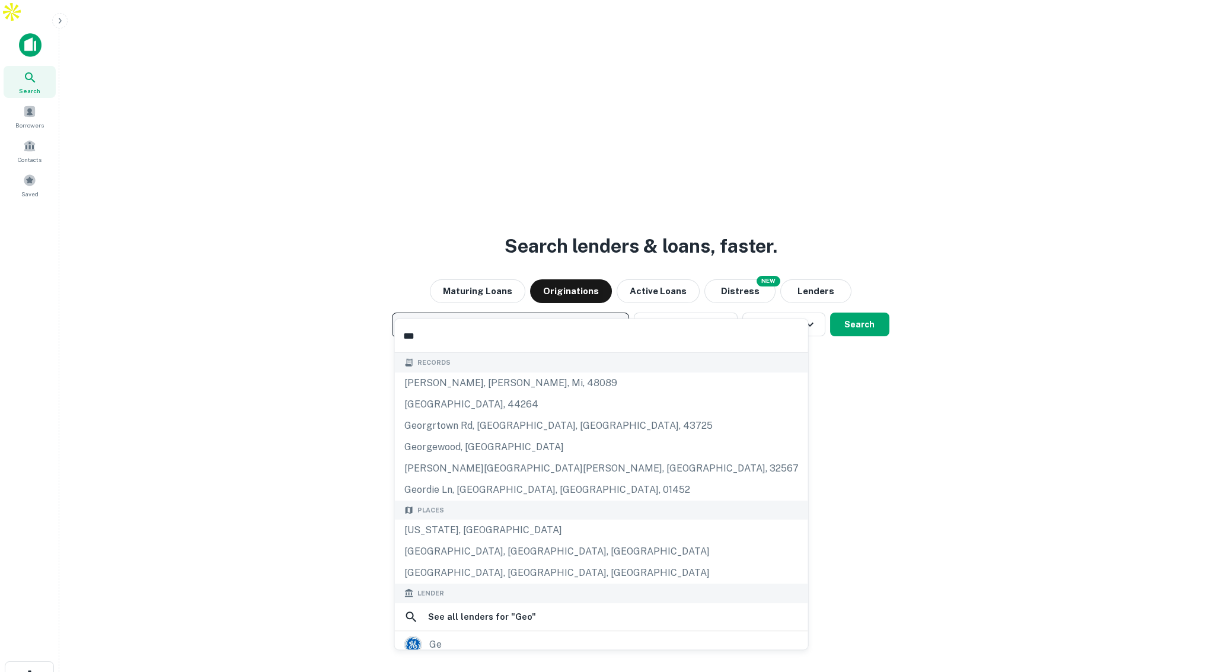
type input "****"
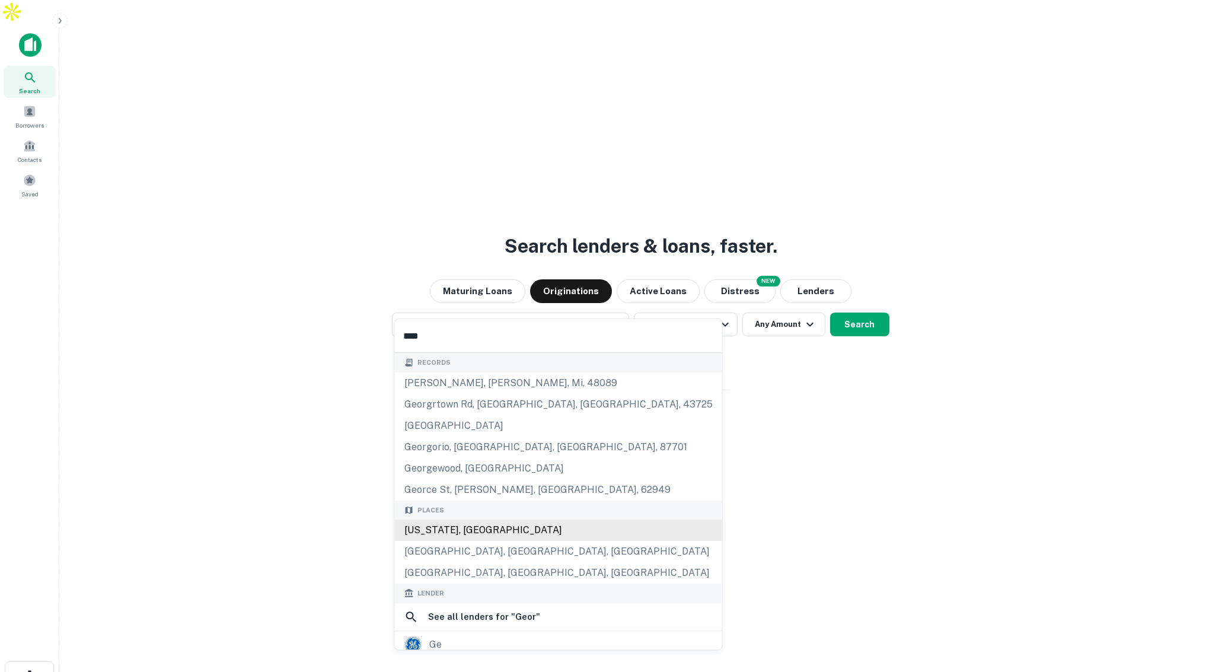
click at [490, 532] on div "[US_STATE], [GEOGRAPHIC_DATA]" at bounding box center [558, 530] width 327 height 21
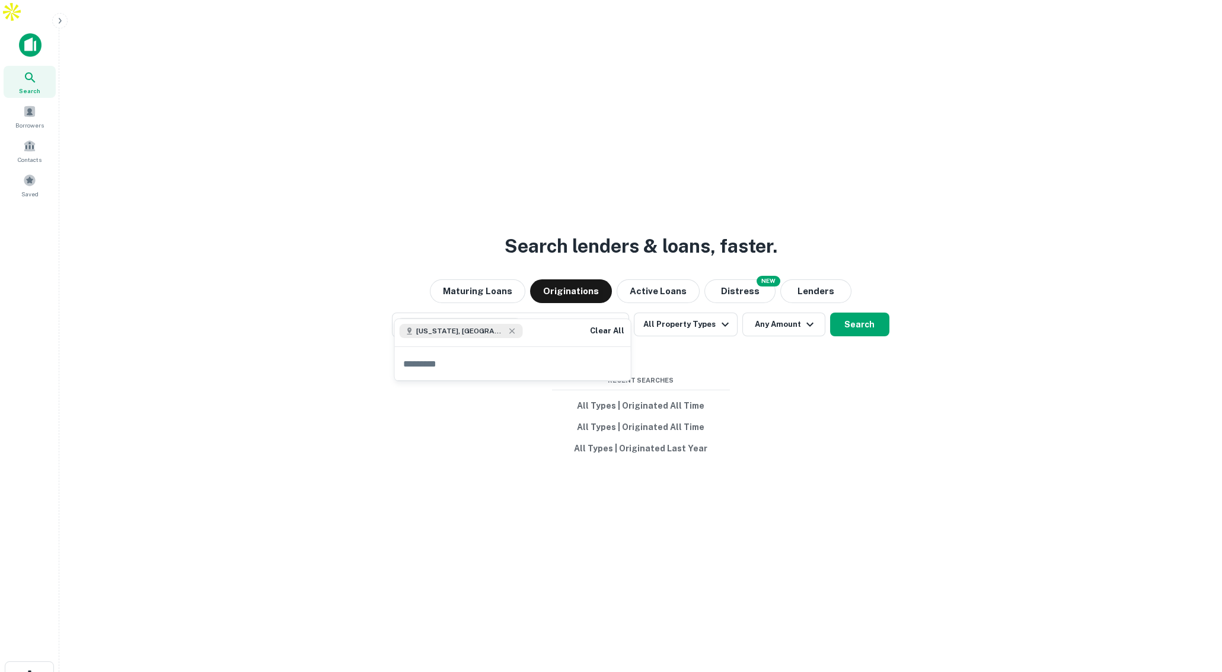
click at [481, 362] on input "text" at bounding box center [513, 363] width 236 height 33
type input "*****"
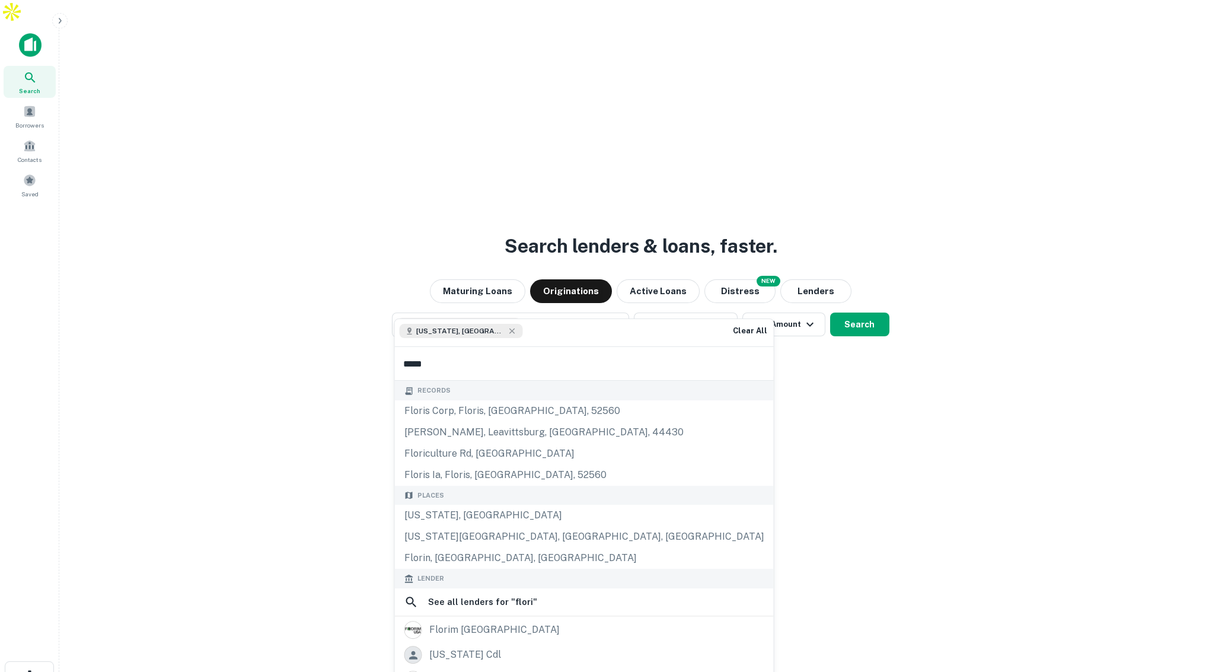
click at [484, 512] on div "[US_STATE], [GEOGRAPHIC_DATA]" at bounding box center [584, 515] width 379 height 21
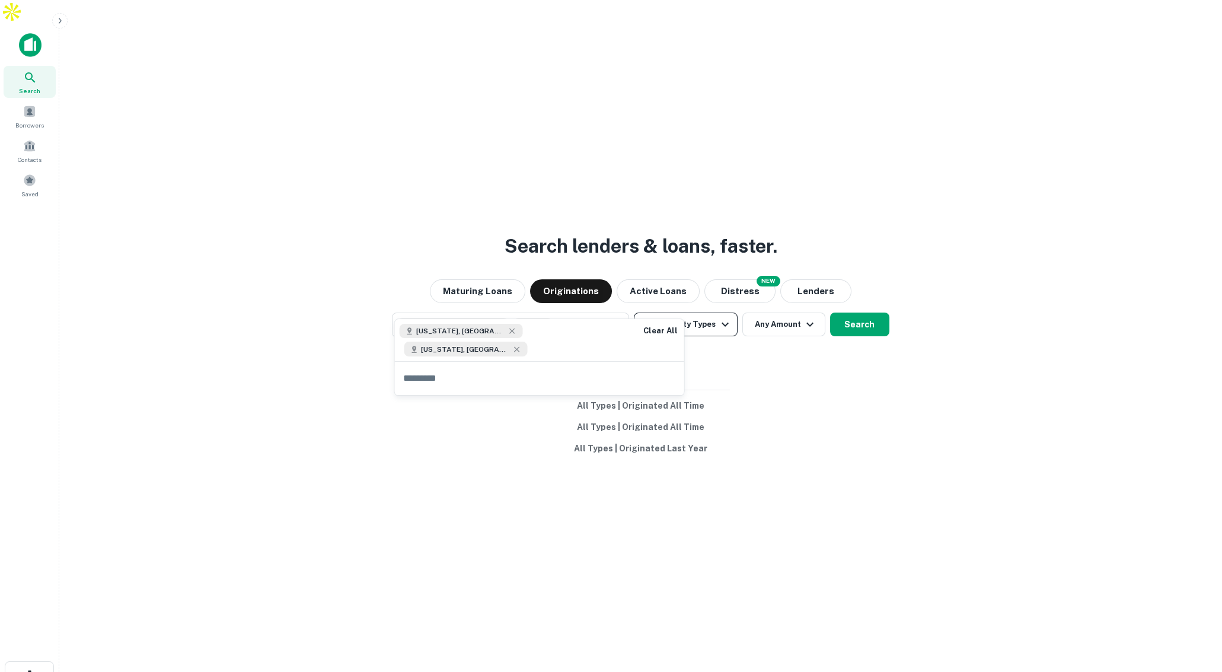
click at [718, 317] on icon "button" at bounding box center [725, 324] width 14 height 14
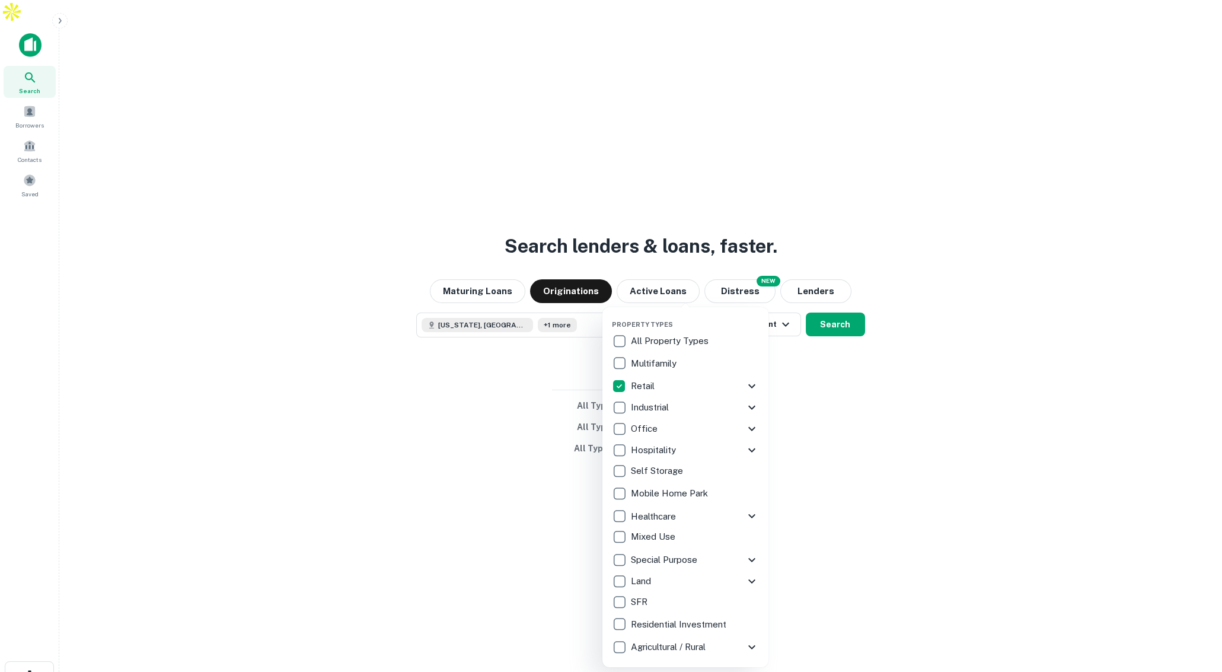
click at [799, 345] on div at bounding box center [611, 336] width 1222 height 672
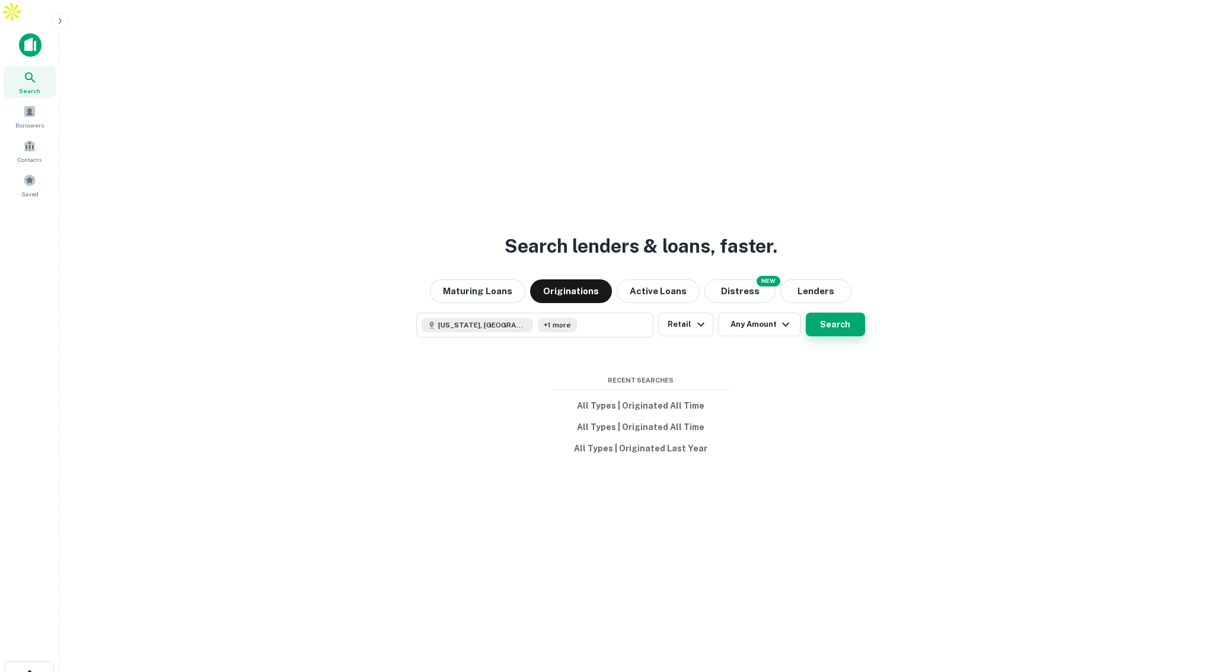
click at [831, 313] on button "Search" at bounding box center [835, 325] width 59 height 24
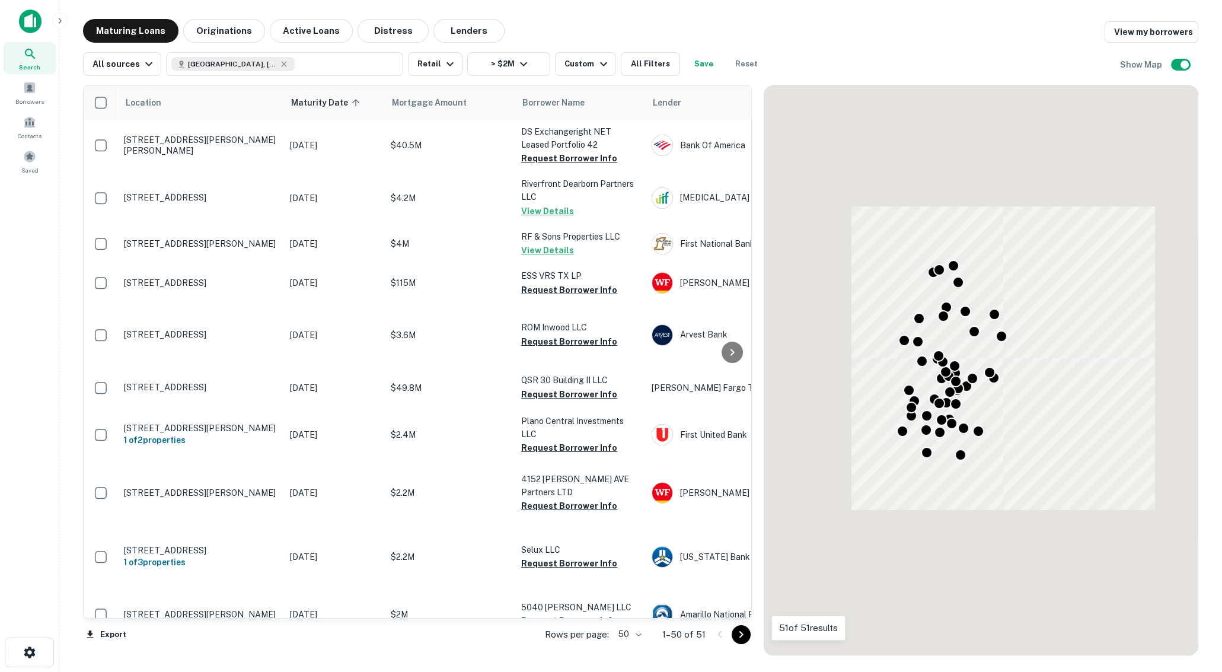
scroll to position [18, 0]
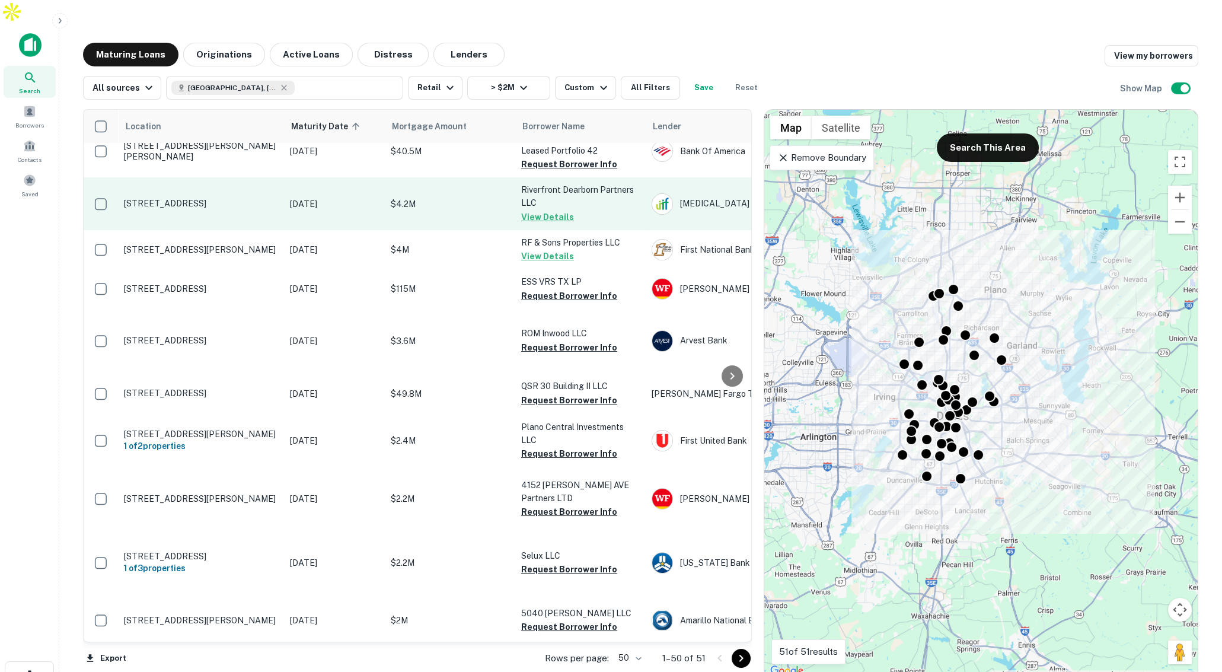
click at [461, 211] on p "$4.2M" at bounding box center [450, 203] width 119 height 13
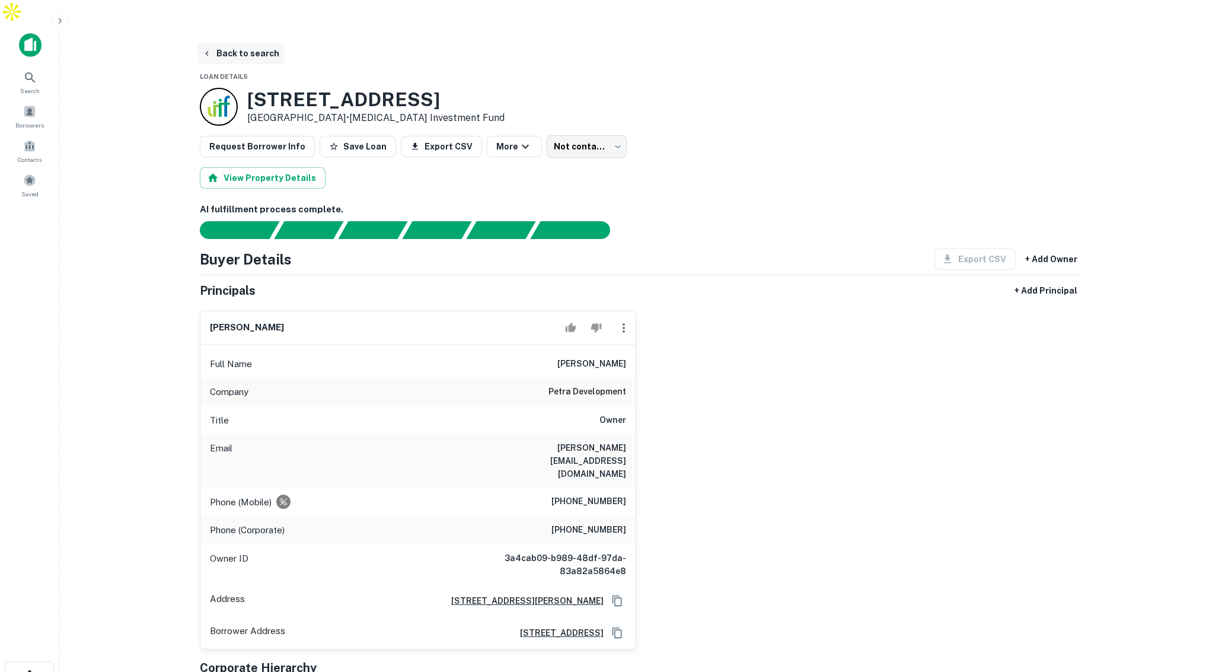
click at [240, 43] on button "Back to search" at bounding box center [240, 53] width 87 height 21
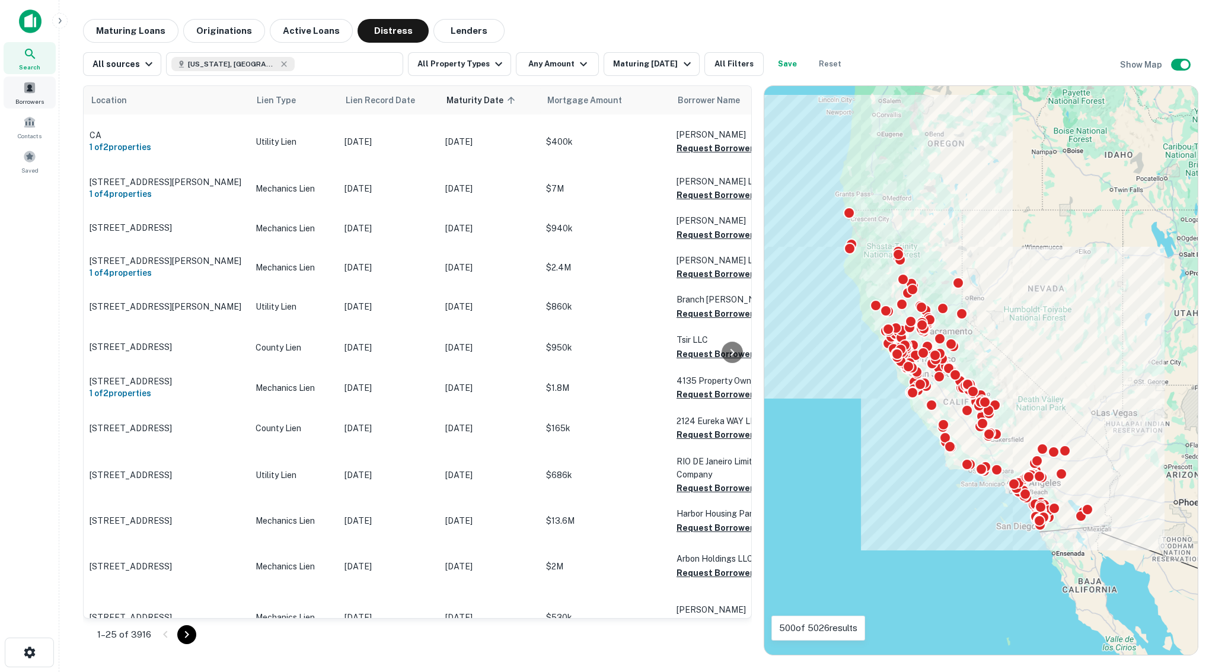
click at [33, 93] on span at bounding box center [29, 87] width 13 height 13
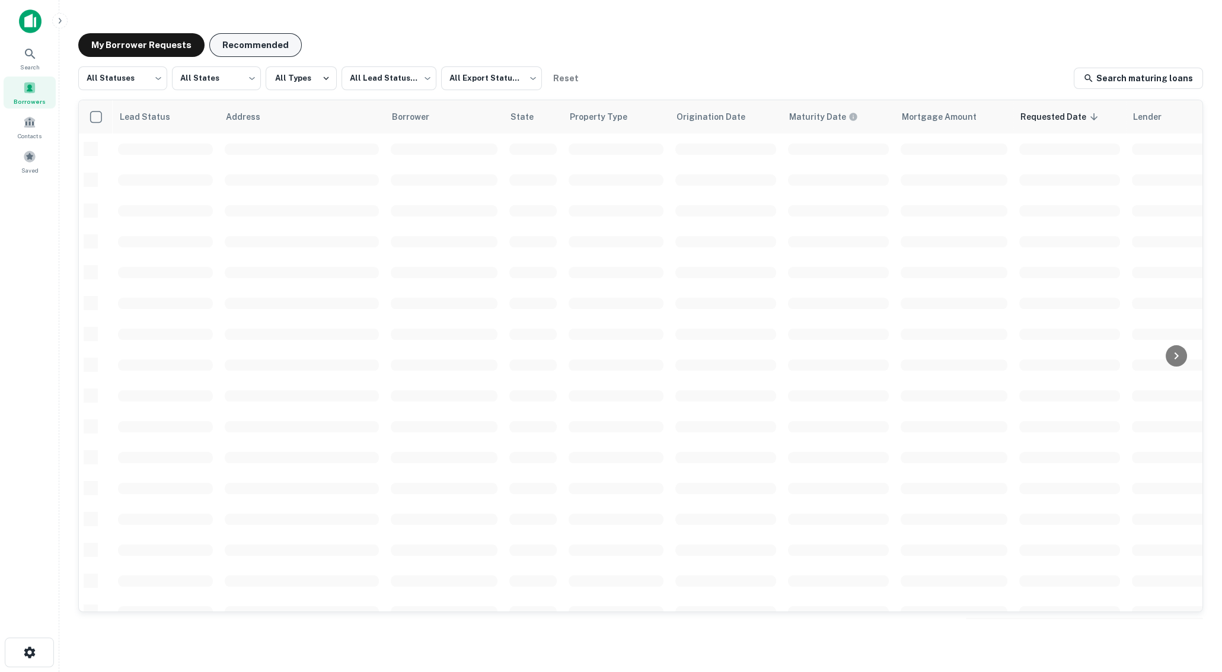
scroll to position [23, 0]
click at [254, 50] on button "Recommended" at bounding box center [255, 45] width 93 height 24
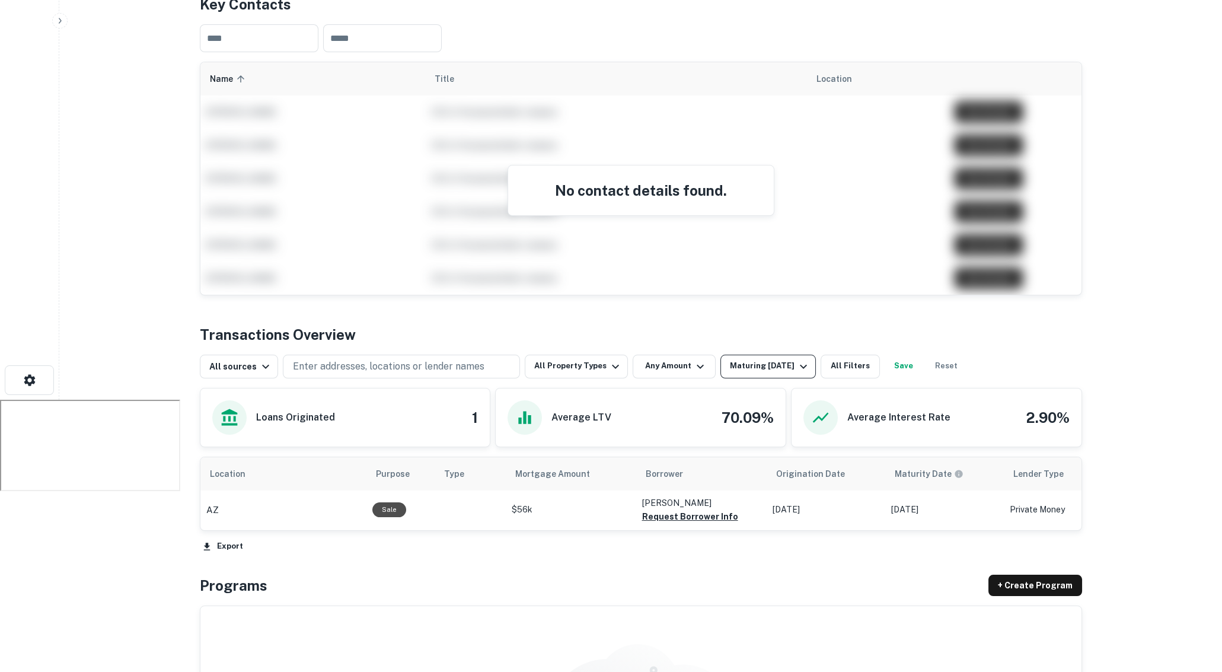
scroll to position [297, 0]
click at [753, 359] on div "Maturing [DATE]" at bounding box center [770, 366] width 81 height 14
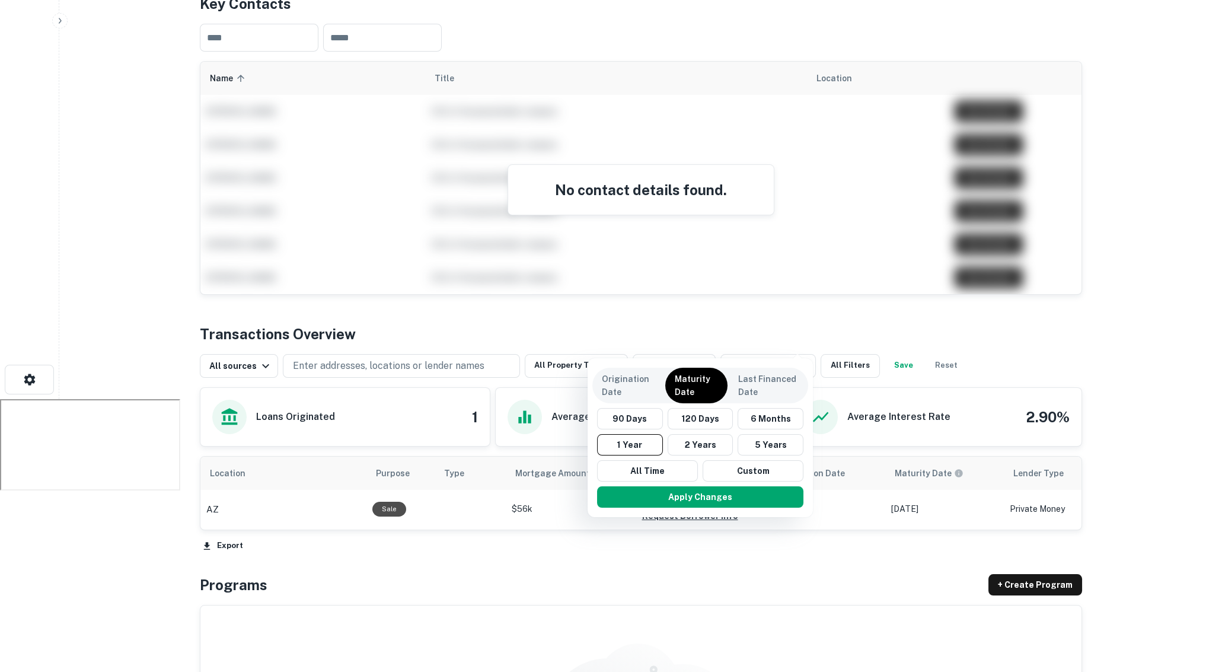
click at [616, 377] on p "Origination Date" at bounding box center [628, 385] width 53 height 26
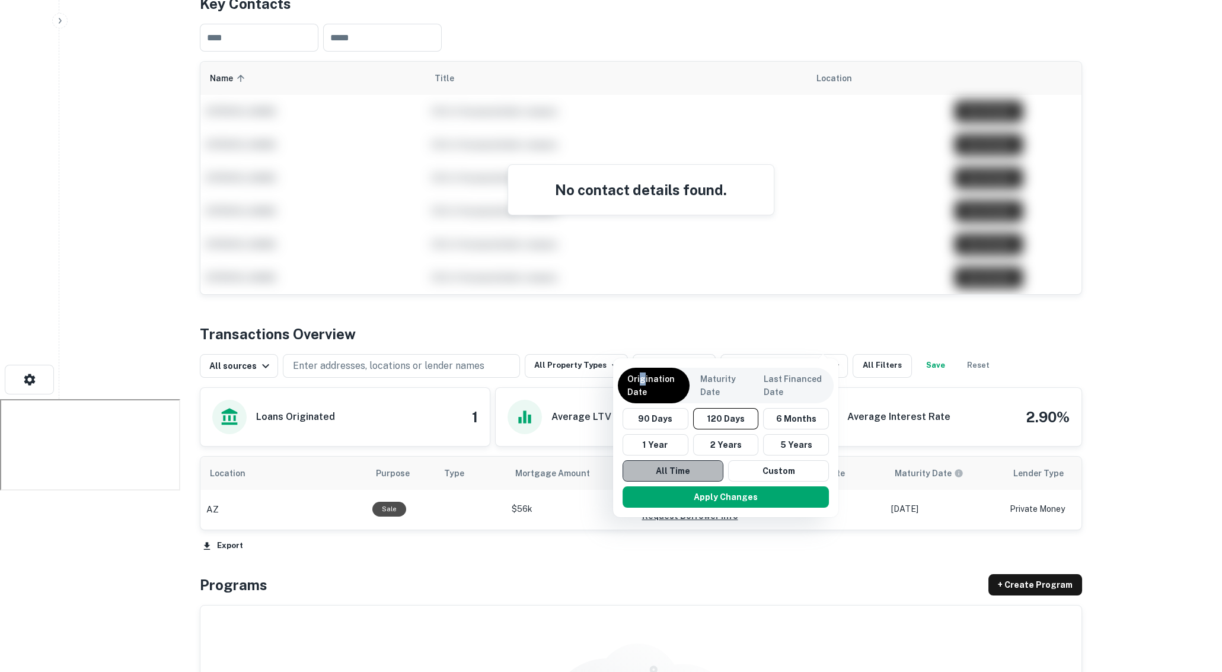
click at [675, 466] on button "All Time" at bounding box center [673, 470] width 101 height 21
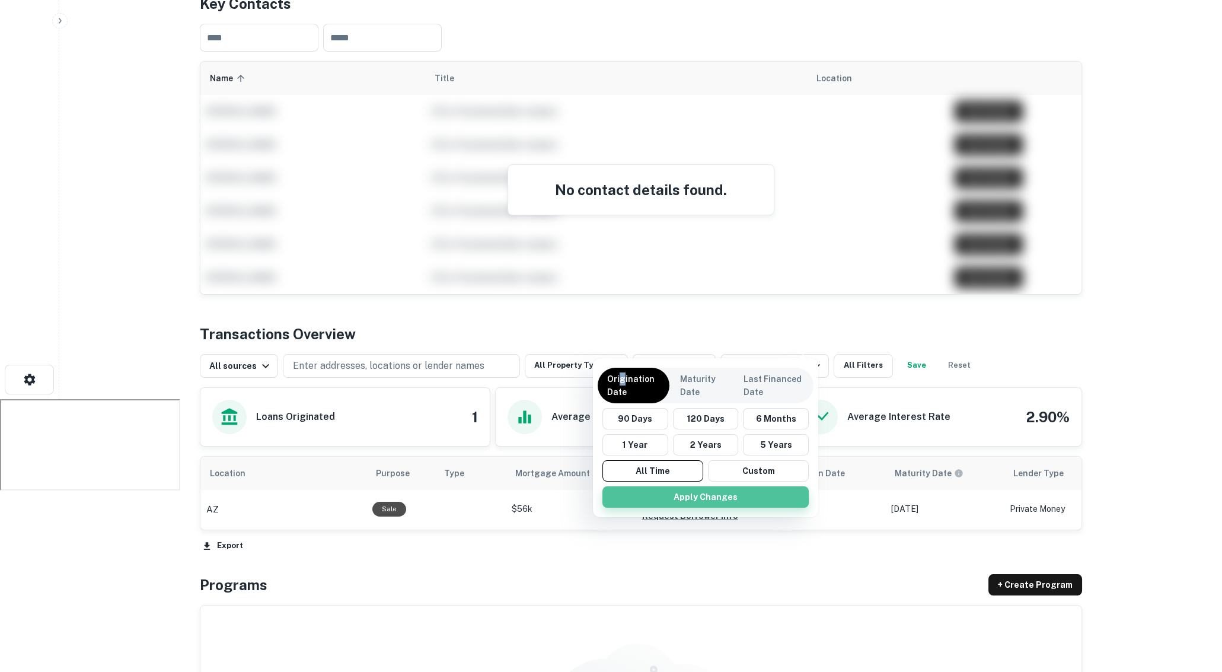
click at [709, 495] on button "Apply Changes" at bounding box center [706, 496] width 206 height 21
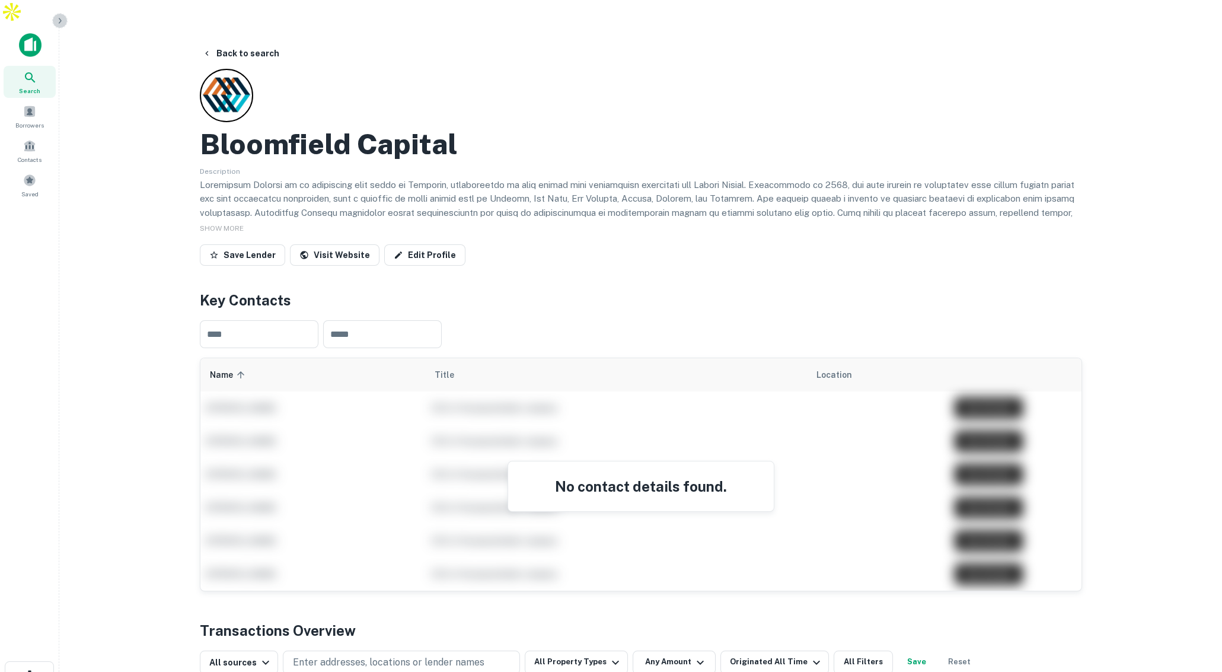
click at [59, 19] on icon "button" at bounding box center [59, 20] width 9 height 9
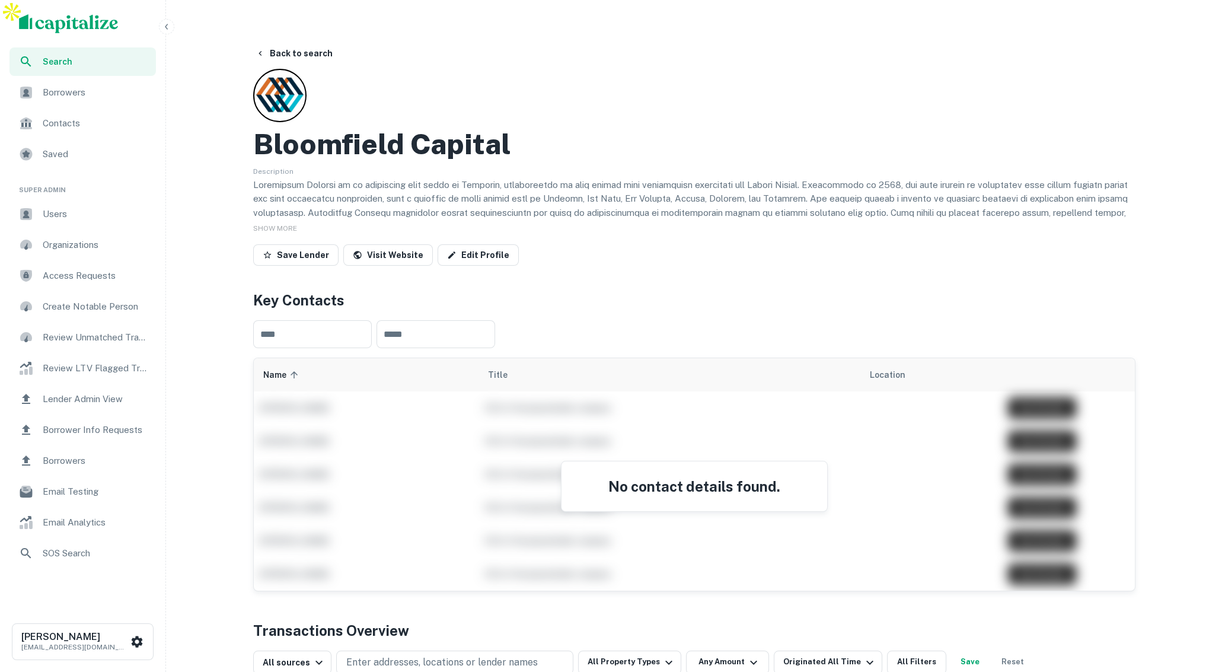
click at [90, 397] on span "Lender Admin View" at bounding box center [96, 399] width 106 height 14
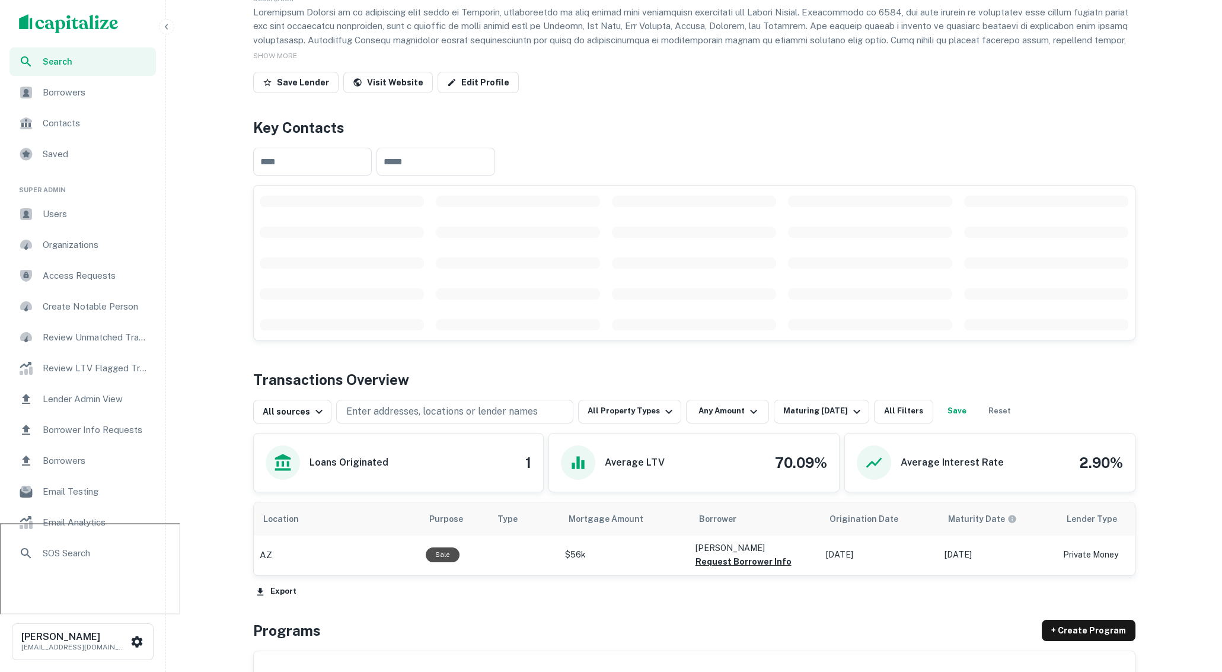
scroll to position [199, 0]
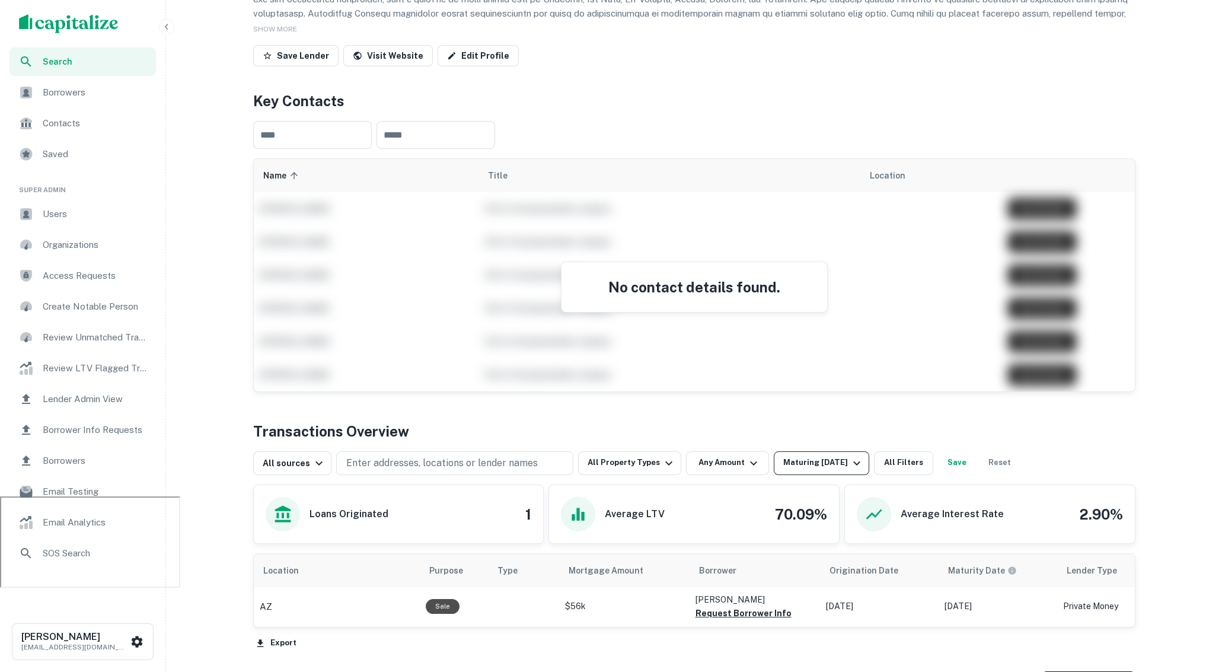
click at [804, 456] on div "Maturing [DATE]" at bounding box center [823, 463] width 81 height 14
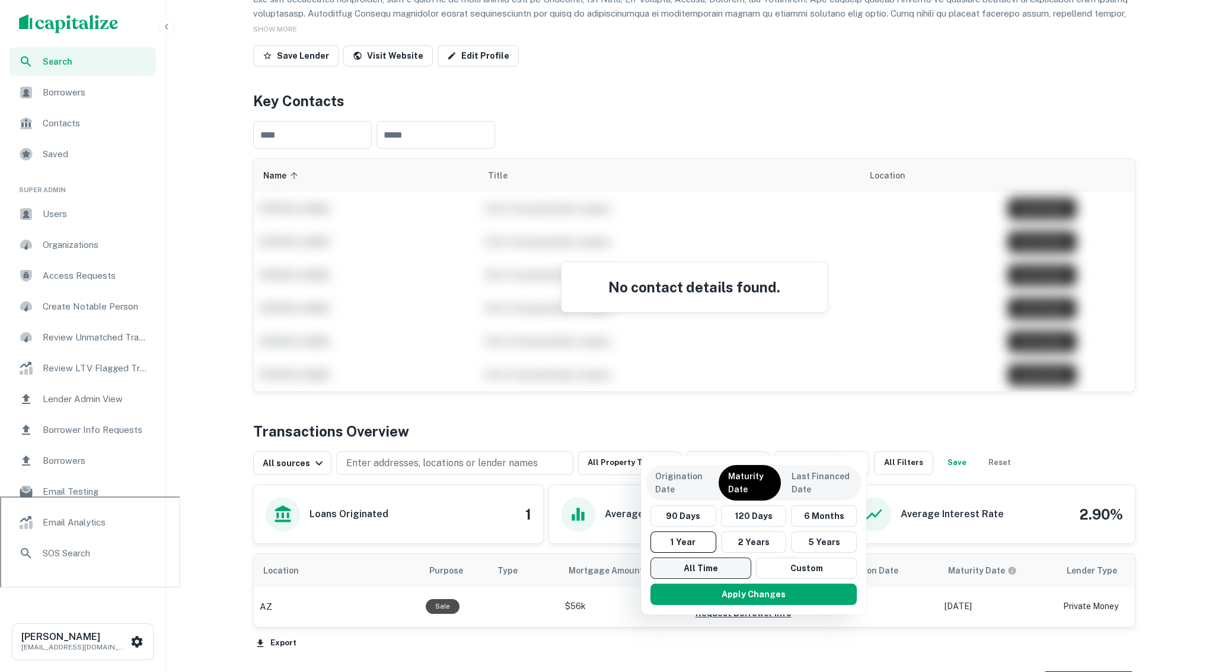
click at [714, 563] on button "All Time" at bounding box center [701, 567] width 101 height 21
click at [689, 480] on p "Origination Date" at bounding box center [682, 483] width 53 height 26
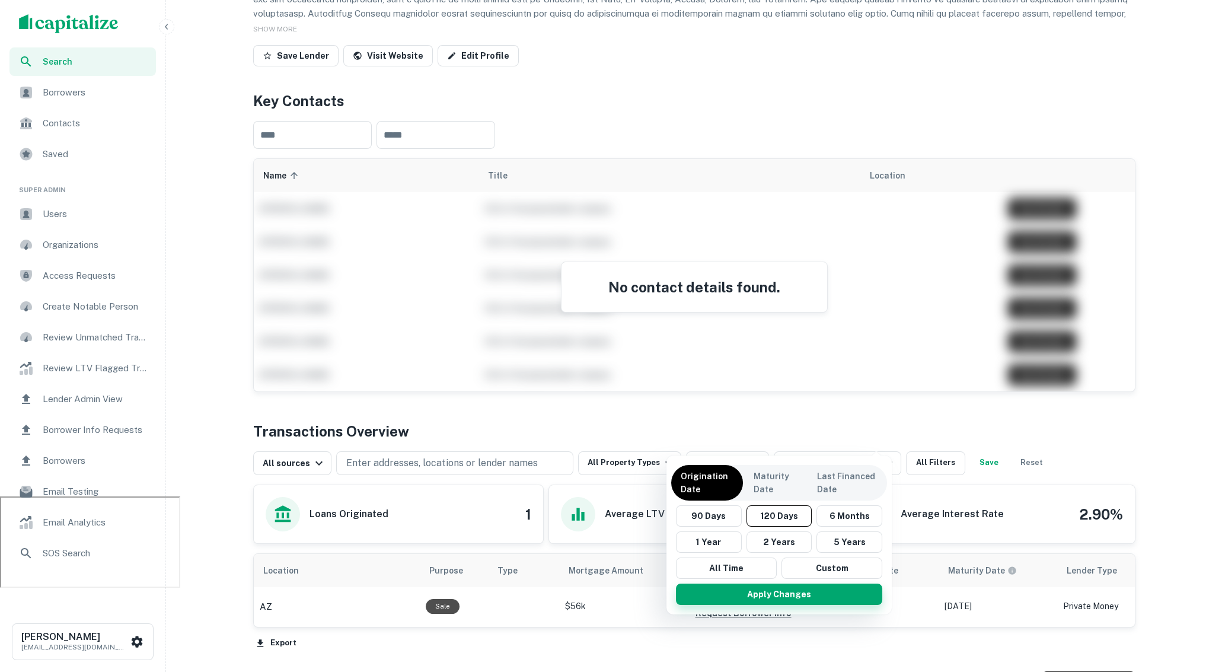
click at [757, 594] on button "Apply Changes" at bounding box center [779, 594] width 206 height 21
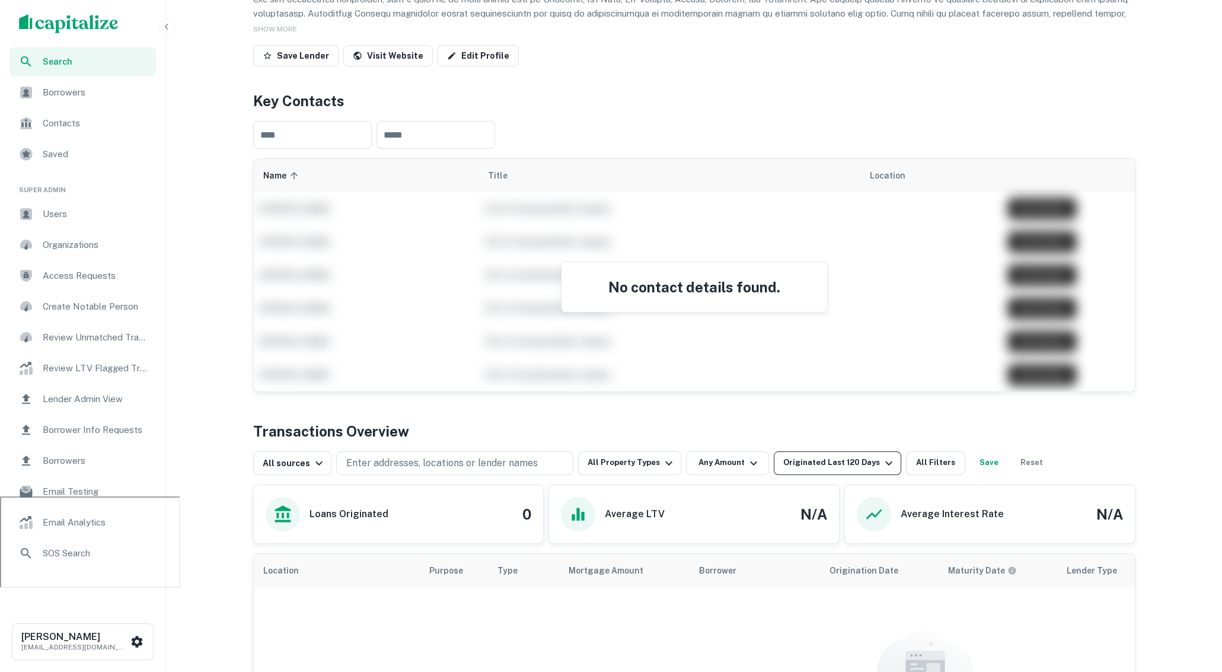
click at [826, 451] on button "Originated Last 120 Days" at bounding box center [838, 463] width 128 height 24
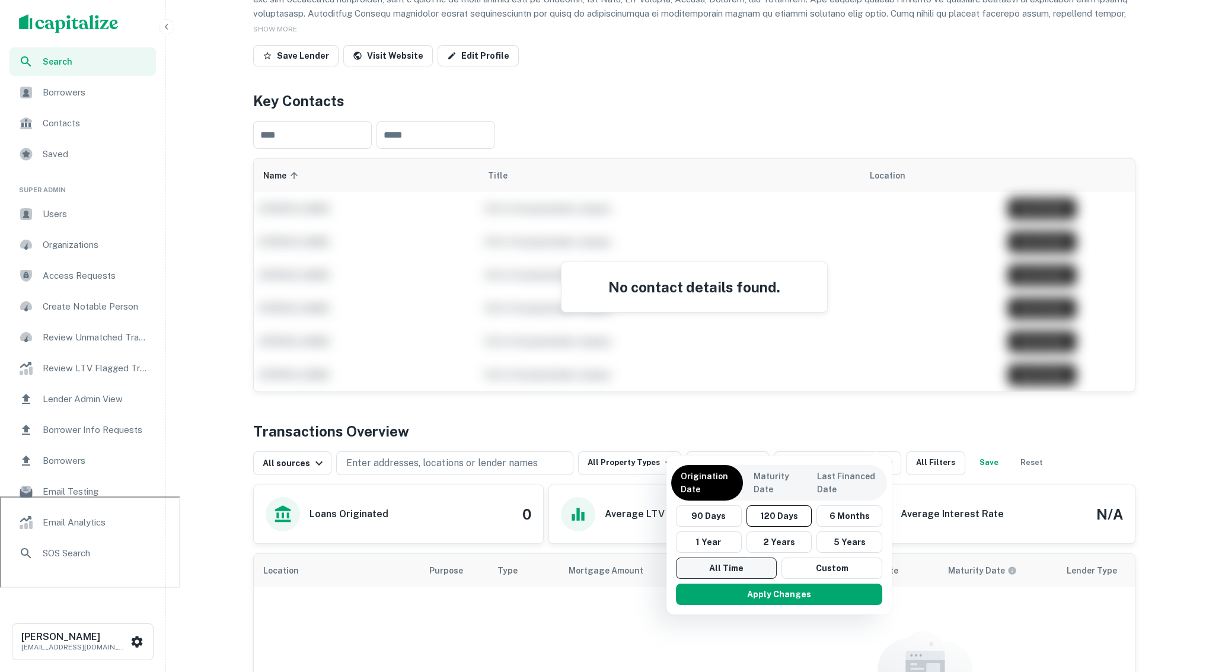
drag, startPoint x: 747, startPoint y: 568, endPoint x: 749, endPoint y: 562, distance: 6.4
click at [747, 567] on button "All Time" at bounding box center [726, 567] width 101 height 21
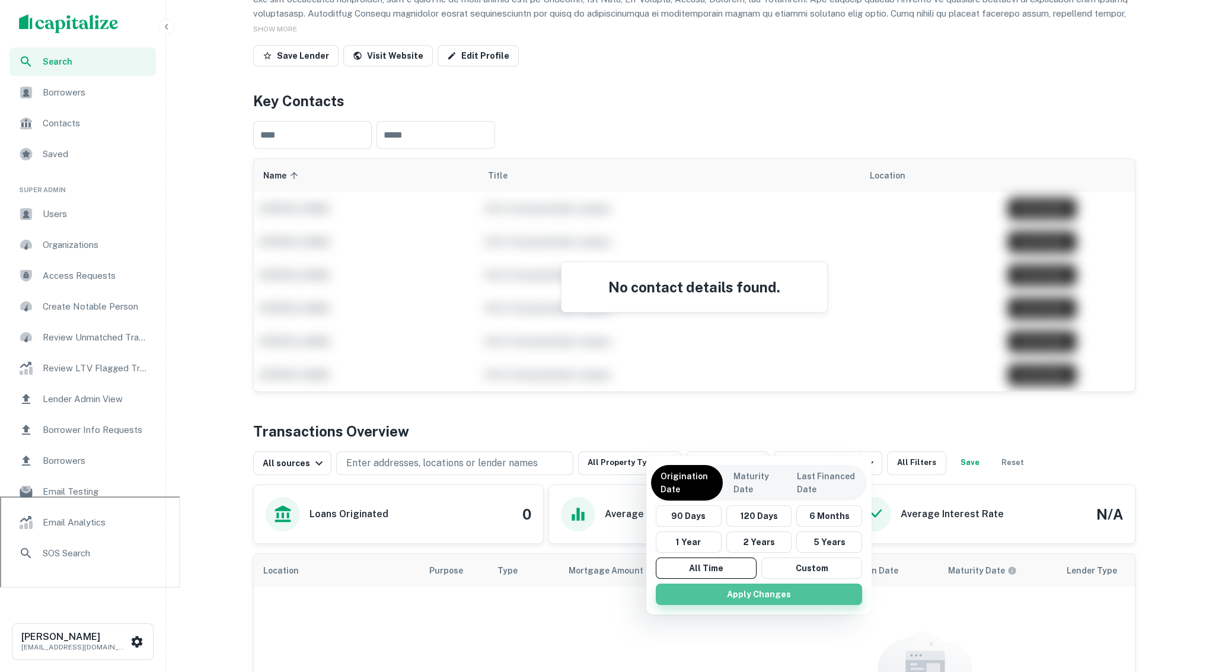
click at [749, 594] on button "Apply Changes" at bounding box center [759, 594] width 206 height 21
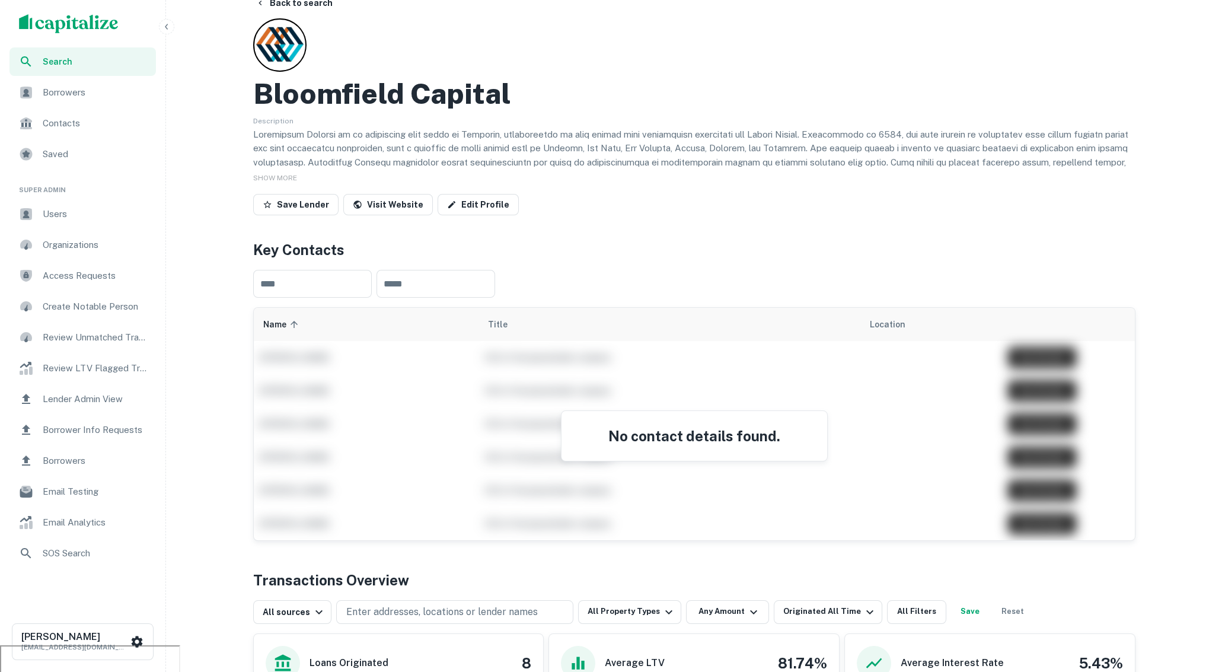
scroll to position [46, 0]
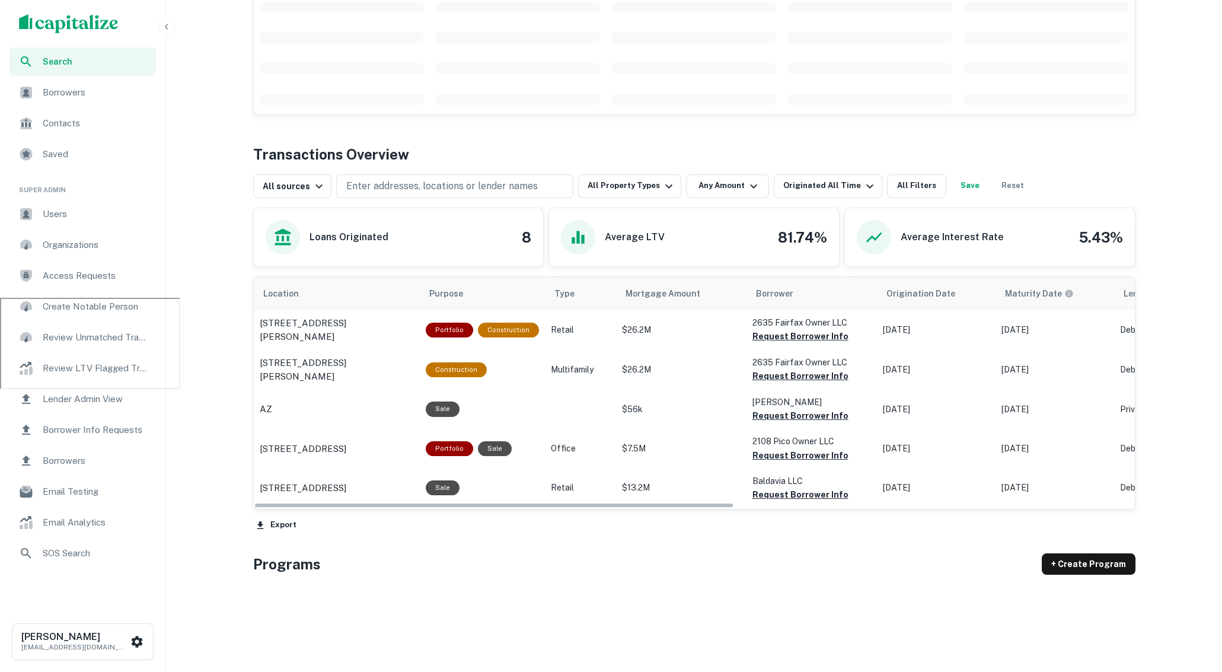
scroll to position [409, 0]
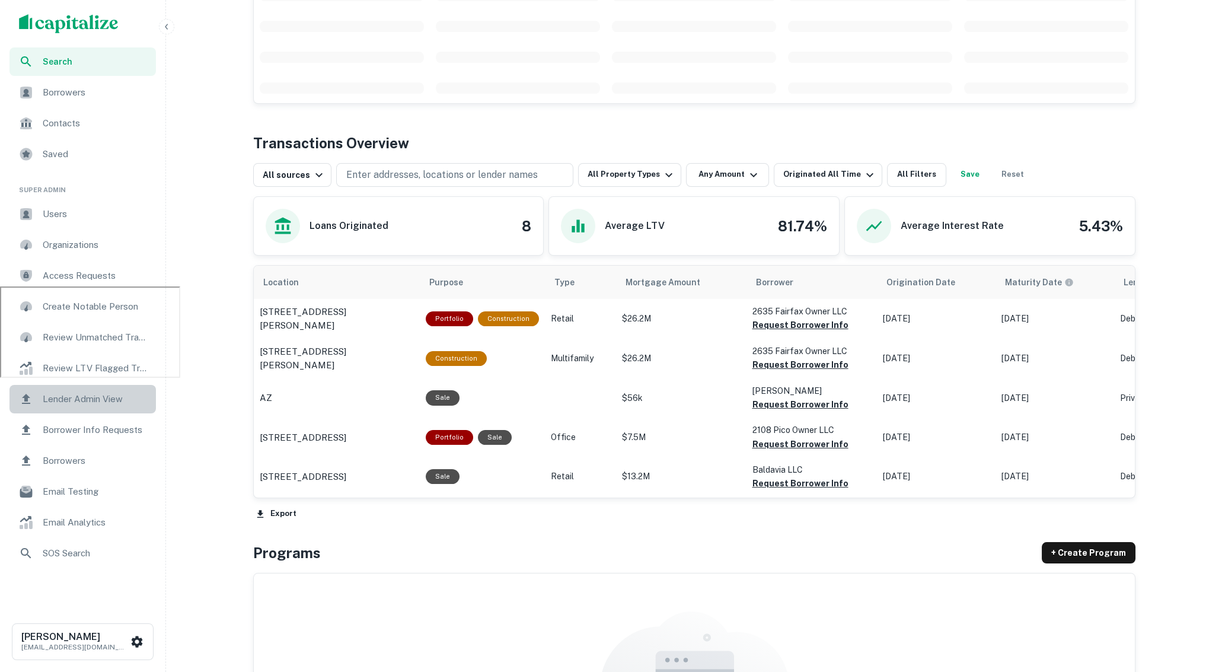
click at [103, 400] on span "Lender Admin View" at bounding box center [96, 399] width 106 height 14
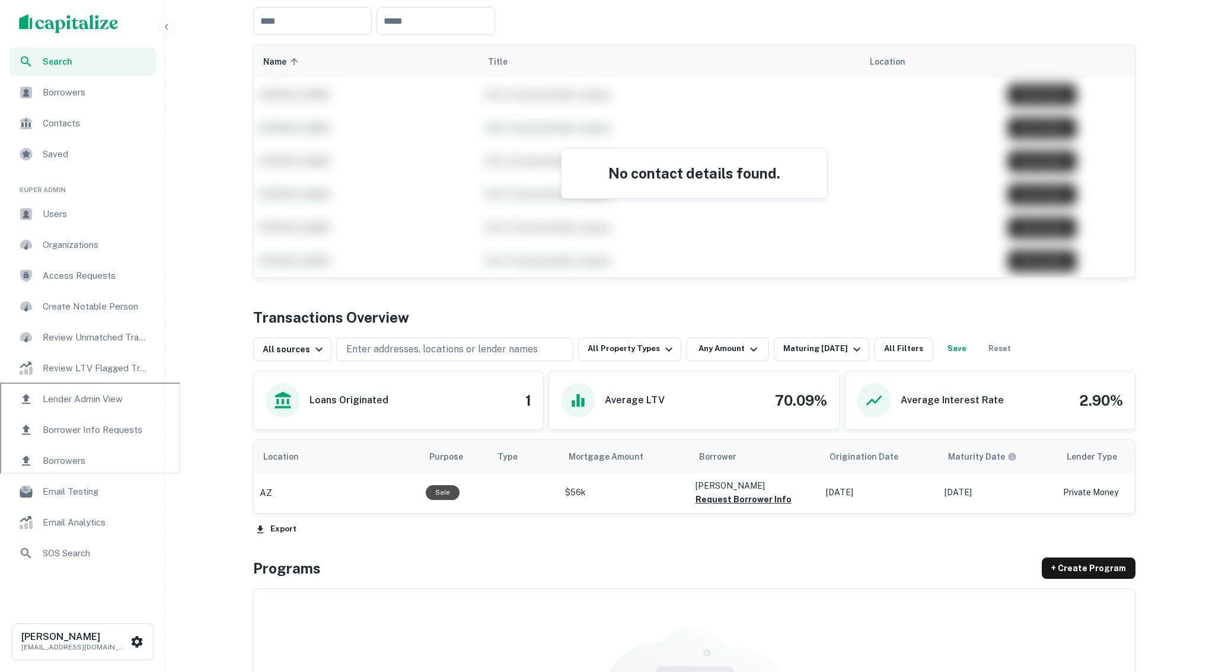
scroll to position [334, 0]
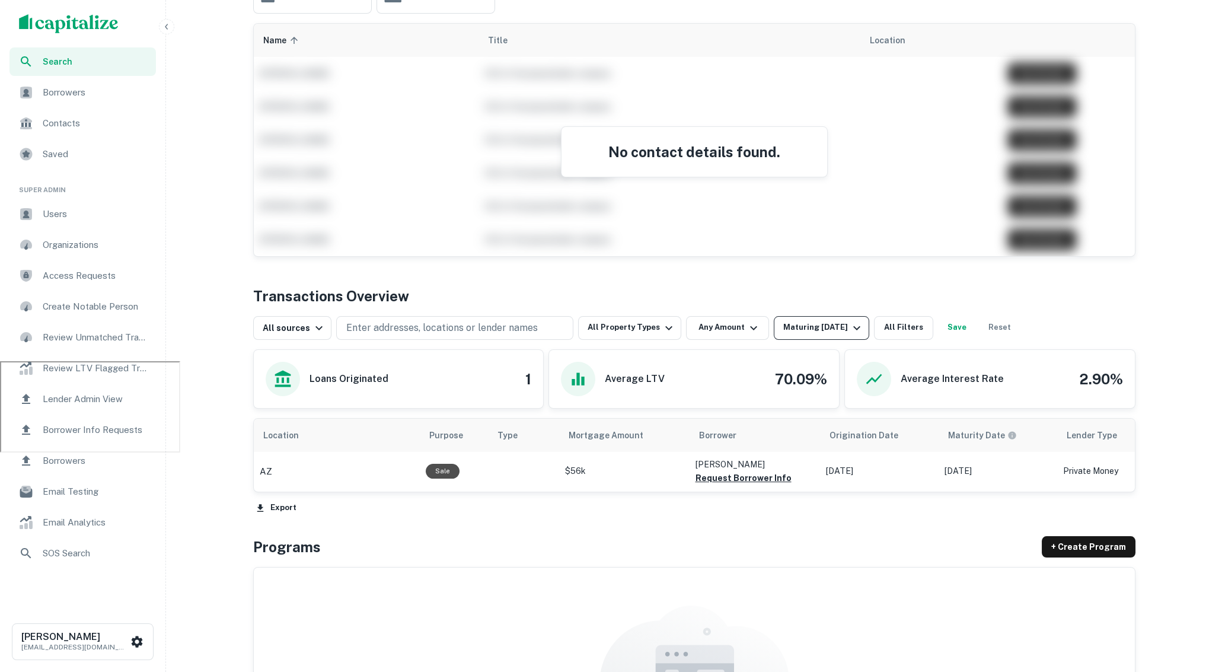
click at [806, 321] on div "Maturing [DATE]" at bounding box center [823, 328] width 81 height 14
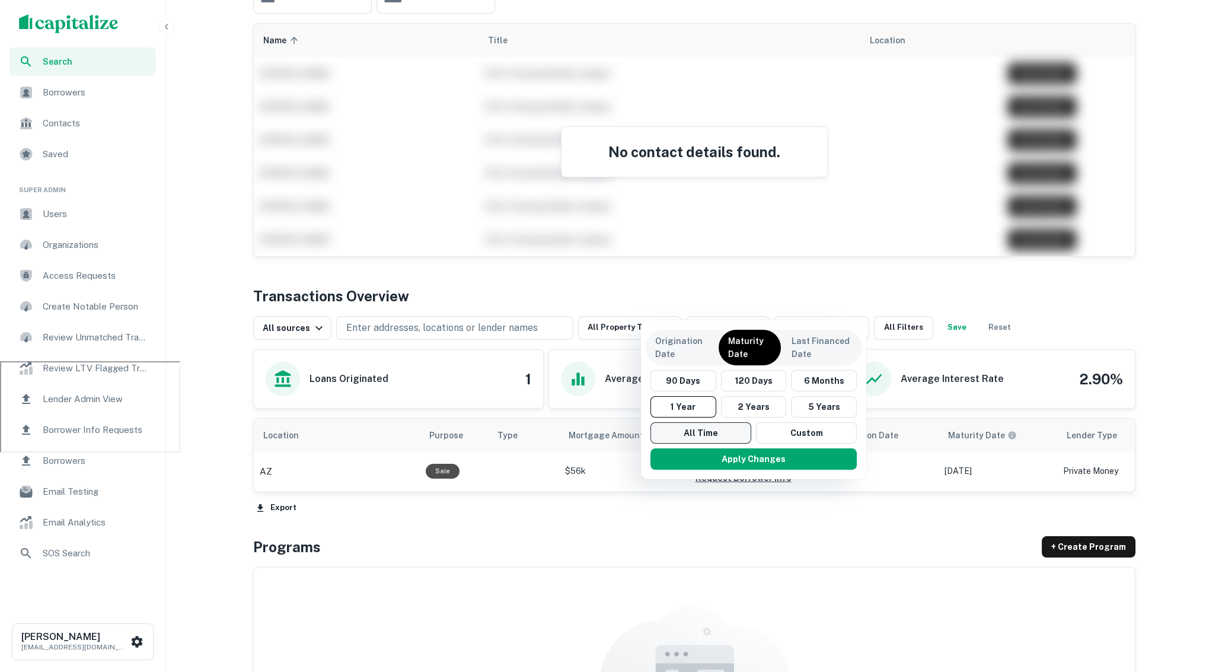
click at [708, 434] on button "All Time" at bounding box center [701, 432] width 101 height 21
click at [690, 355] on p "Origination Date" at bounding box center [682, 347] width 53 height 26
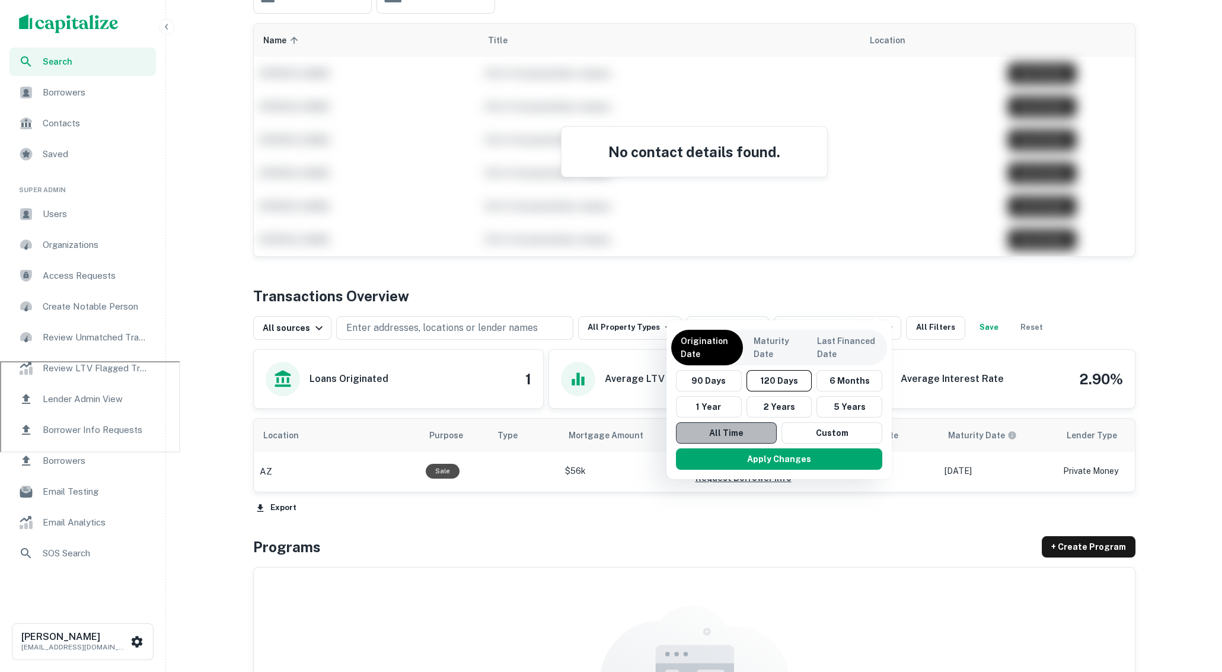
click at [739, 430] on button "All Time" at bounding box center [726, 432] width 101 height 21
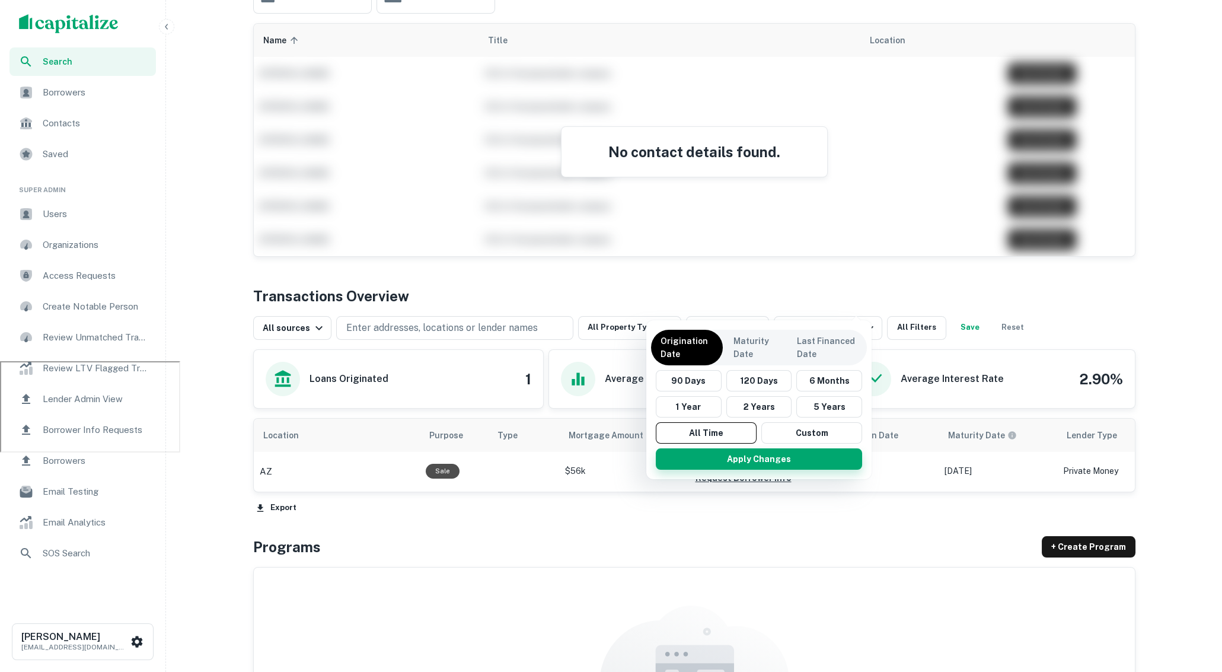
click at [745, 458] on button "Apply Changes" at bounding box center [759, 458] width 206 height 21
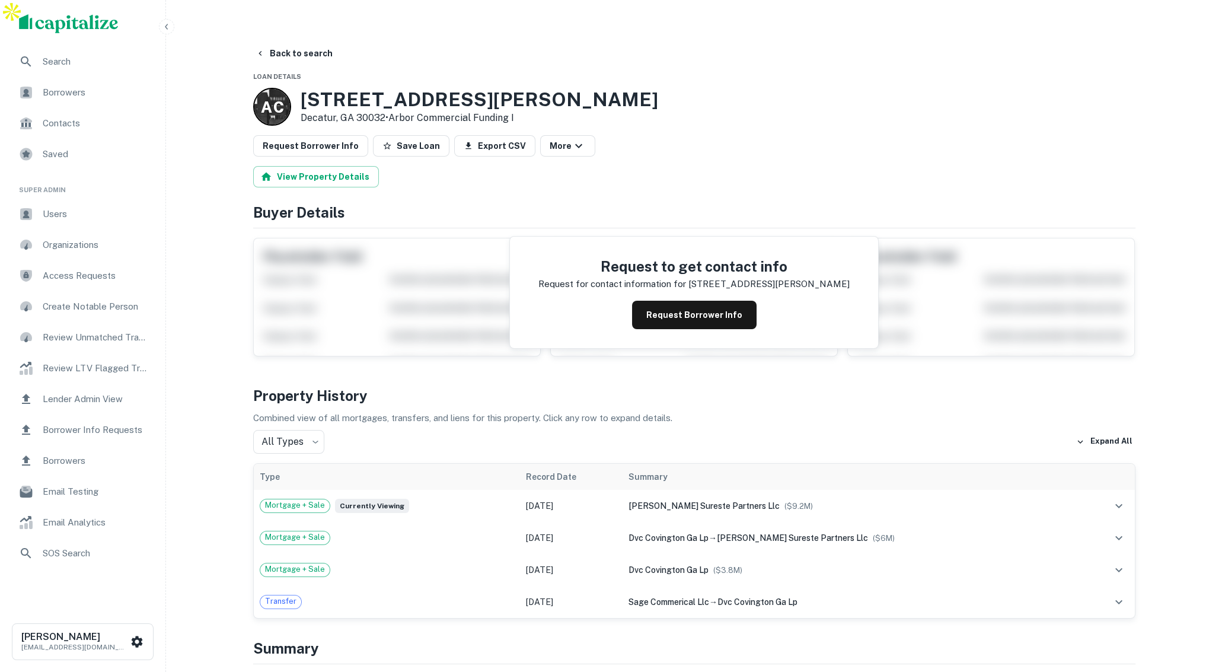
click at [168, 26] on icon "button" at bounding box center [166, 26] width 9 height 9
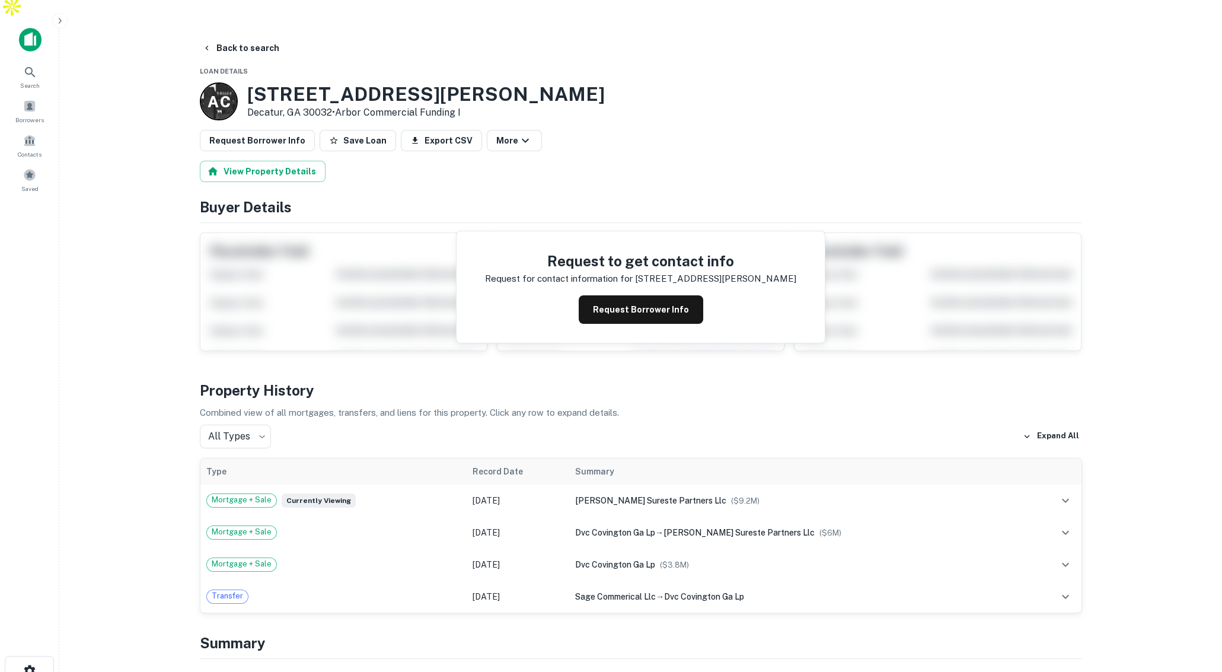
scroll to position [2, 0]
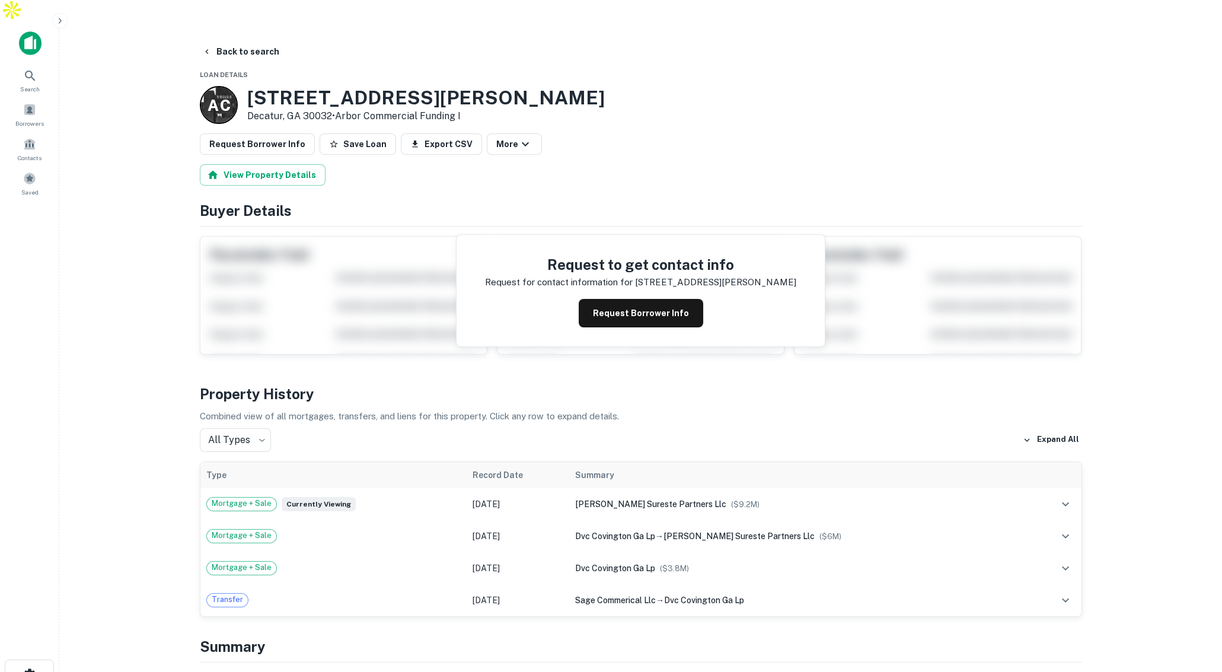
click at [37, 31] on img at bounding box center [30, 43] width 23 height 24
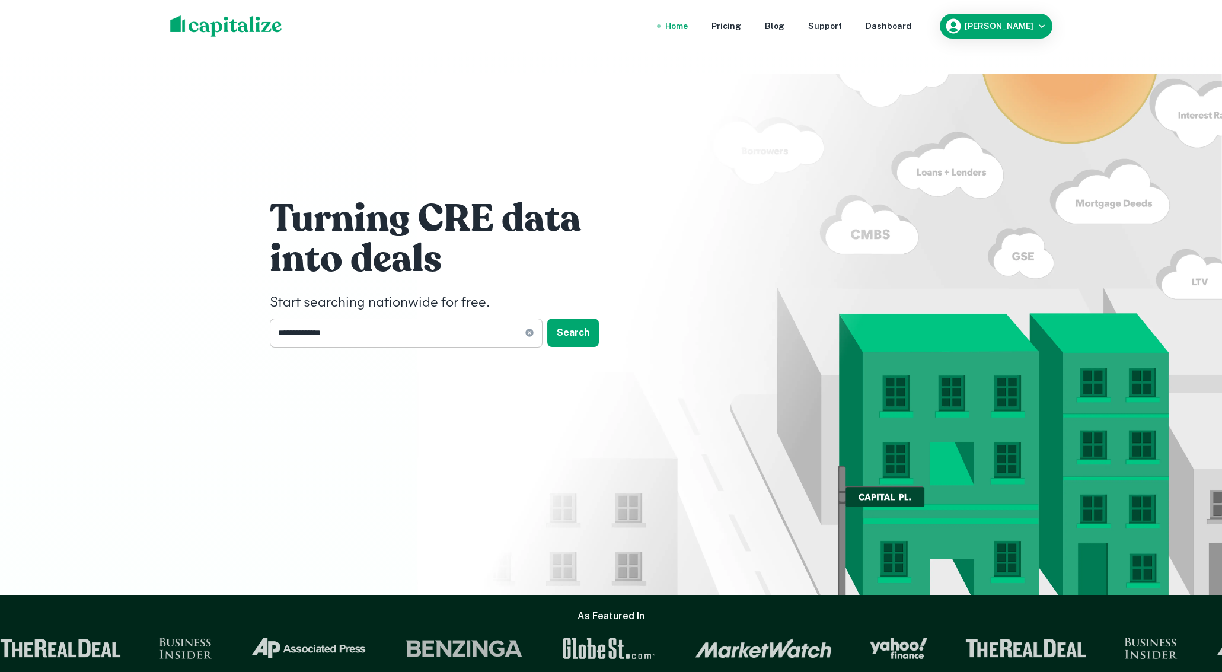
click at [368, 318] on input "**********" at bounding box center [397, 332] width 255 height 29
click at [369, 318] on input "**********" at bounding box center [397, 332] width 255 height 29
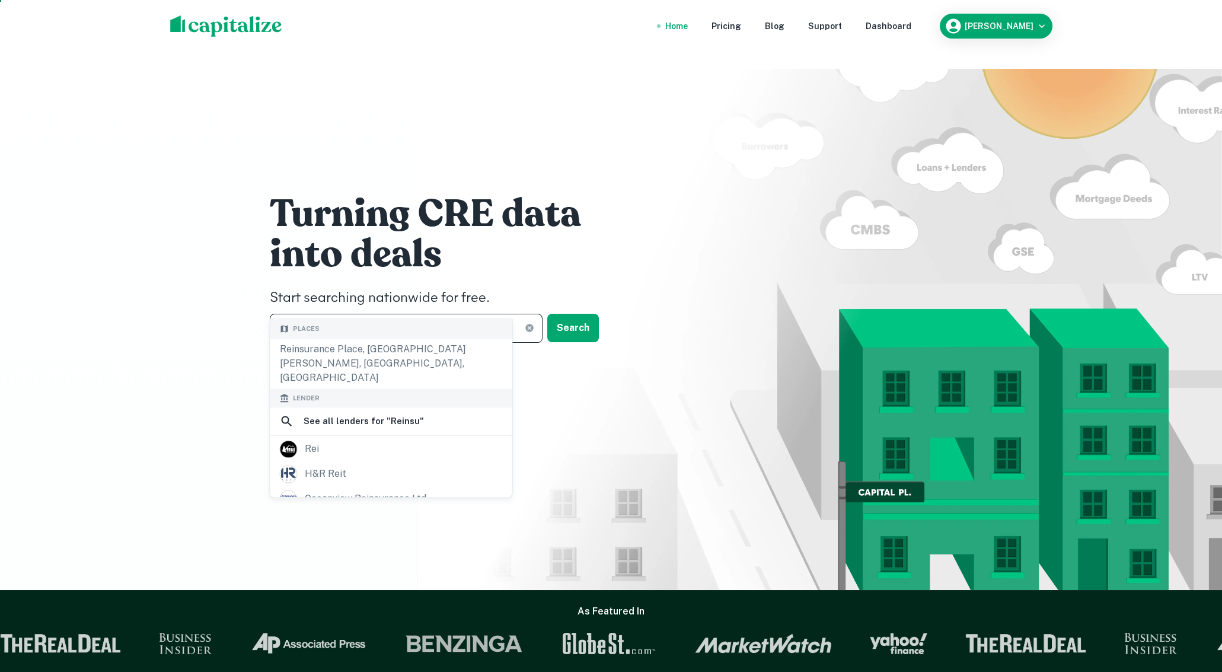
drag, startPoint x: 329, startPoint y: 304, endPoint x: 270, endPoint y: 301, distance: 59.4
click at [270, 314] on input "******" at bounding box center [397, 328] width 255 height 29
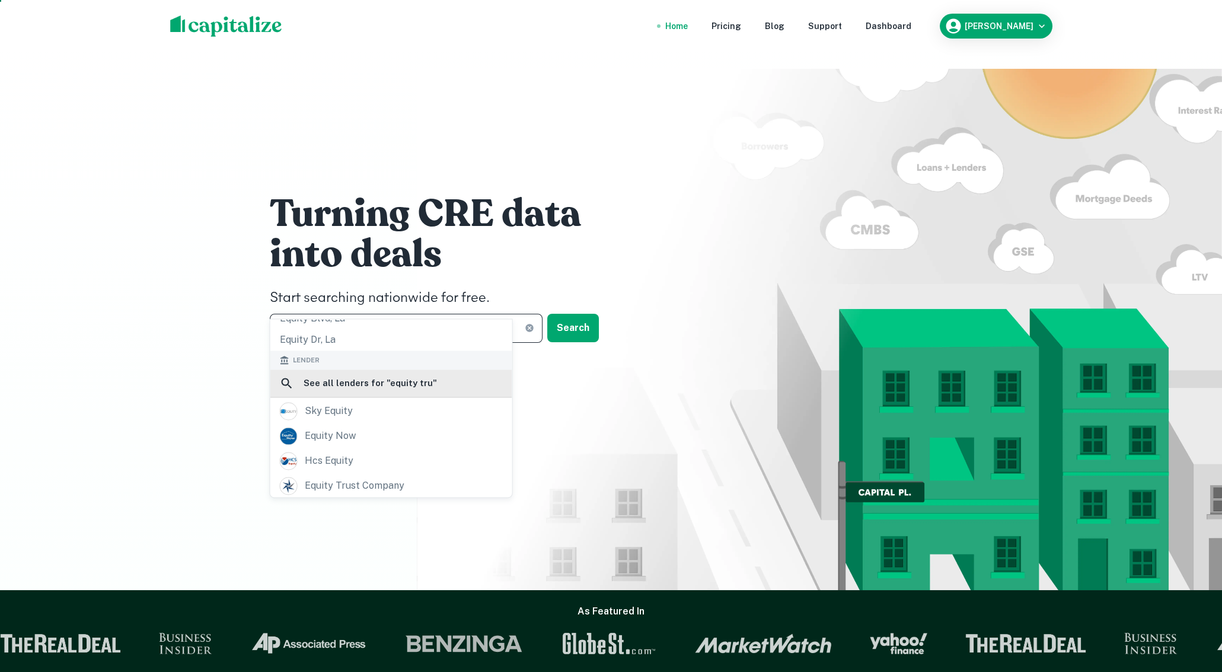
scroll to position [116, 0]
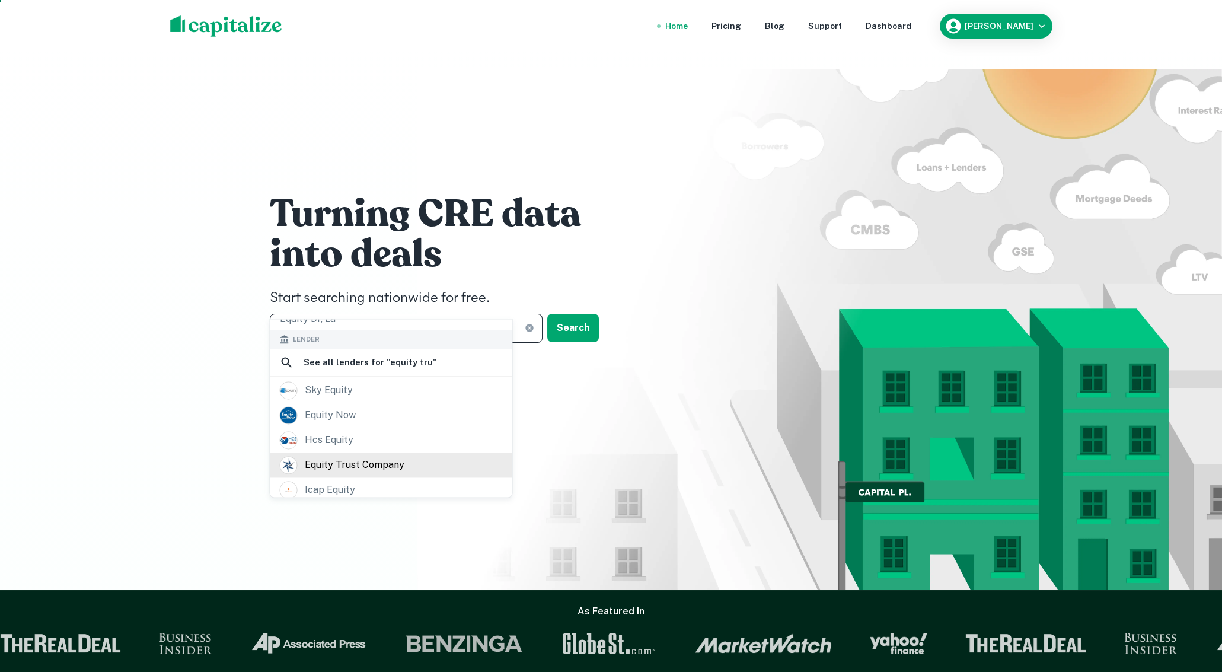
type input "**********"
click at [366, 460] on div "equity trust company" at bounding box center [355, 466] width 100 height 18
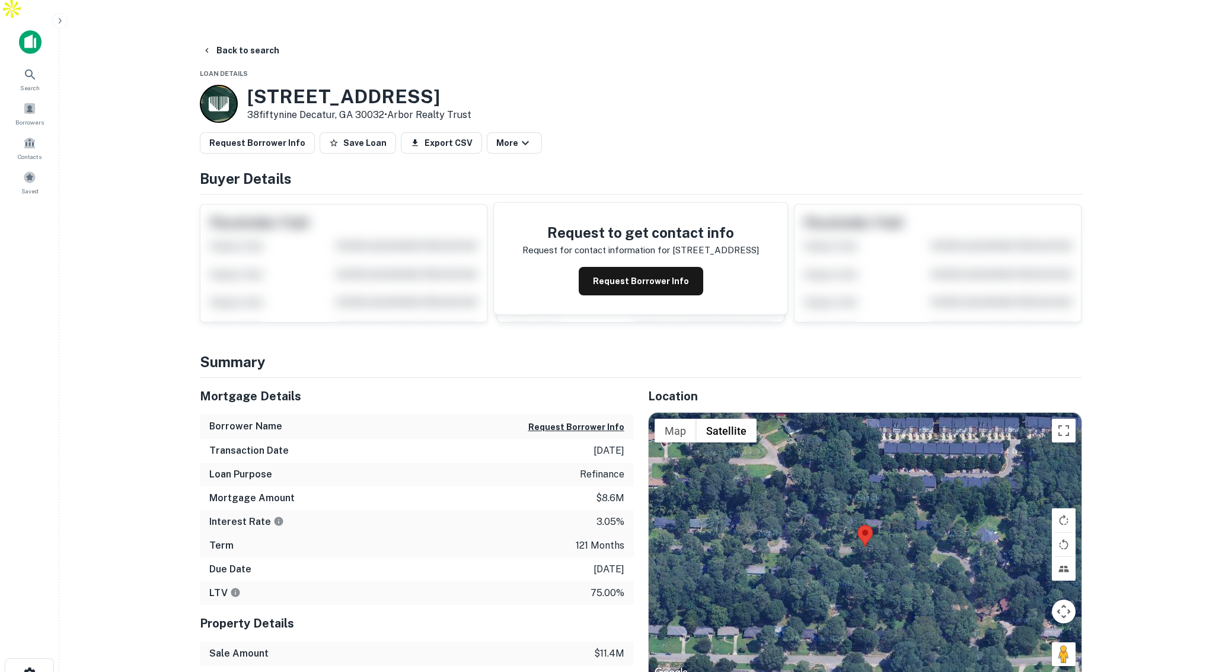
scroll to position [4, 0]
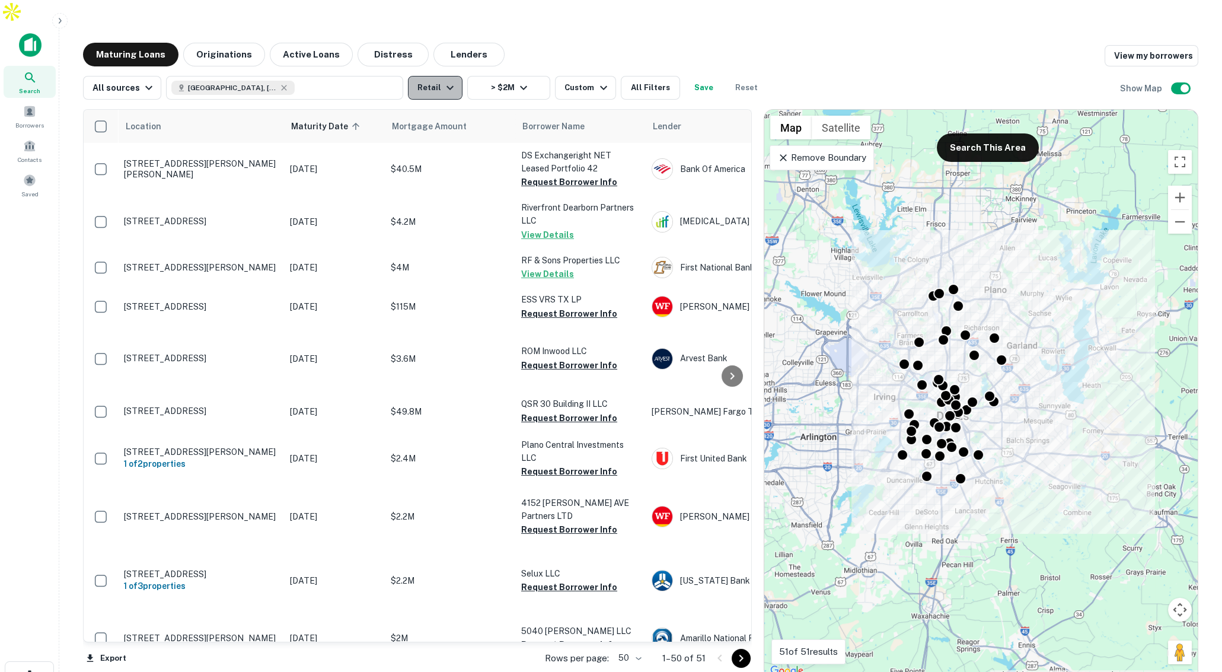
click at [446, 81] on icon "button" at bounding box center [450, 88] width 14 height 14
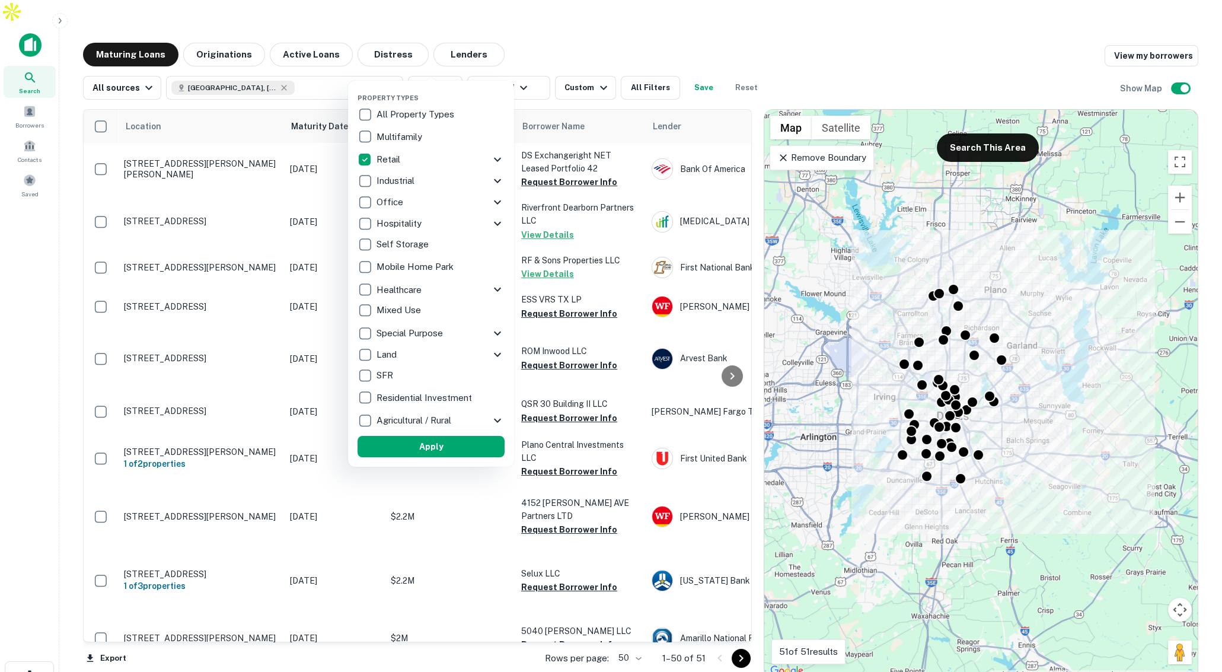
click at [429, 160] on div "Retail" at bounding box center [424, 159] width 133 height 20
click at [500, 159] on icon at bounding box center [497, 159] width 14 height 14
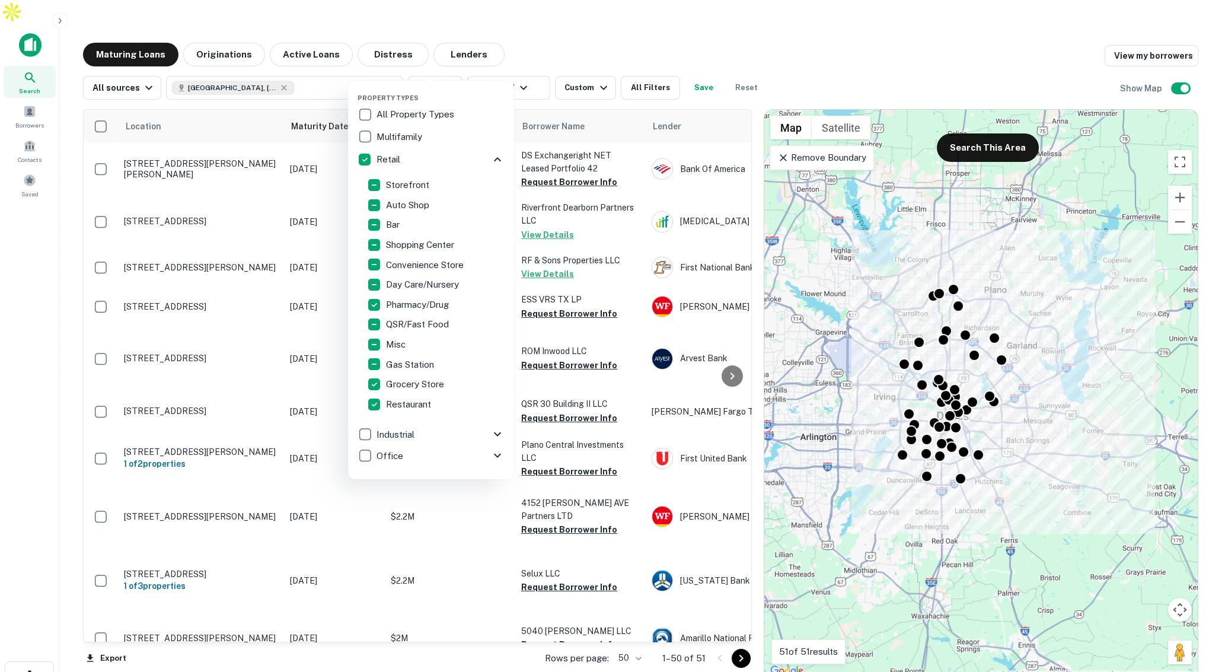
click at [487, 158] on div "Retail" at bounding box center [424, 159] width 133 height 20
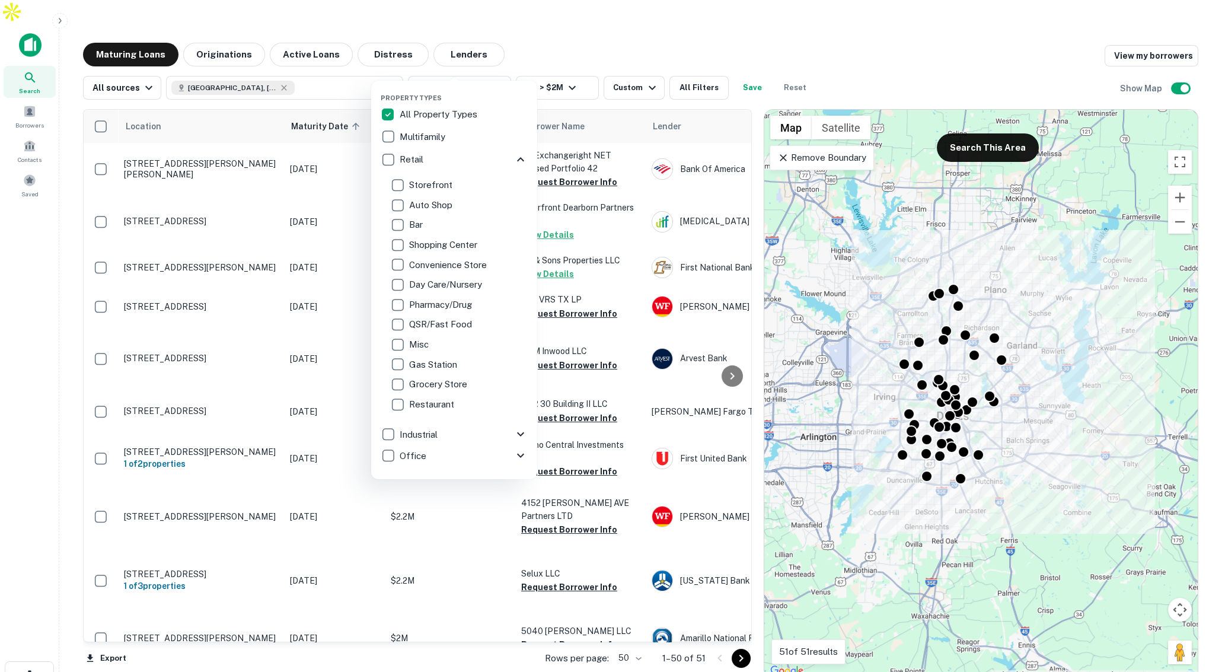
click at [520, 160] on icon at bounding box center [521, 159] width 14 height 14
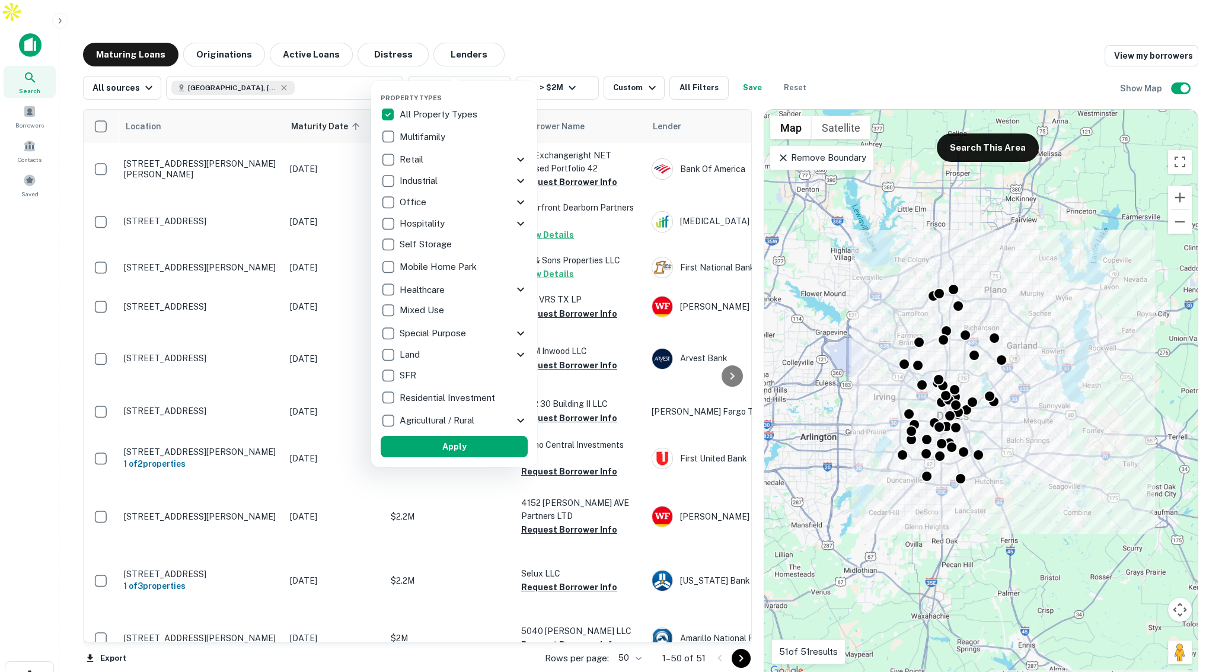
click at [518, 225] on icon at bounding box center [521, 223] width 14 height 14
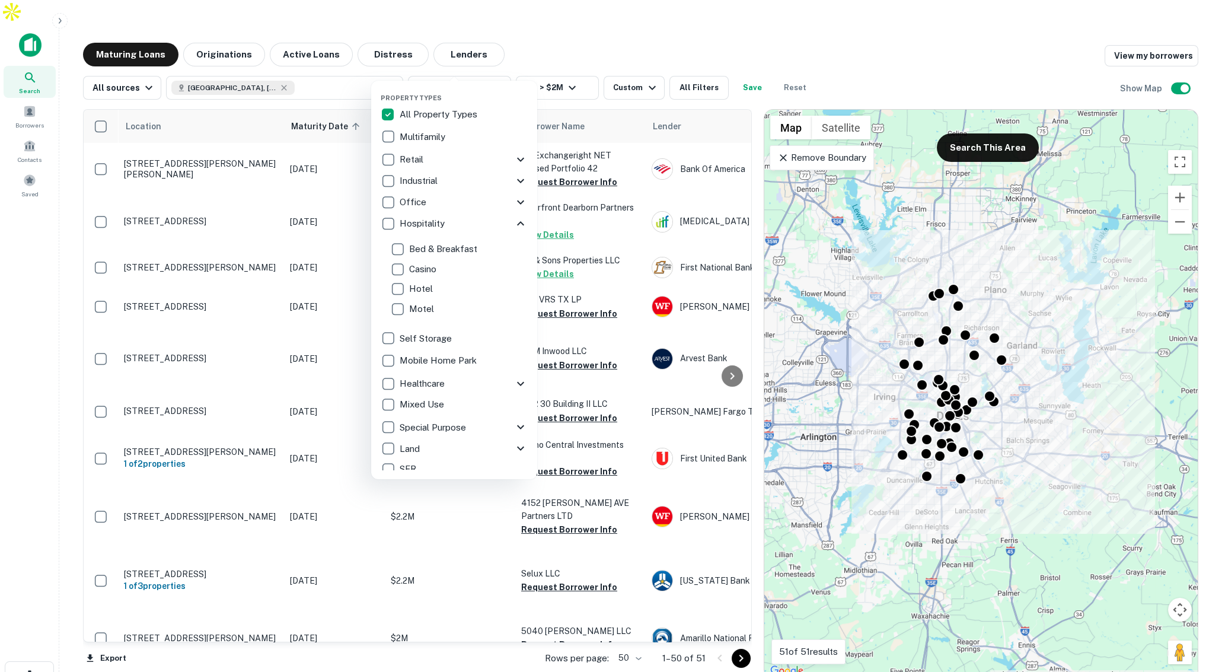
click at [515, 222] on icon at bounding box center [521, 223] width 14 height 14
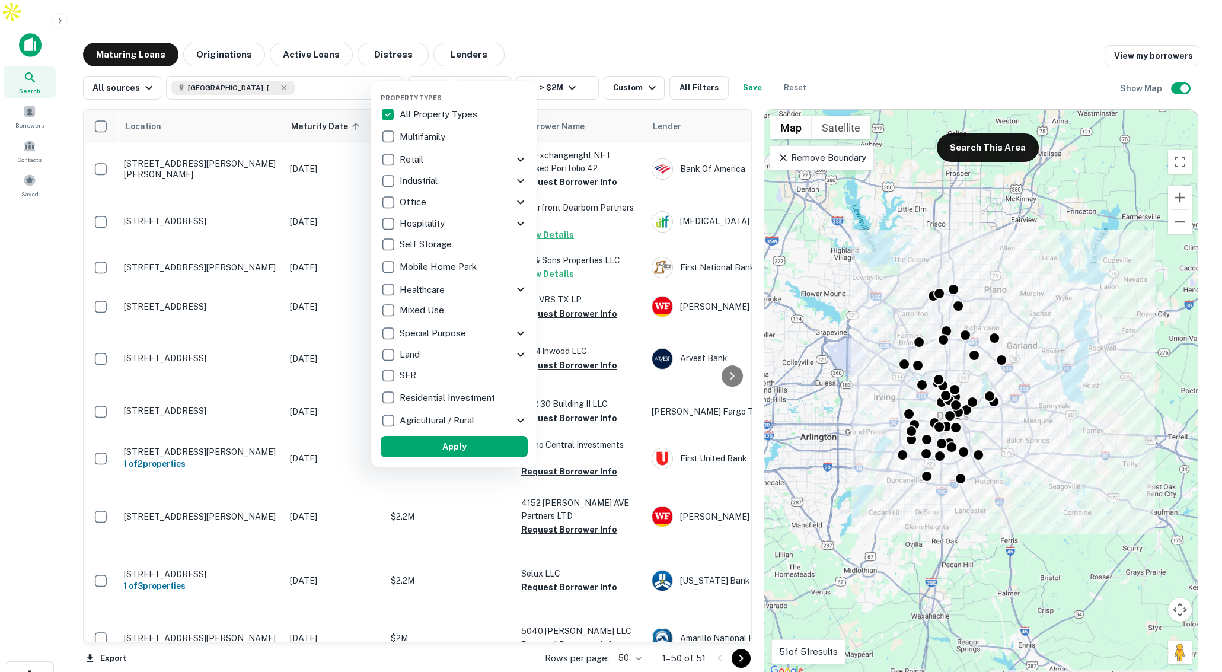
click at [855, 4] on div at bounding box center [611, 336] width 1222 height 672
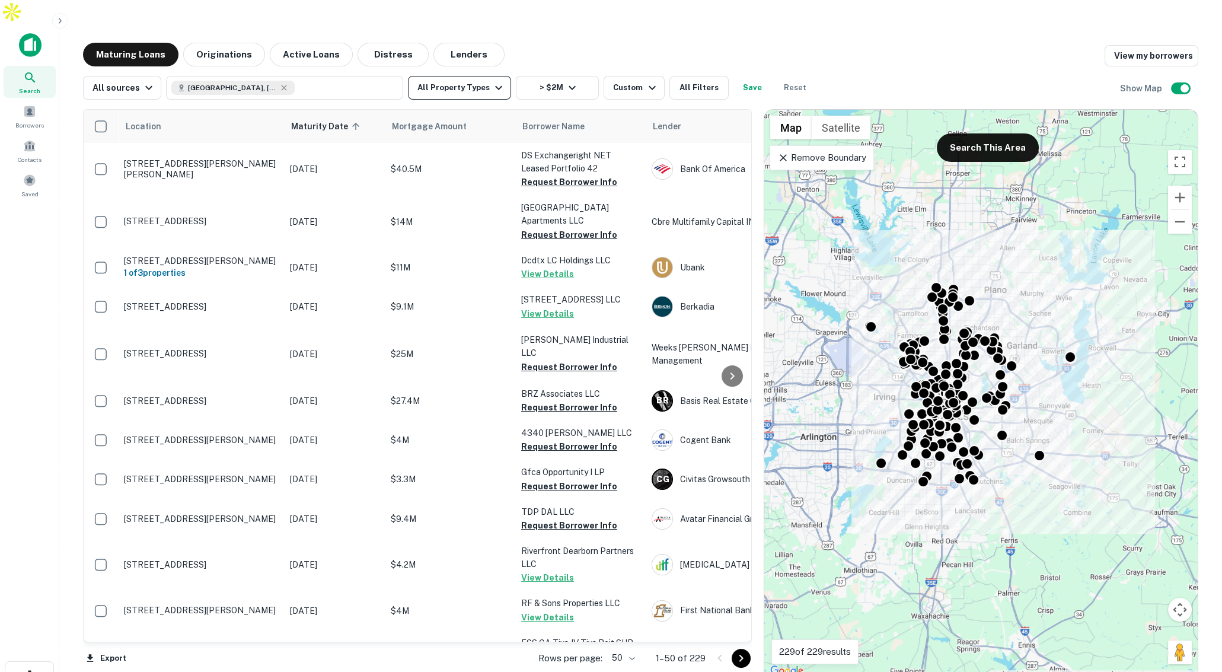
click at [477, 76] on button "All Property Types" at bounding box center [459, 88] width 103 height 24
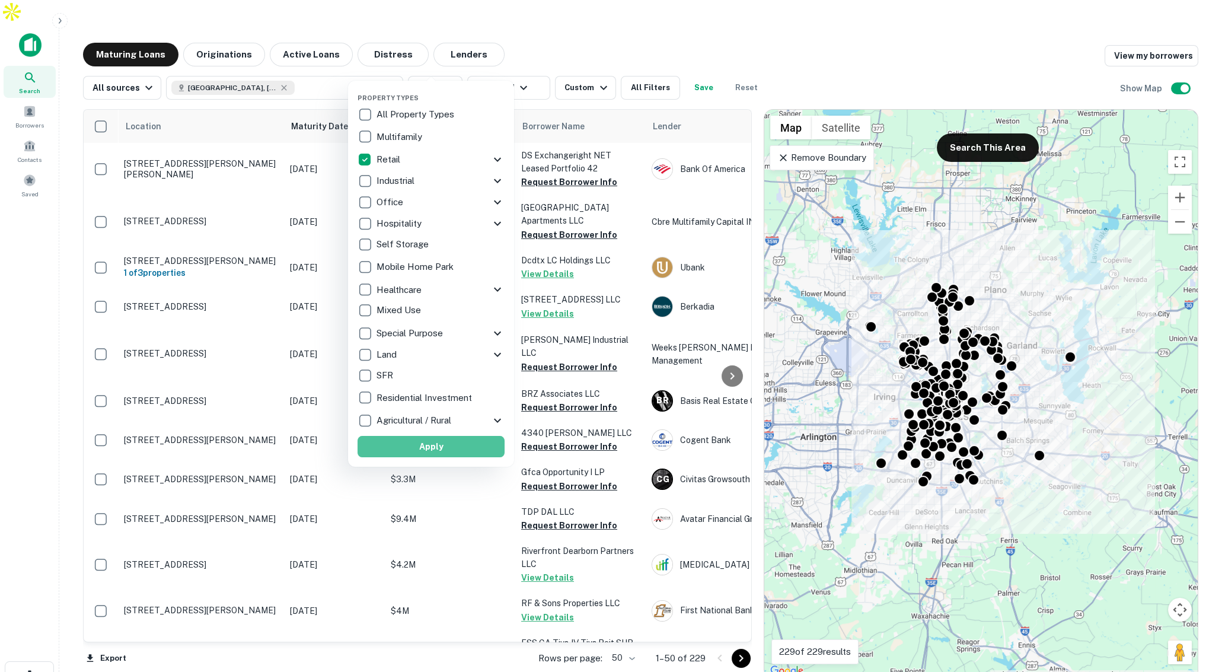
drag, startPoint x: 452, startPoint y: 445, endPoint x: 578, endPoint y: 74, distance: 392.0
click at [451, 445] on button "Apply" at bounding box center [431, 446] width 147 height 21
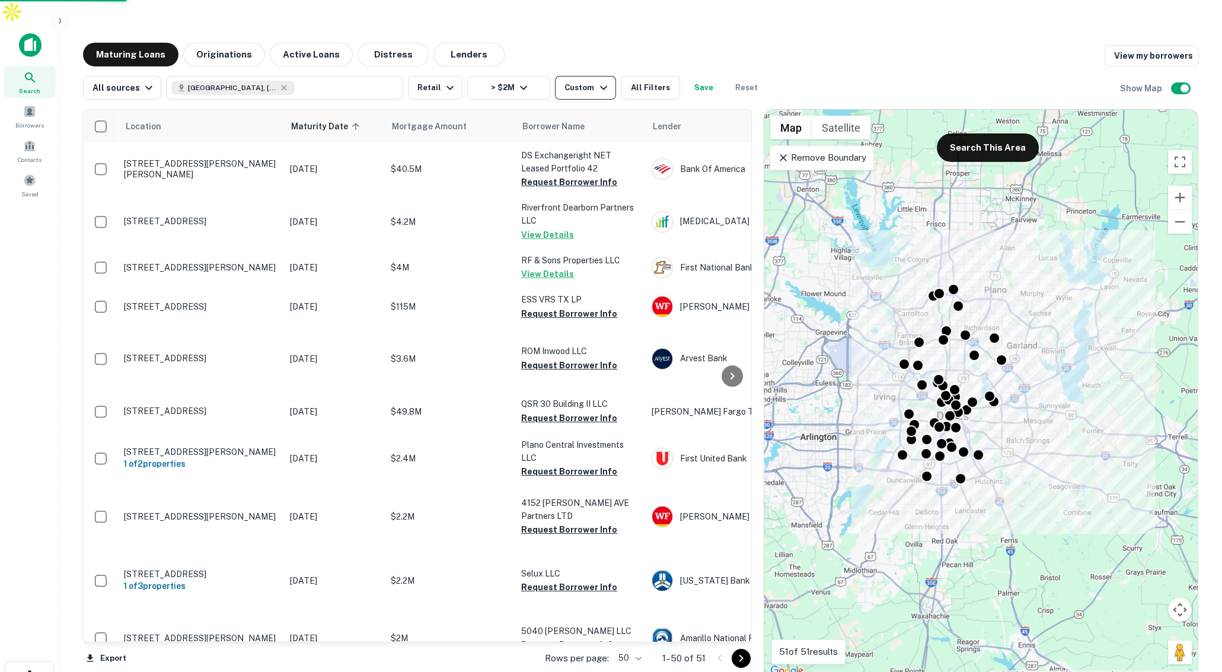
click at [597, 81] on icon "button" at bounding box center [604, 88] width 14 height 14
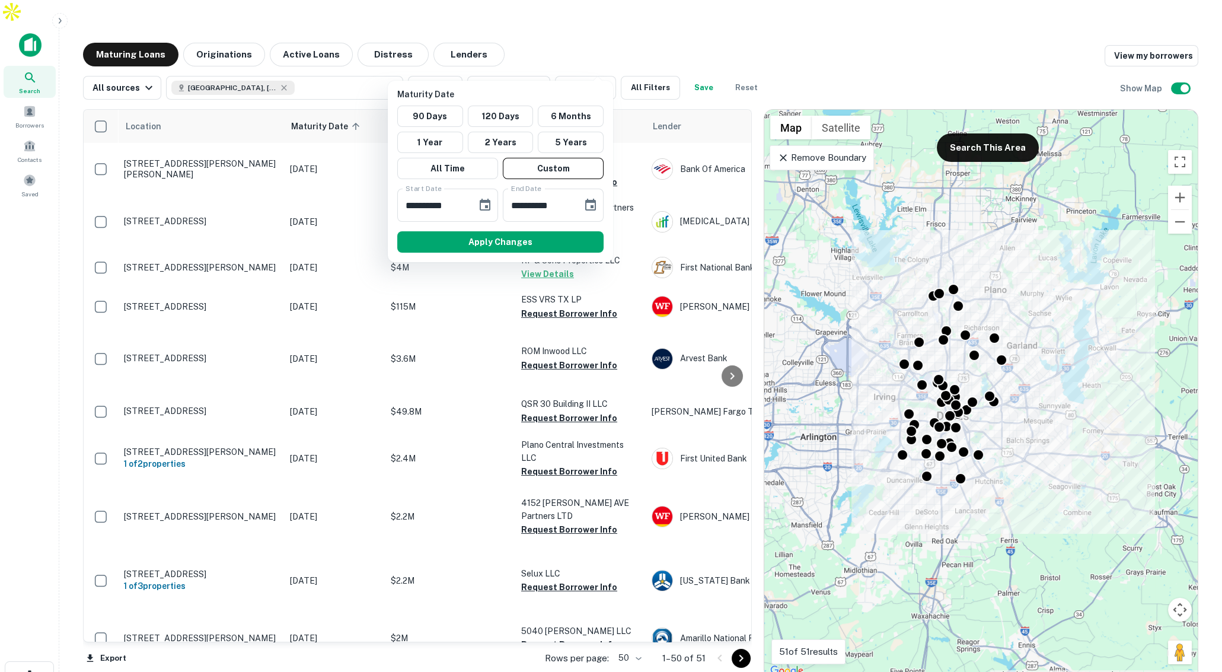
click at [719, 33] on div at bounding box center [611, 336] width 1222 height 672
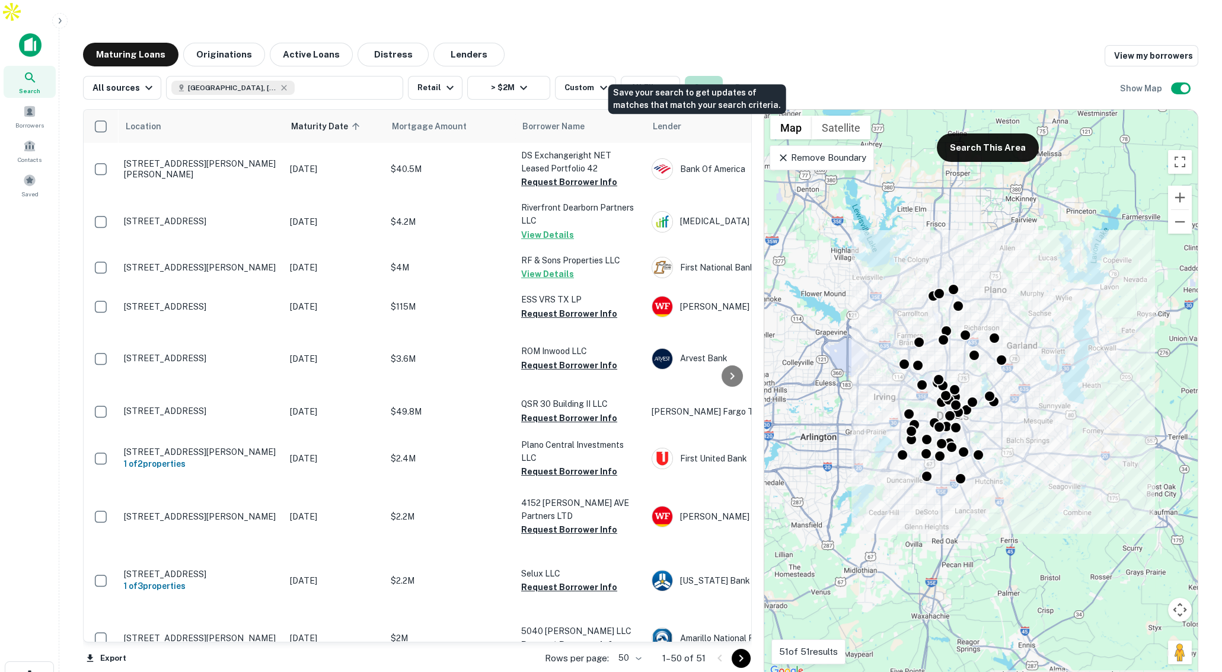
click at [705, 76] on button "Save" at bounding box center [704, 88] width 38 height 24
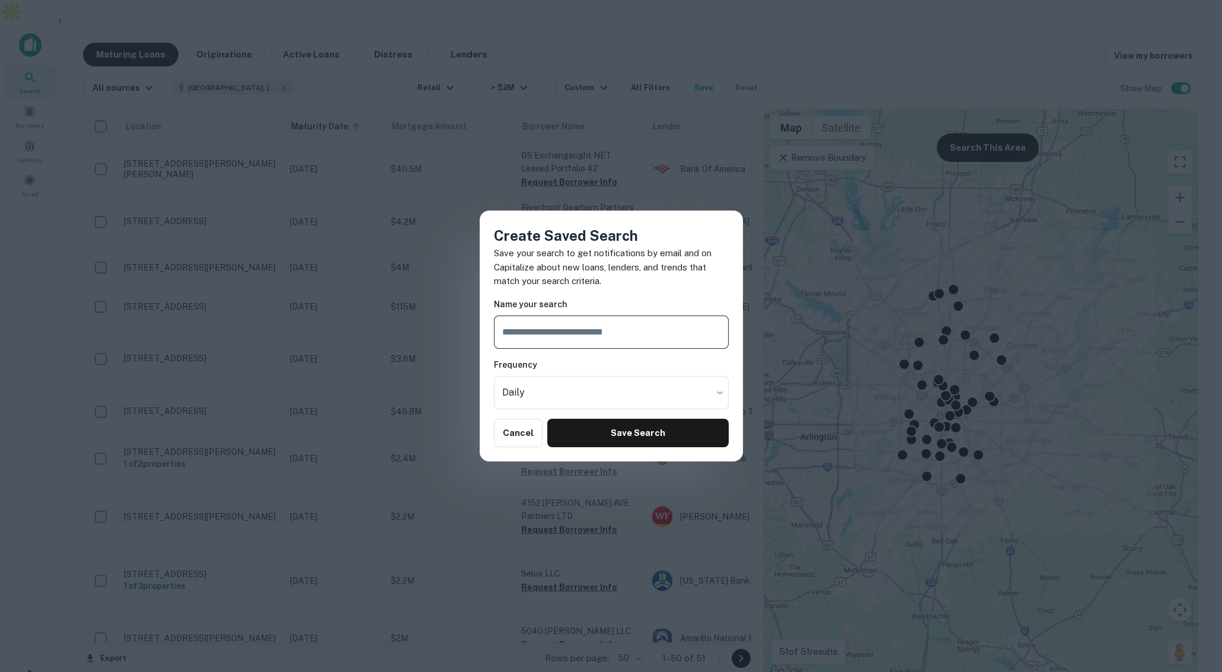
click at [610, 321] on input "text" at bounding box center [611, 332] width 235 height 33
type input "**********"
click at [649, 426] on button "Save Search" at bounding box center [637, 433] width 181 height 28
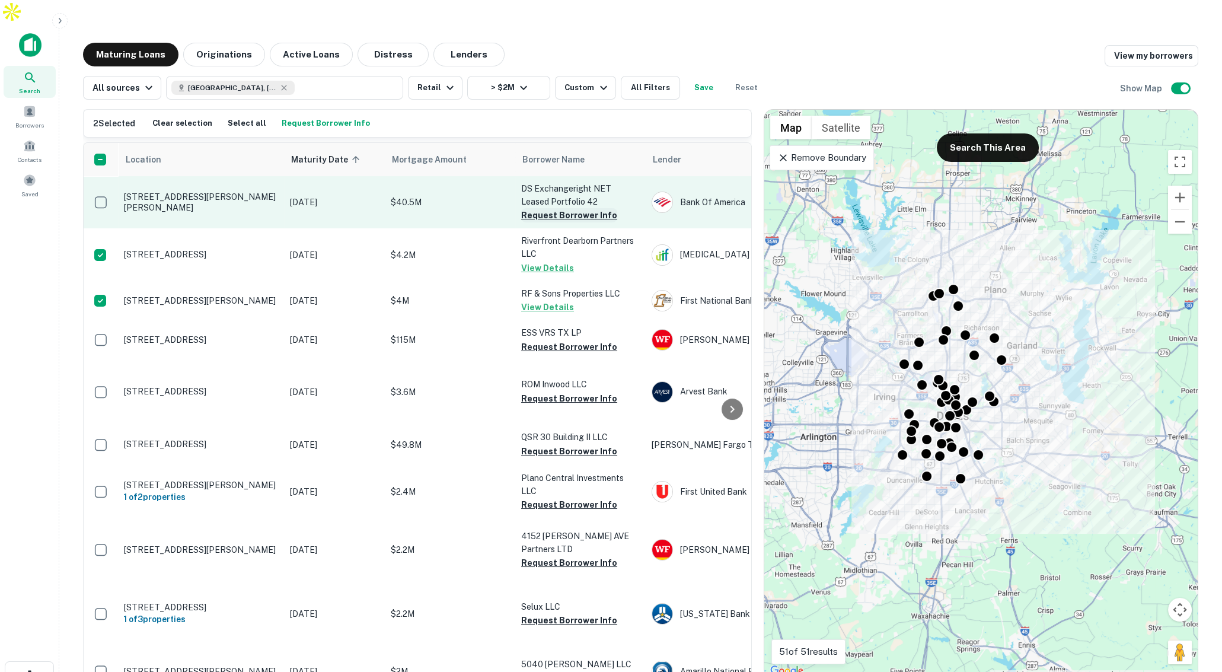
click at [551, 208] on button "Request Borrower Info" at bounding box center [569, 215] width 96 height 14
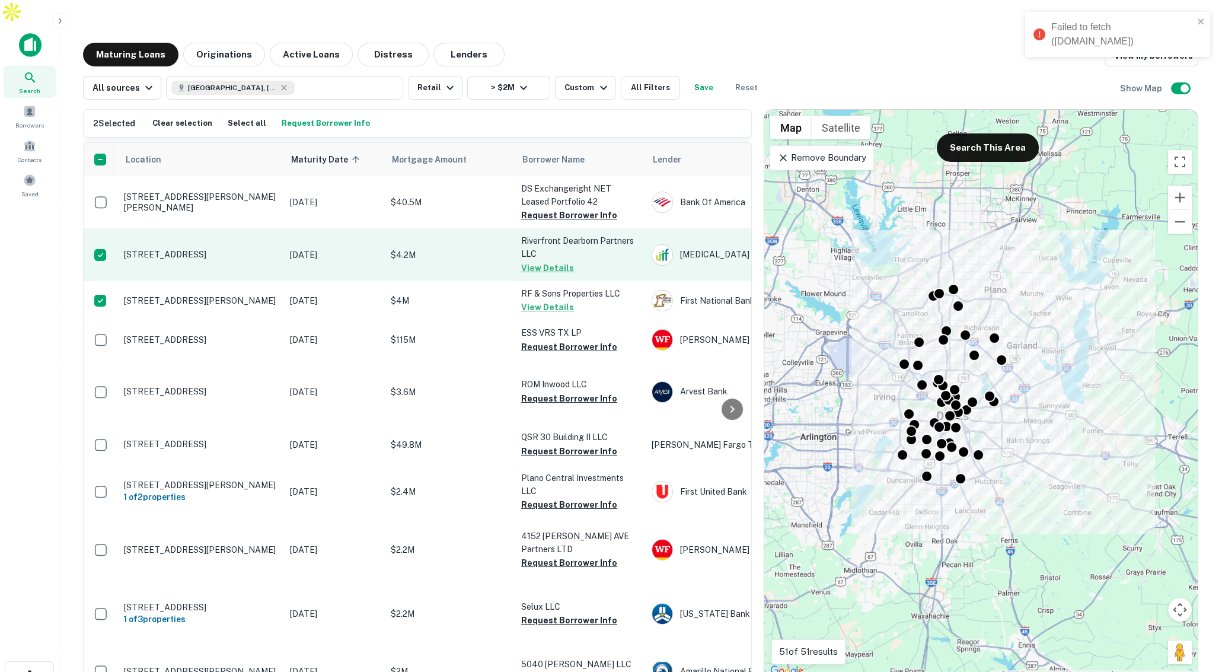
click at [456, 281] on td "$4.2M" at bounding box center [450, 254] width 130 height 52
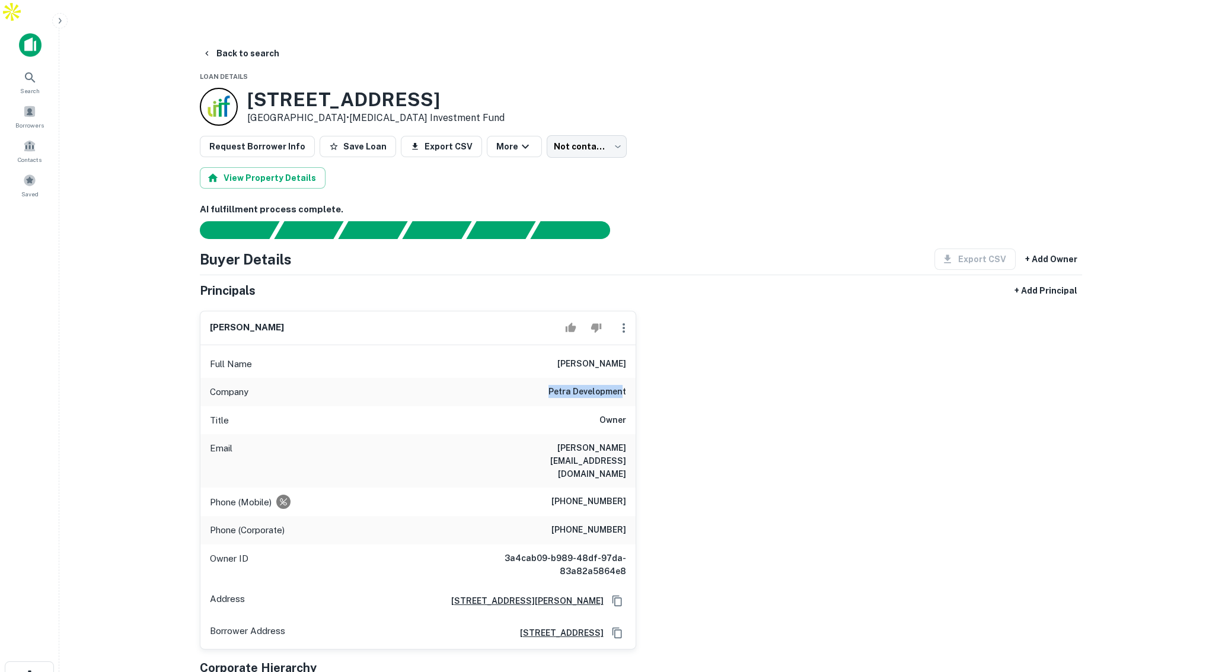
drag, startPoint x: 549, startPoint y: 368, endPoint x: 624, endPoint y: 369, distance: 75.3
click at [624, 378] on div "Company petra development" at bounding box center [417, 392] width 435 height 28
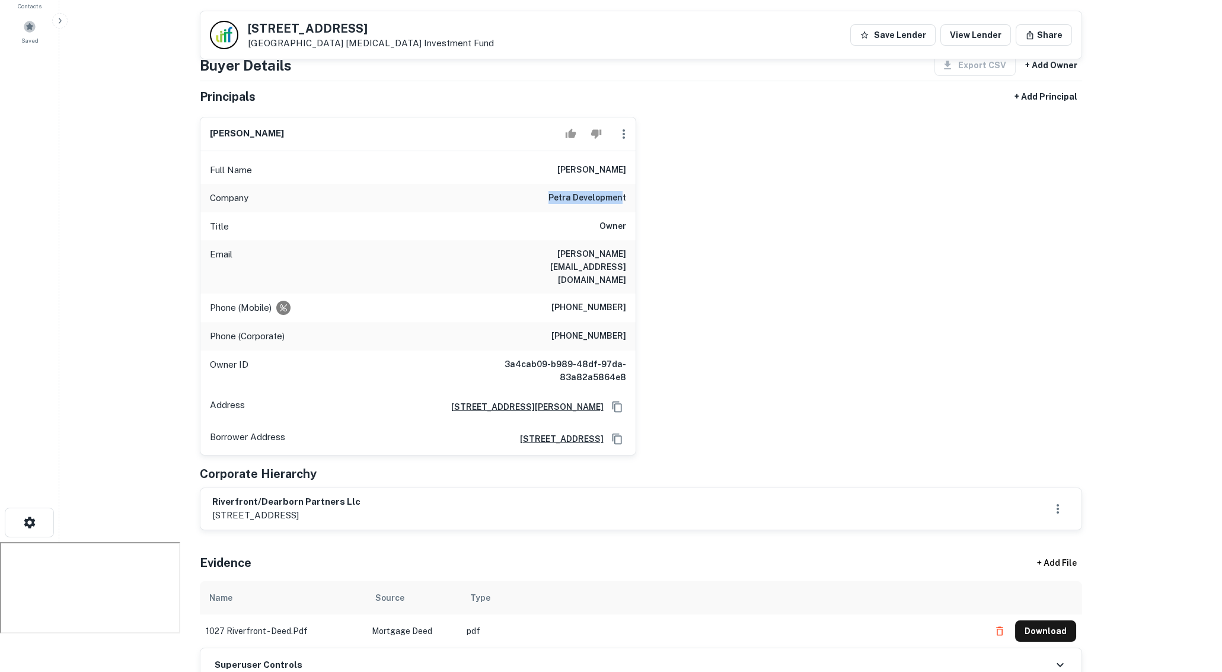
scroll to position [138, 0]
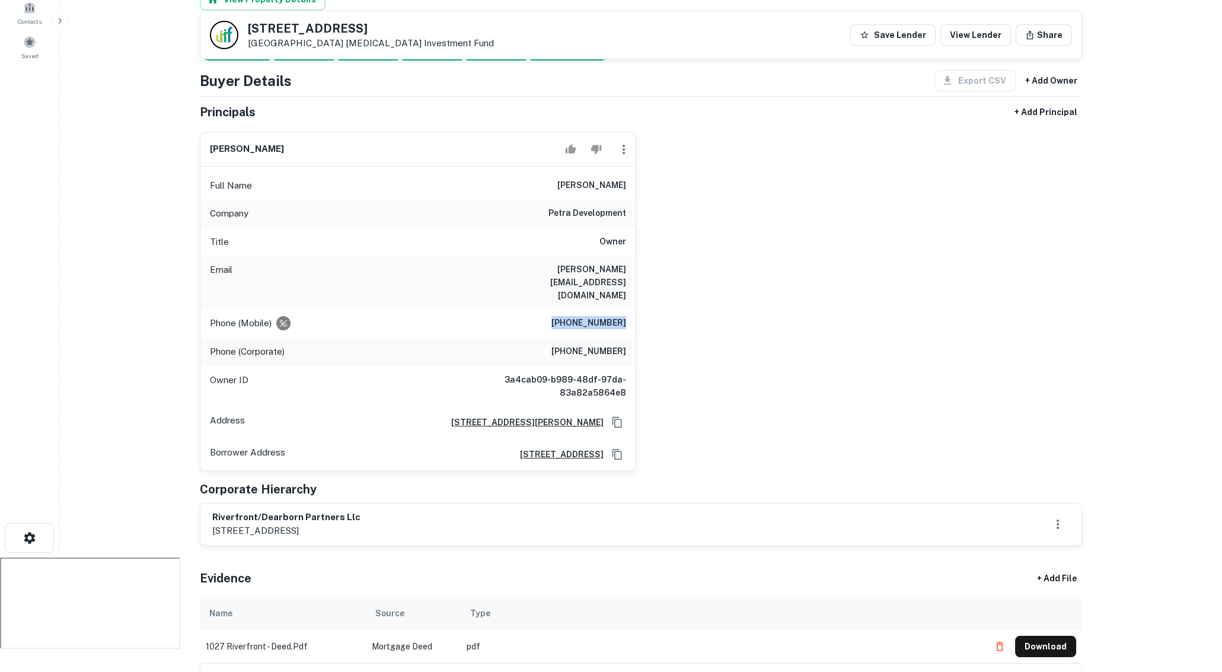
drag, startPoint x: 560, startPoint y: 268, endPoint x: 631, endPoint y: 272, distance: 71.3
click at [633, 309] on div "Phone (Mobile) (443) 370-8817" at bounding box center [417, 323] width 435 height 28
drag, startPoint x: 538, startPoint y: 244, endPoint x: 630, endPoint y: 242, distance: 92.5
click at [630, 256] on div "Email rashid@livepetra.com" at bounding box center [417, 282] width 435 height 53
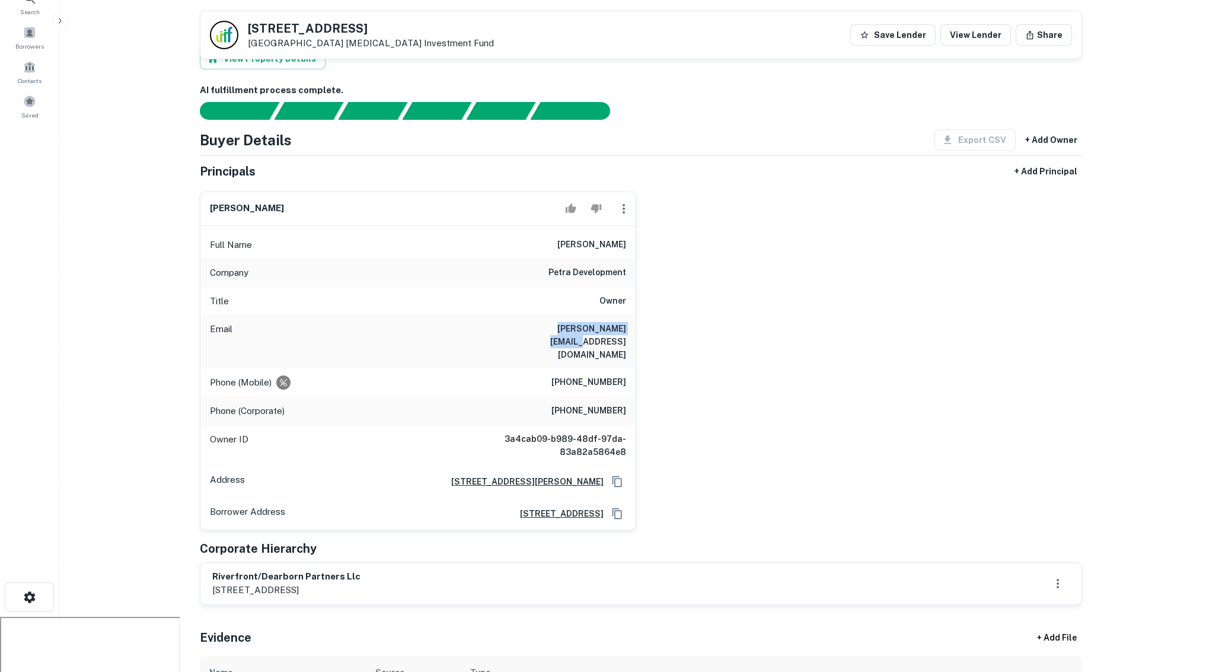
scroll to position [0, 0]
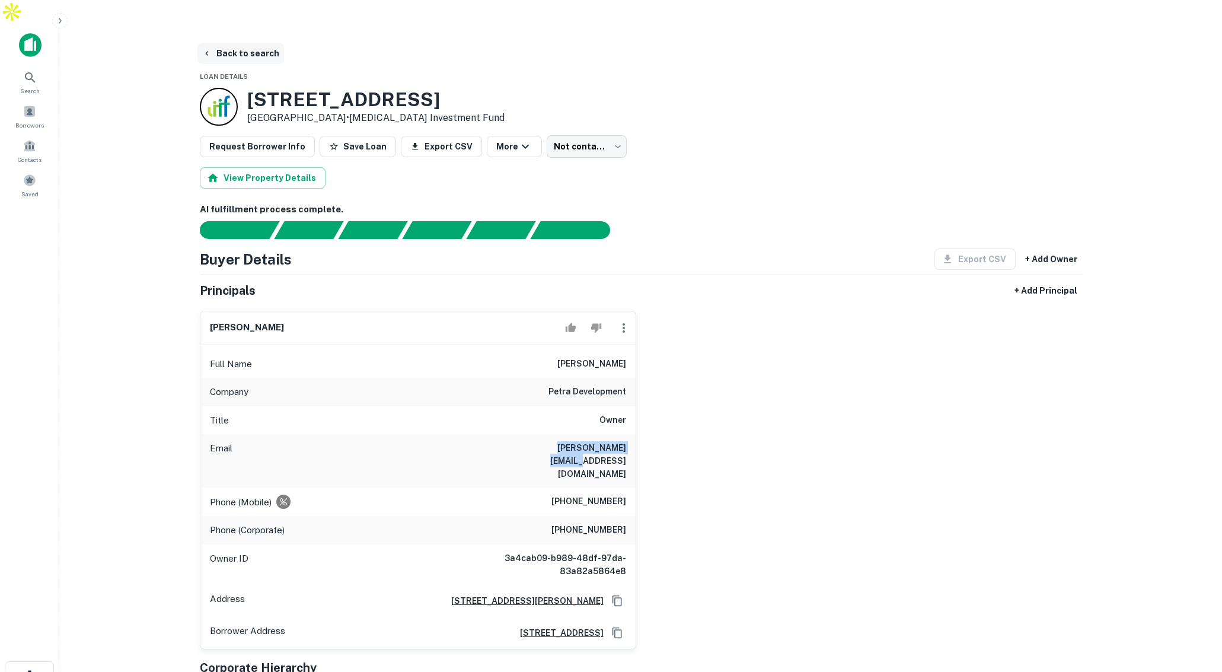
click at [246, 43] on button "Back to search" at bounding box center [240, 53] width 87 height 21
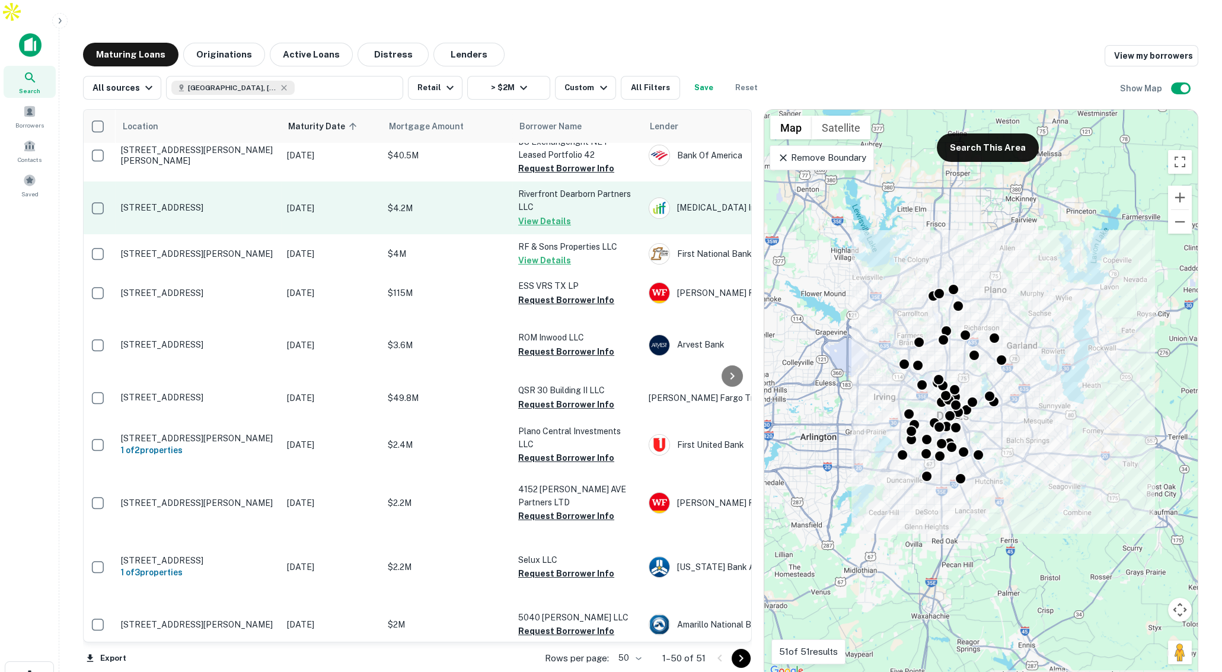
scroll to position [0, 3]
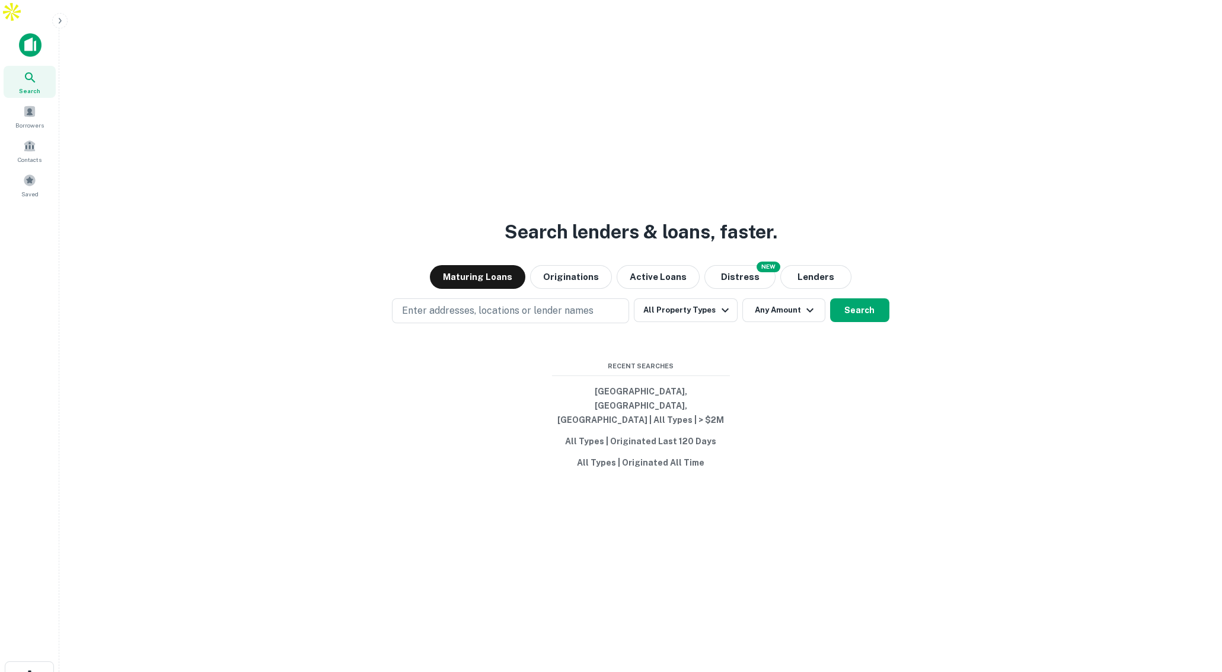
click at [57, 17] on icon "button" at bounding box center [59, 20] width 9 height 9
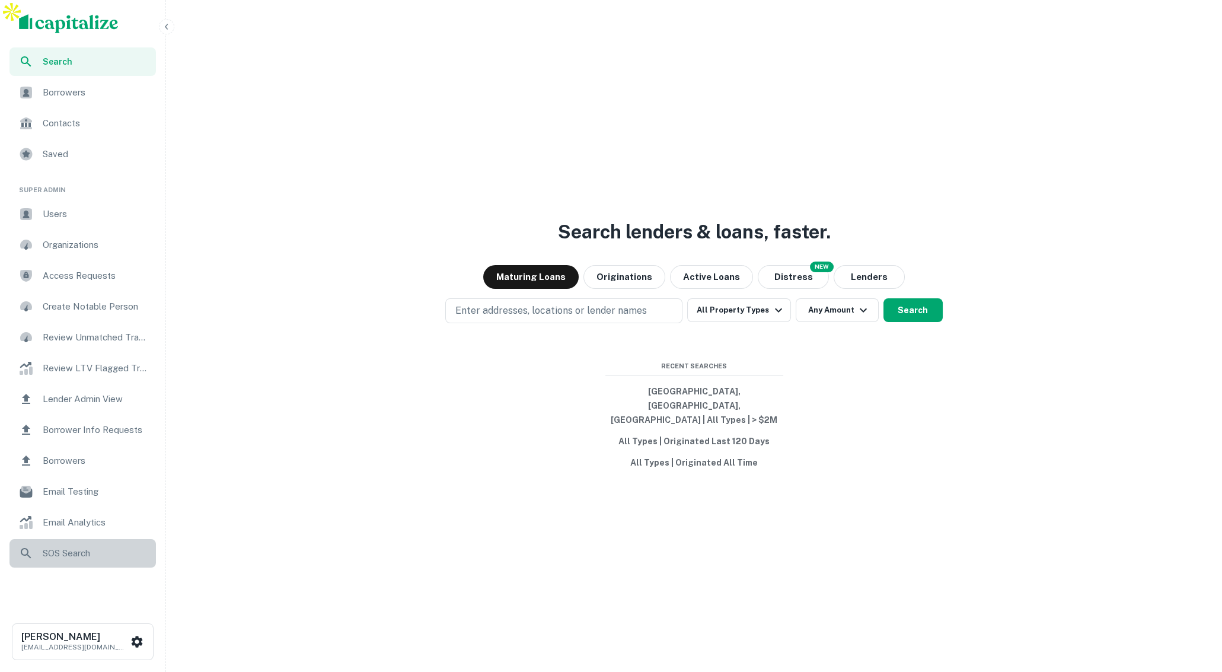
click at [75, 544] on div "SOS Search" at bounding box center [82, 553] width 146 height 28
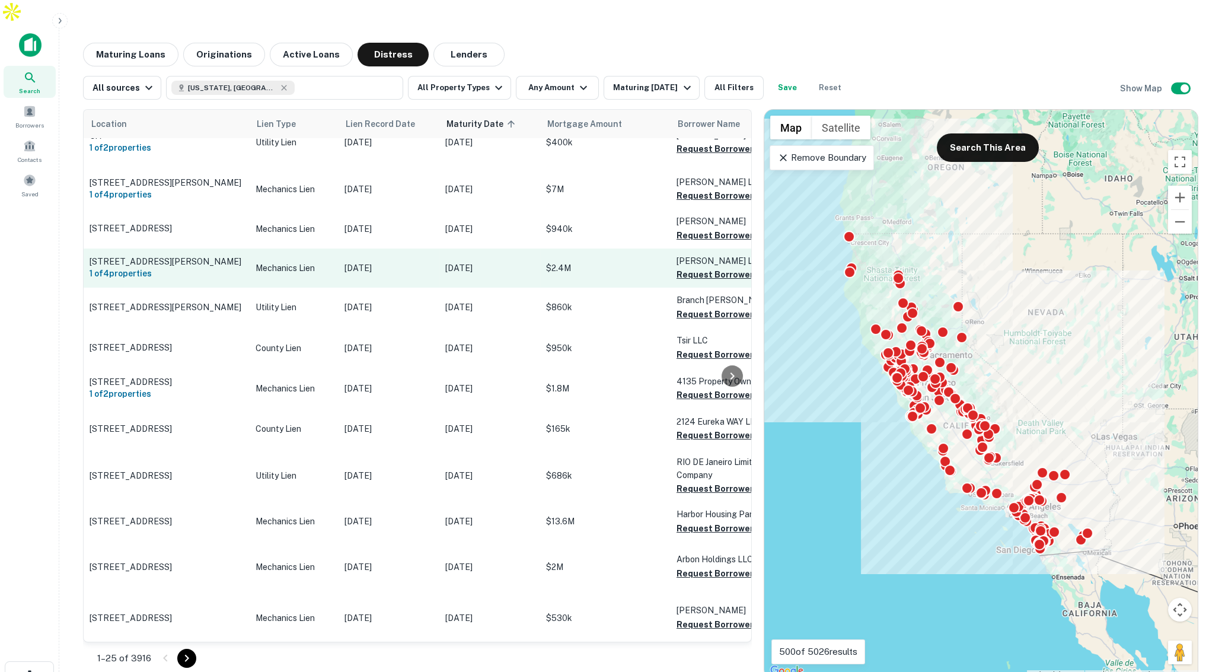
scroll to position [8, 0]
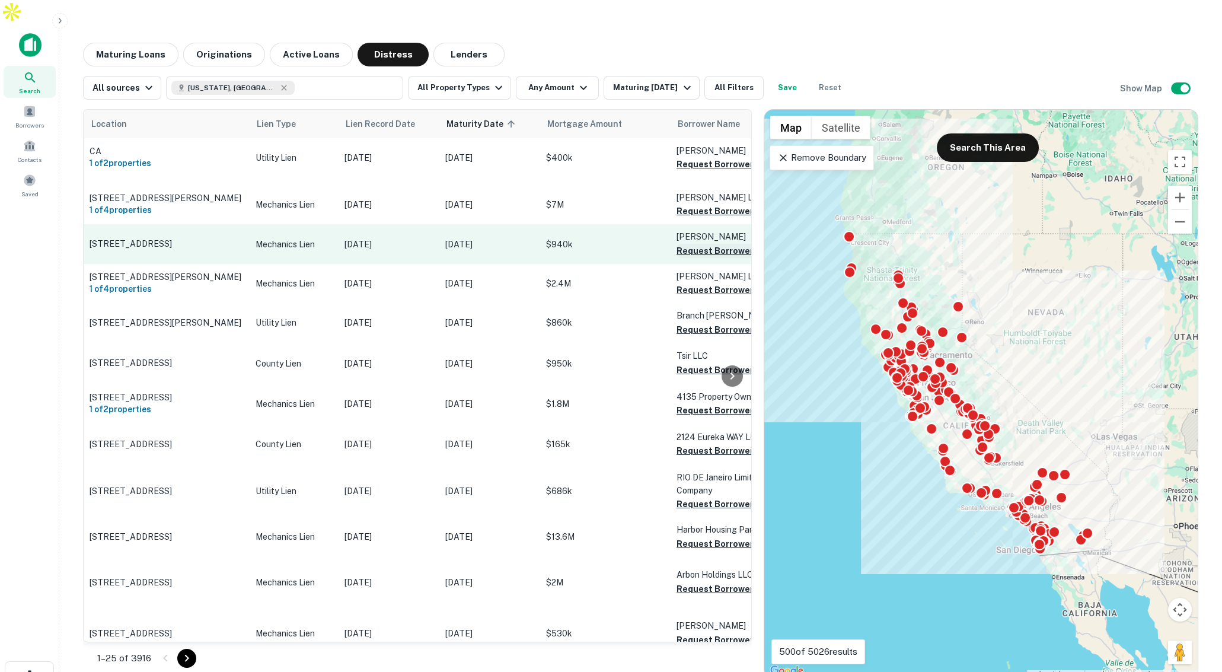
click at [705, 244] on button "Request Borrower Info" at bounding box center [725, 251] width 96 height 14
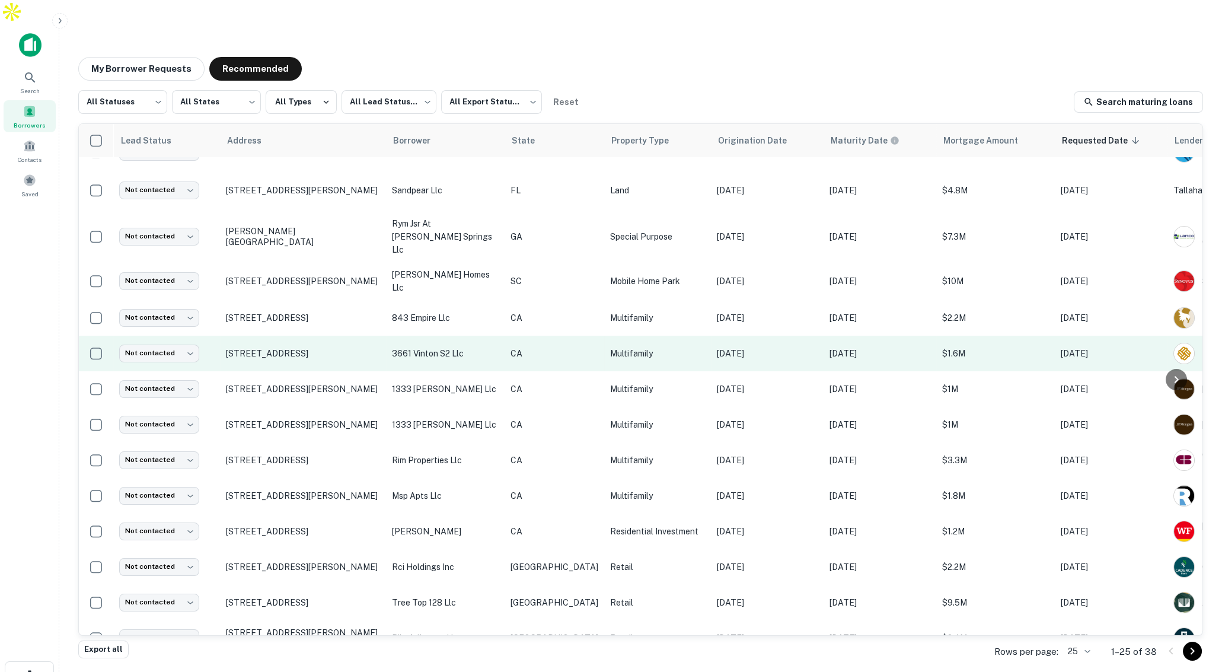
scroll to position [22, 0]
click at [542, 348] on p "CA" at bounding box center [555, 354] width 88 height 13
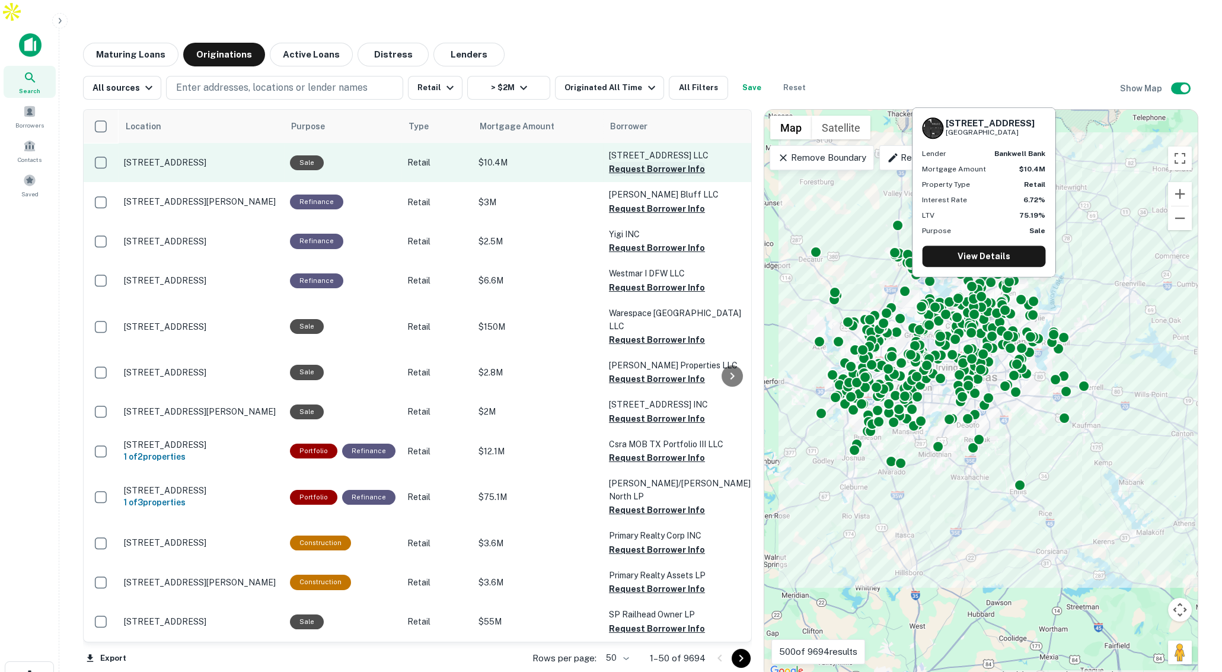
click at [630, 162] on button "Request Borrower Info" at bounding box center [657, 169] width 96 height 14
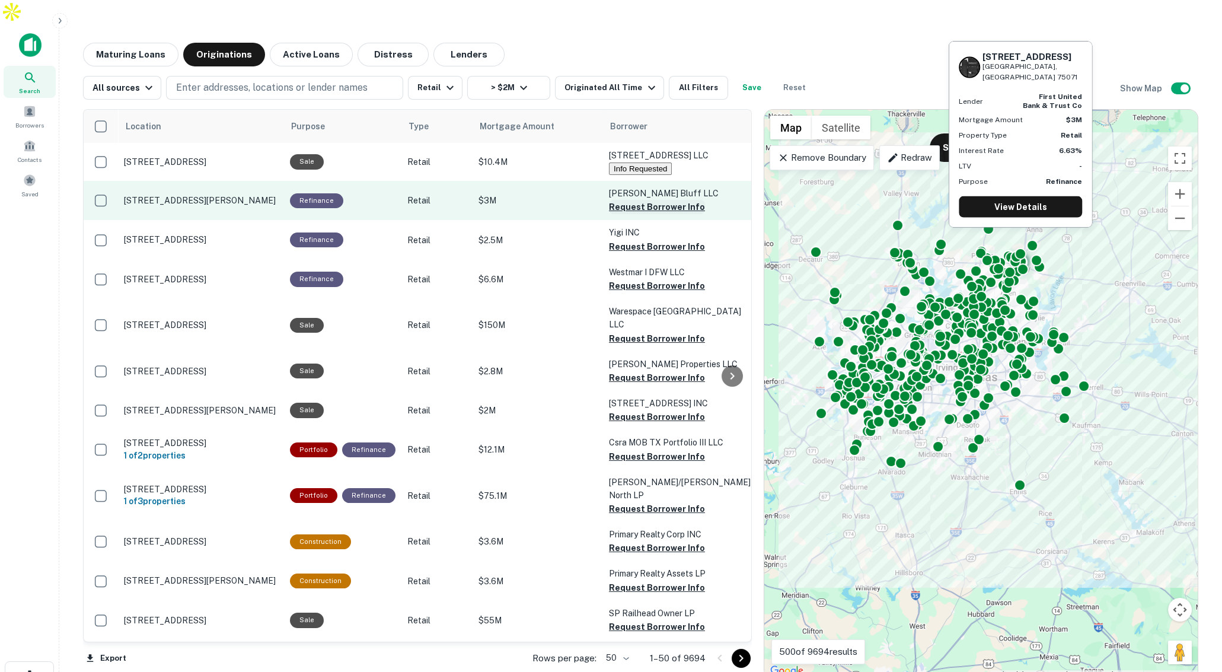
click at [619, 200] on button "Request Borrower Info" at bounding box center [657, 207] width 96 height 14
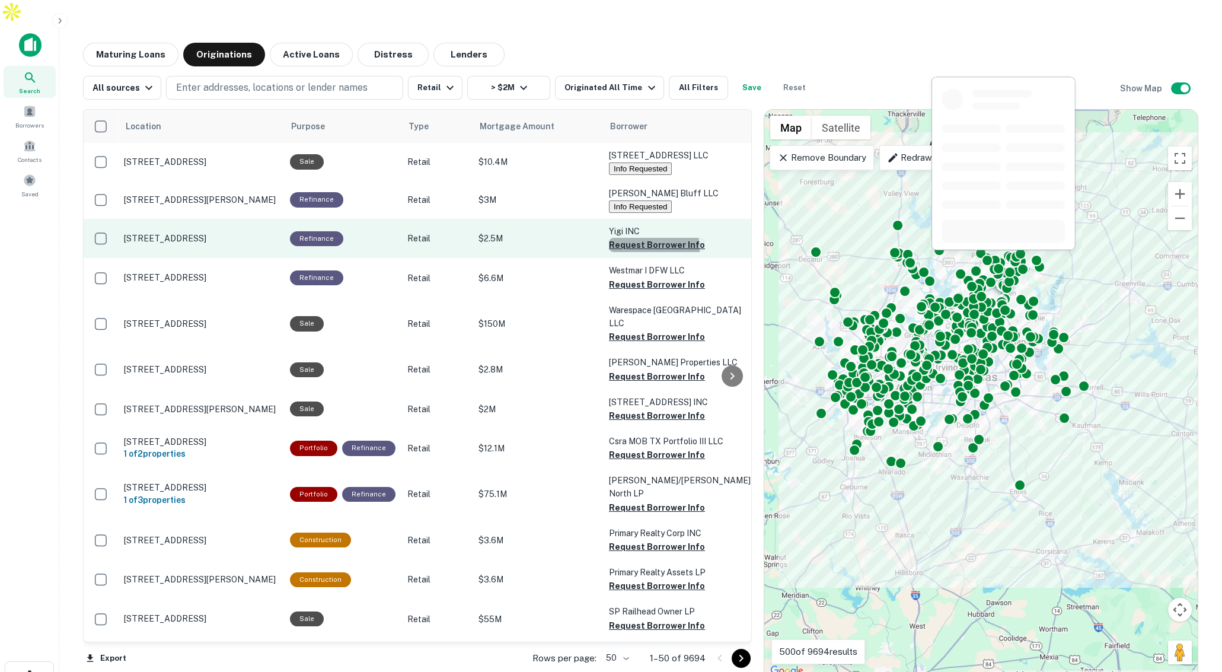
click at [622, 238] on button "Request Borrower Info" at bounding box center [657, 245] width 96 height 14
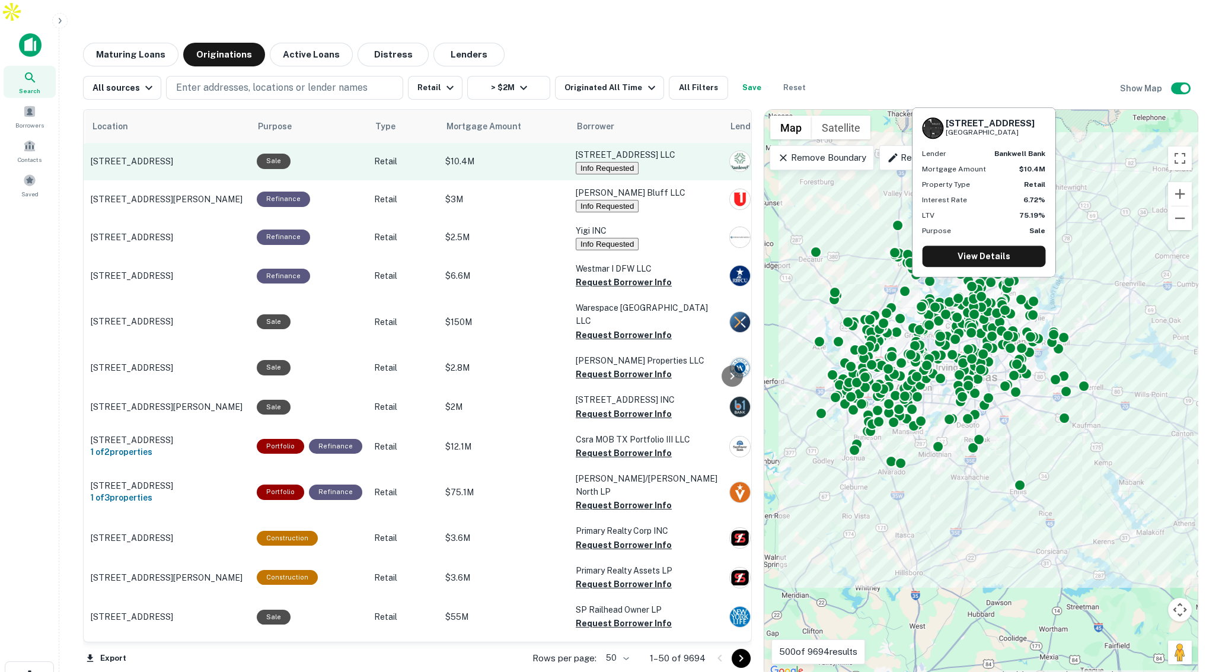
scroll to position [1, 0]
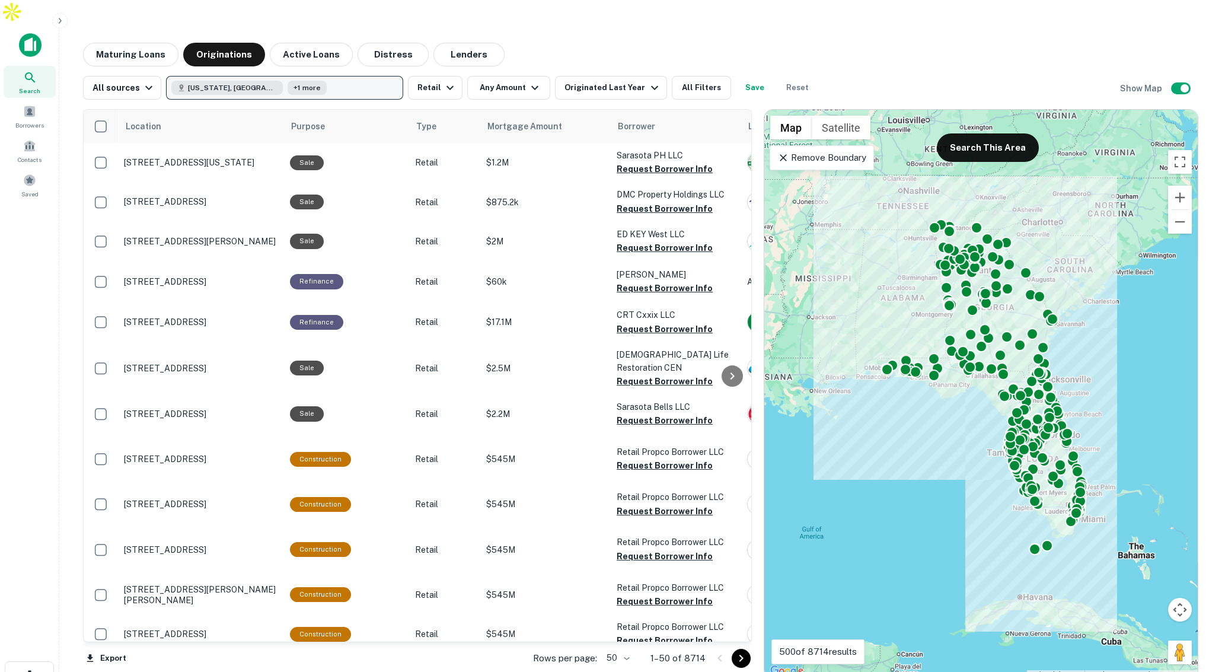
click at [303, 76] on button "[US_STATE], [GEOGRAPHIC_DATA] +1 more" at bounding box center [284, 88] width 237 height 24
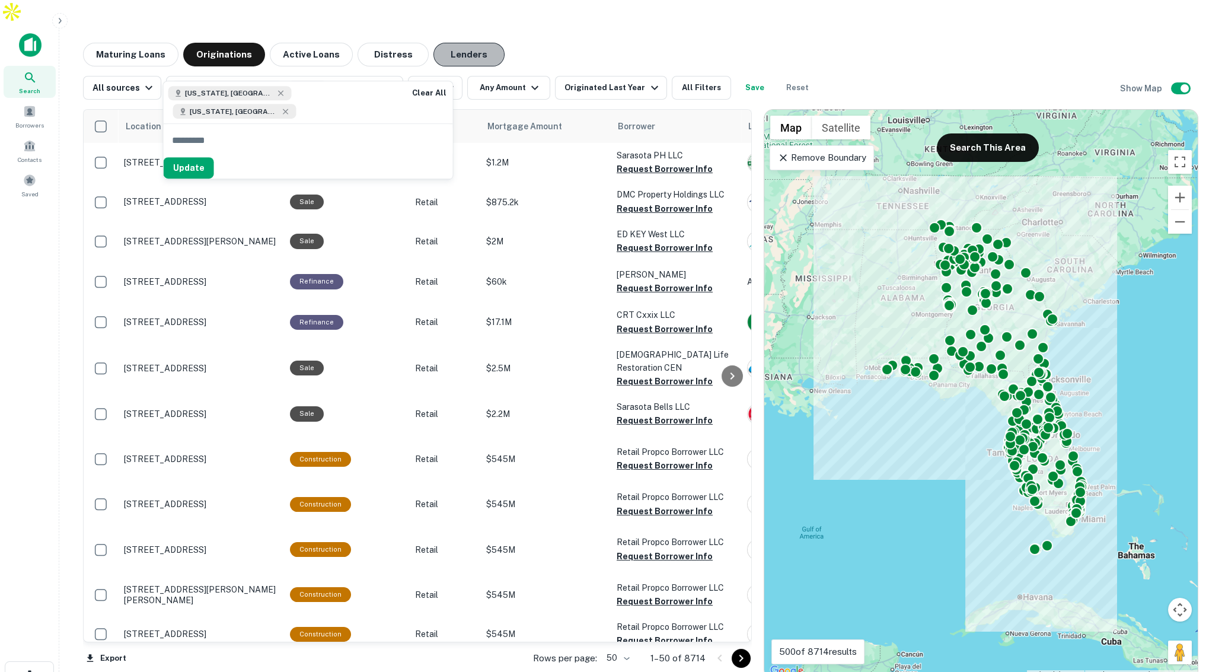
click at [470, 43] on button "Lenders" at bounding box center [469, 55] width 71 height 24
